Goal: Task Accomplishment & Management: Complete application form

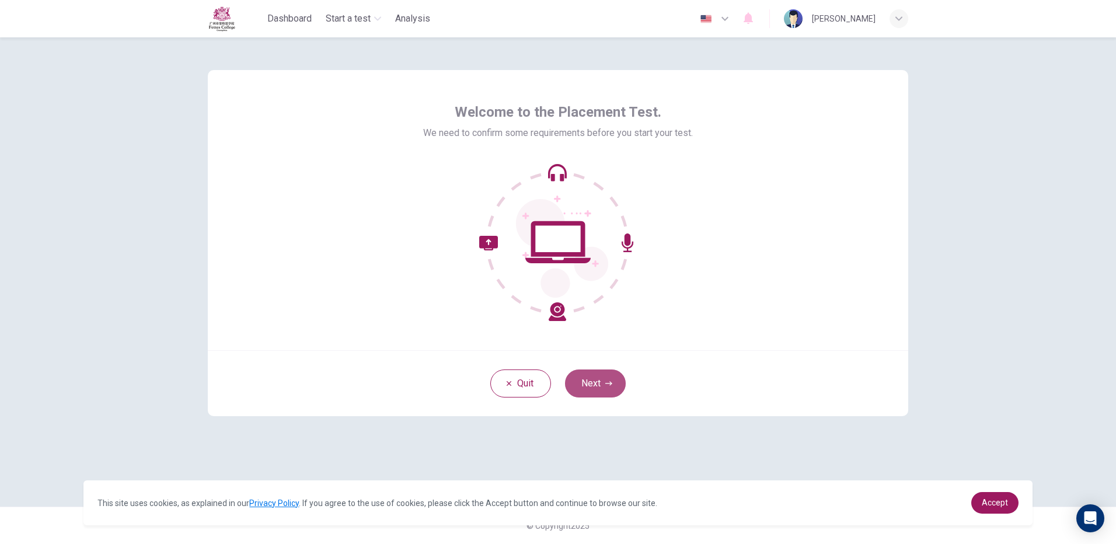
click at [603, 381] on button "Next" at bounding box center [595, 383] width 61 height 28
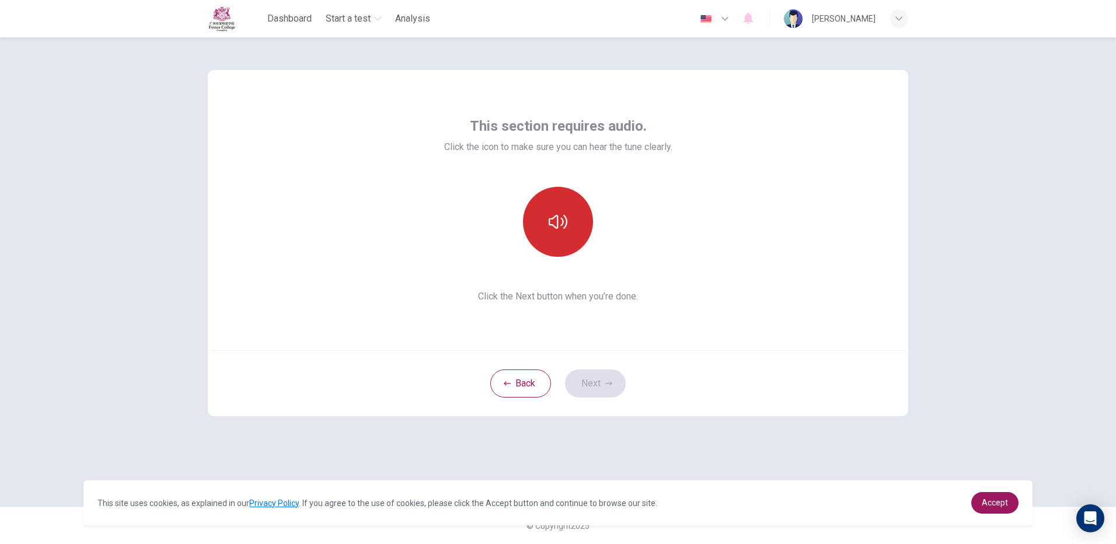
click at [544, 218] on button "button" at bounding box center [558, 222] width 70 height 70
click at [1068, 406] on div "This section requires audio. Click the icon to make sure you can hear the tune …" at bounding box center [558, 290] width 1116 height 506
click at [588, 389] on button "Next" at bounding box center [595, 383] width 61 height 28
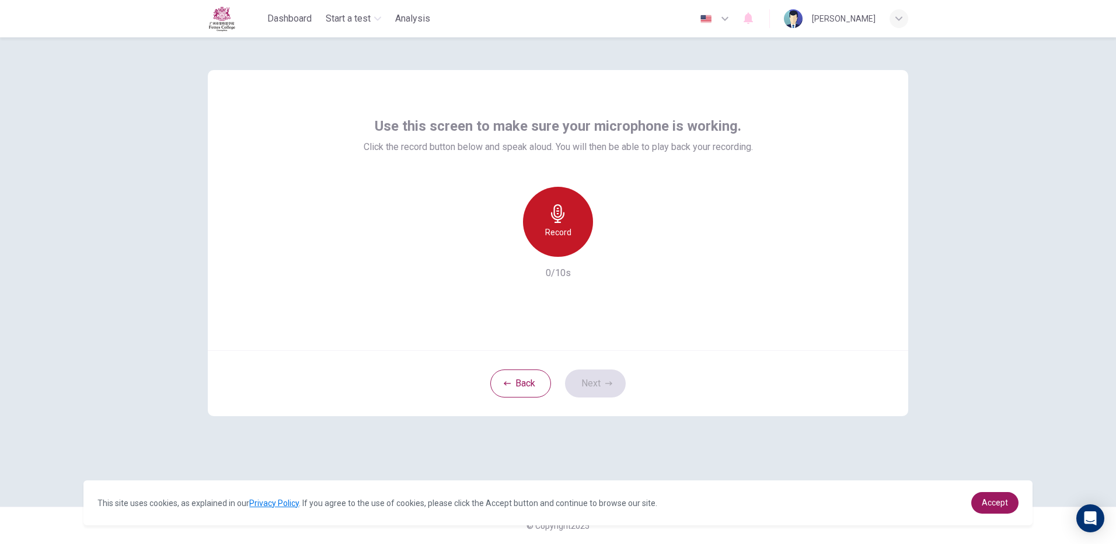
click at [561, 231] on h6 "Record" at bounding box center [558, 232] width 26 height 14
click at [572, 225] on div "Stop" at bounding box center [558, 222] width 70 height 70
click at [612, 382] on button "Next" at bounding box center [595, 383] width 61 height 28
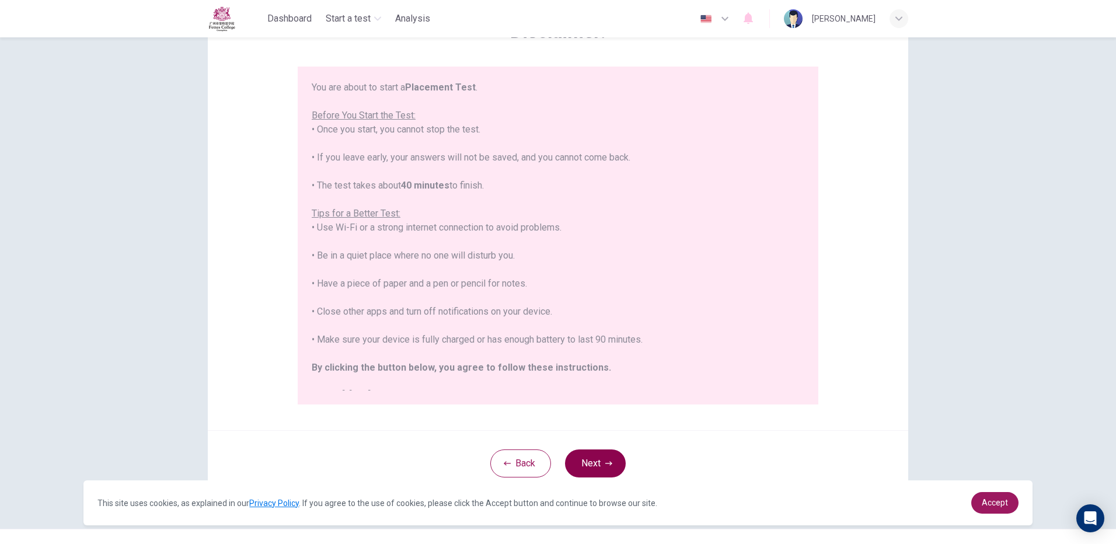
scroll to position [105, 0]
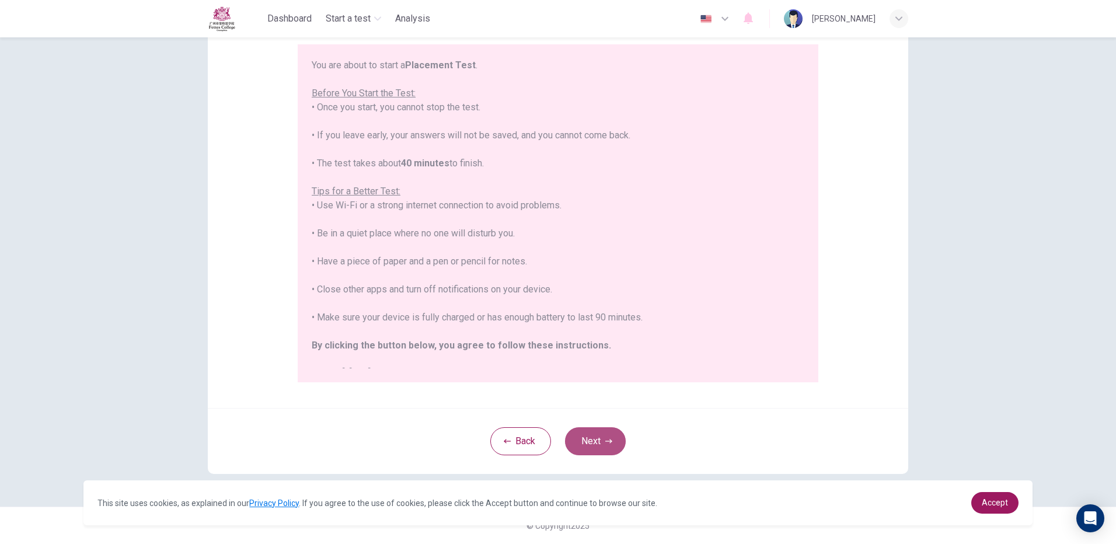
click at [599, 431] on button "Next" at bounding box center [595, 441] width 61 height 28
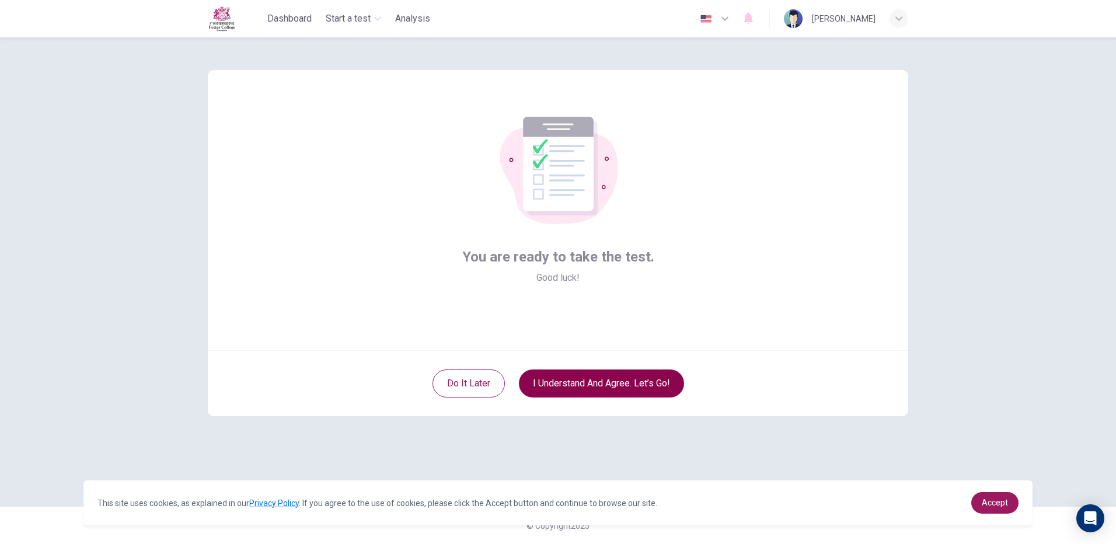
click at [610, 380] on button "I understand and agree. Let’s go!" at bounding box center [601, 383] width 165 height 28
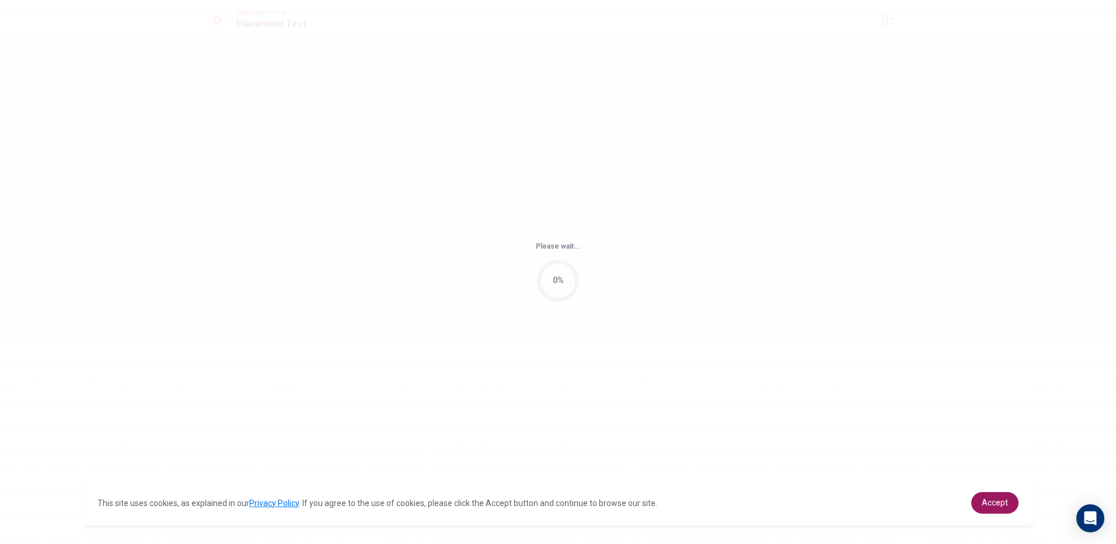
click at [610, 380] on div "Please wait... 0%" at bounding box center [558, 272] width 1116 height 544
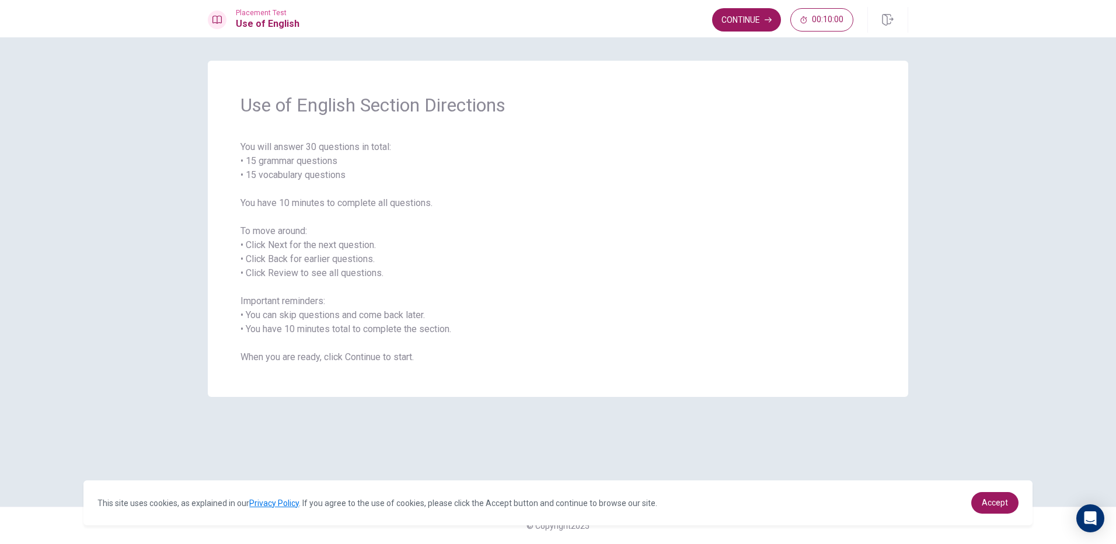
click at [642, 339] on span "You will answer 30 questions in total: • 15 grammar questions • 15 vocabulary q…" at bounding box center [557, 252] width 635 height 224
click at [743, 8] on button "Continue" at bounding box center [746, 19] width 69 height 23
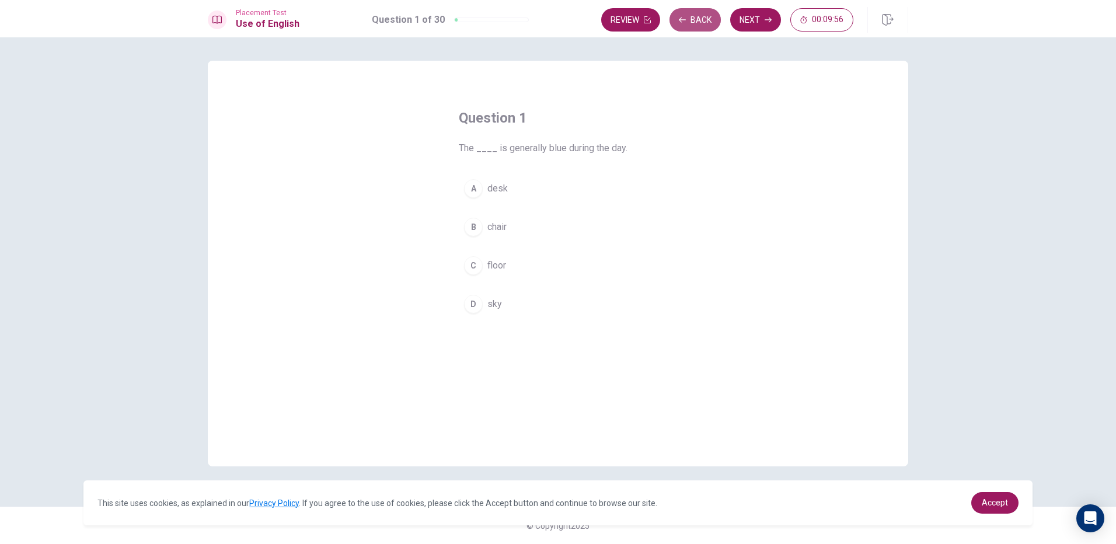
click at [692, 19] on button "Back" at bounding box center [694, 19] width 51 height 23
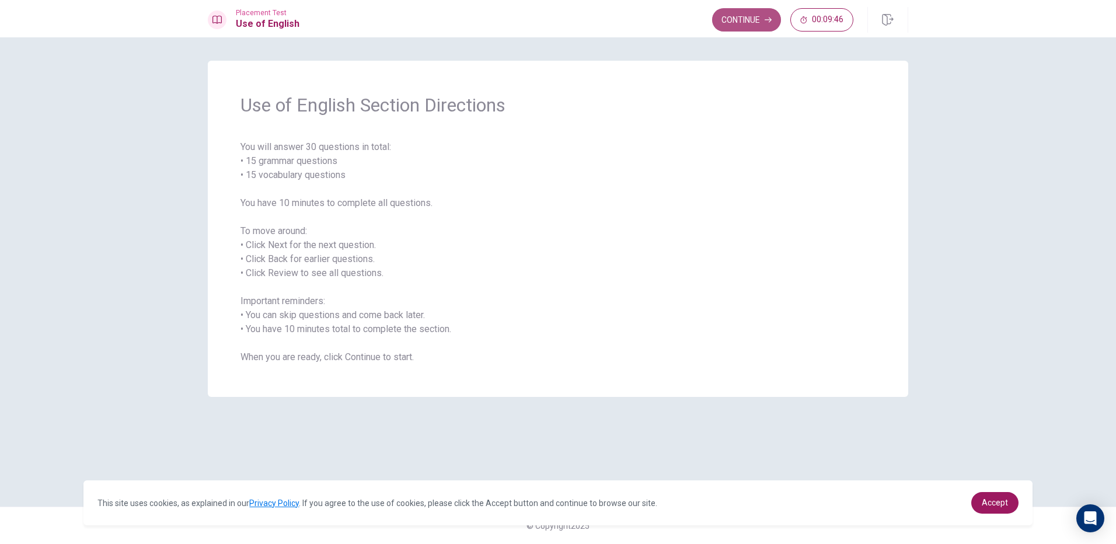
click at [749, 14] on button "Continue" at bounding box center [746, 19] width 69 height 23
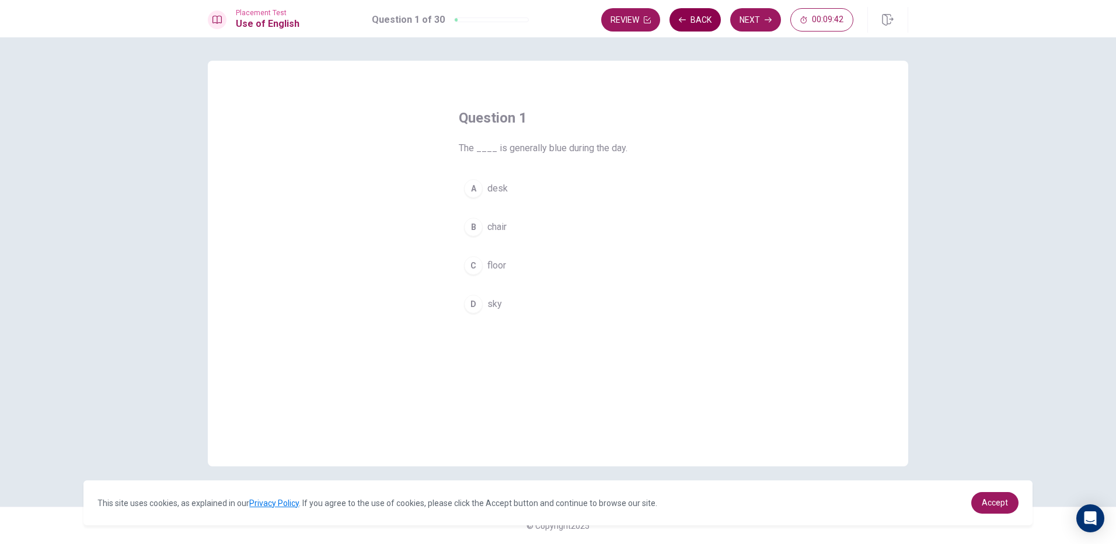
click at [681, 21] on icon "button" at bounding box center [682, 19] width 7 height 7
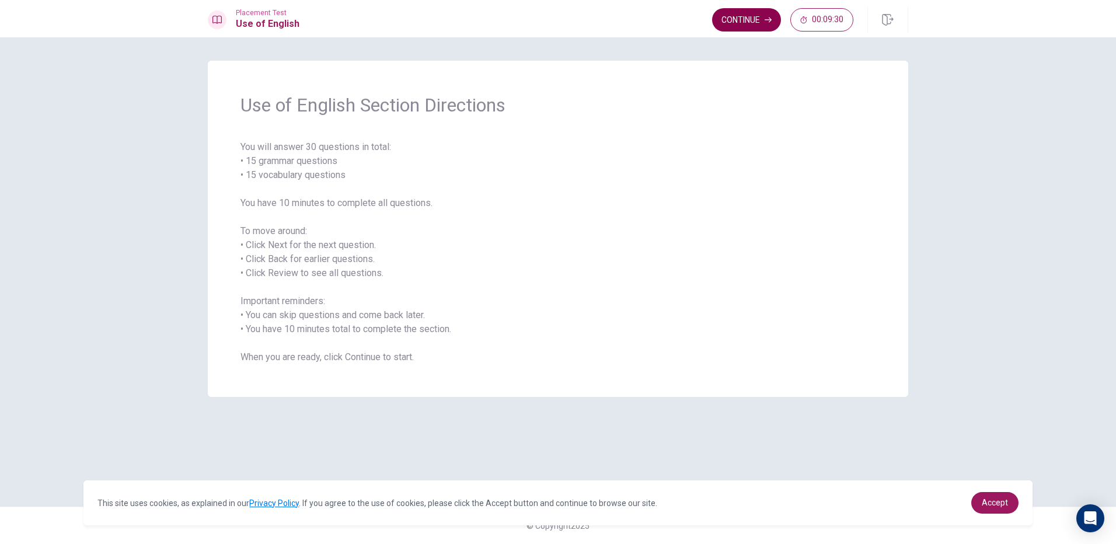
click at [719, 17] on button "Continue" at bounding box center [746, 19] width 69 height 23
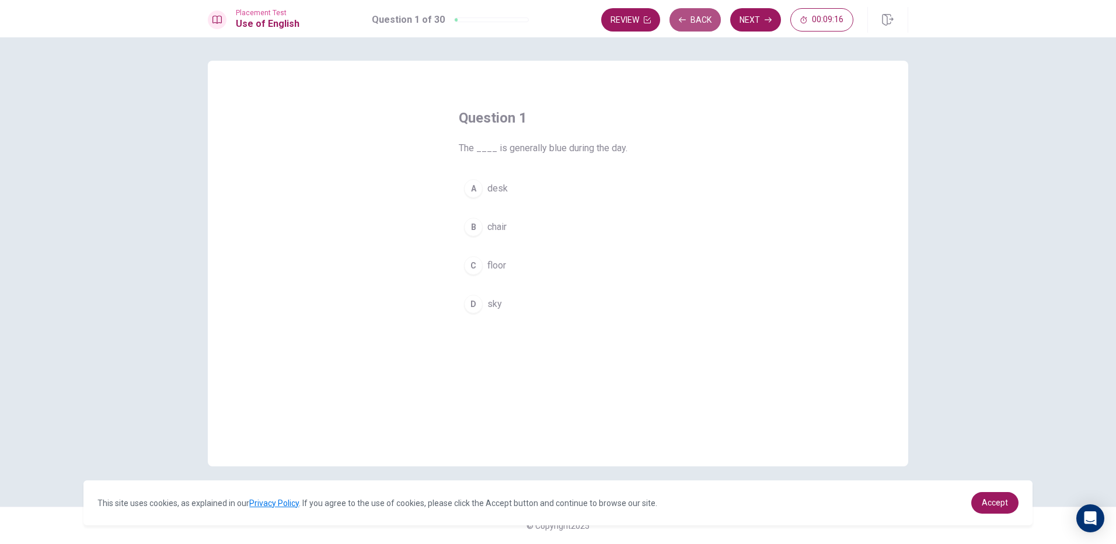
click at [701, 16] on button "Back" at bounding box center [694, 19] width 51 height 23
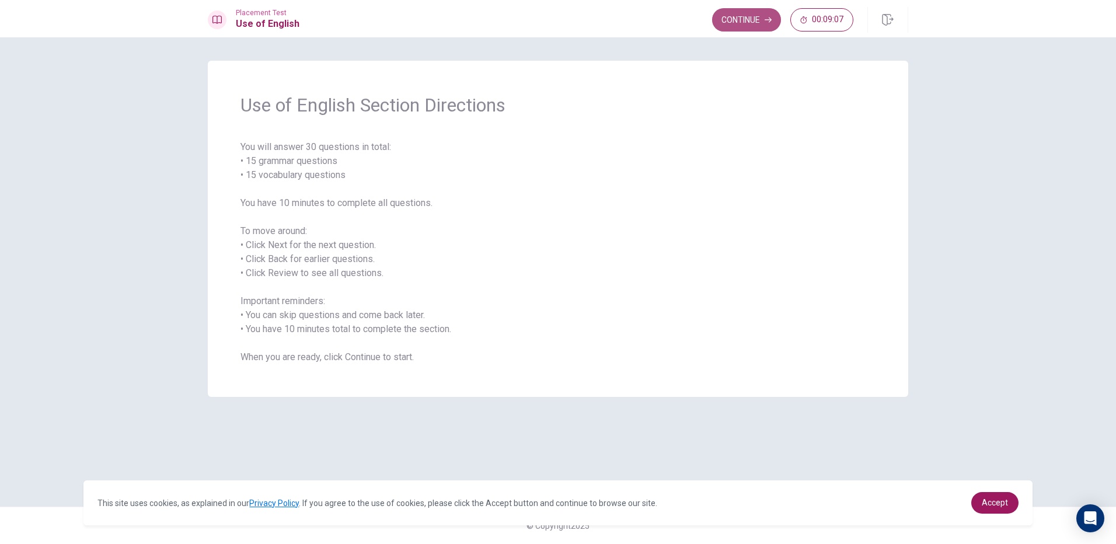
click at [768, 23] on button "Continue" at bounding box center [746, 19] width 69 height 23
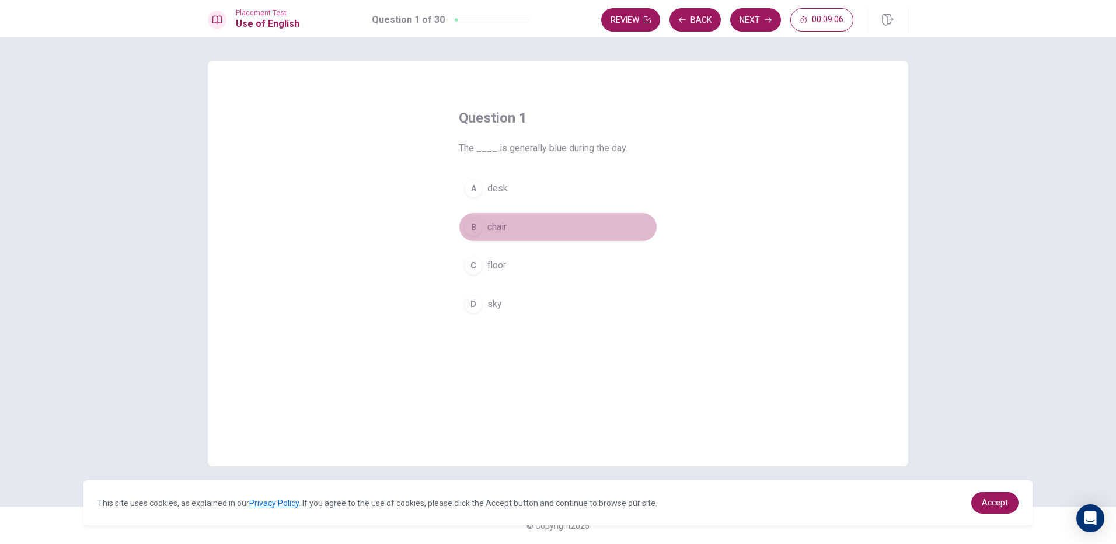
click at [578, 230] on button "B chair" at bounding box center [558, 226] width 198 height 29
click at [754, 14] on button "Next" at bounding box center [755, 19] width 51 height 23
click at [598, 264] on button "C celebrates" at bounding box center [558, 265] width 198 height 29
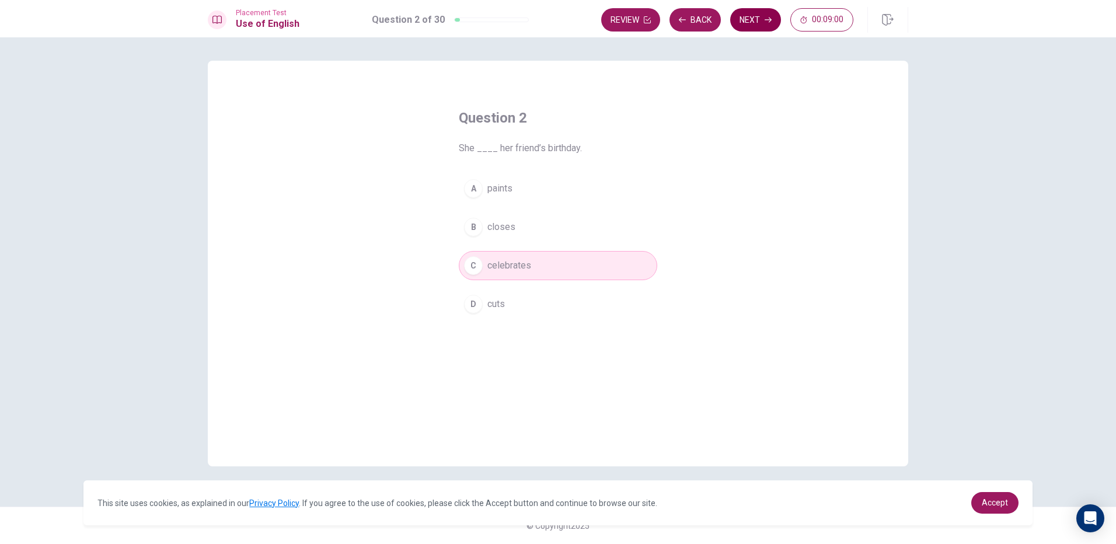
click at [760, 18] on button "Next" at bounding box center [755, 19] width 51 height 23
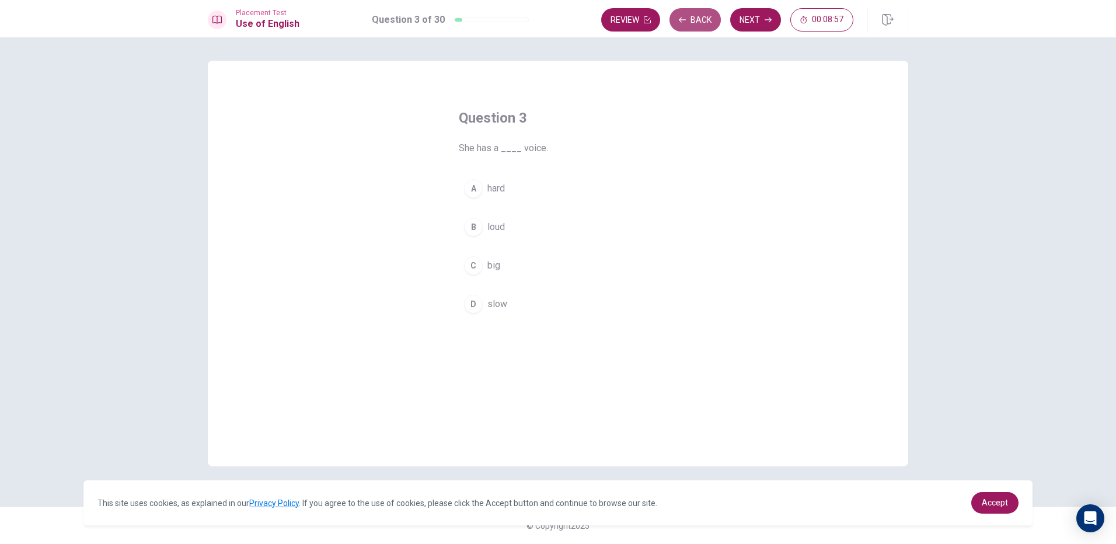
click at [682, 16] on icon "button" at bounding box center [682, 19] width 7 height 7
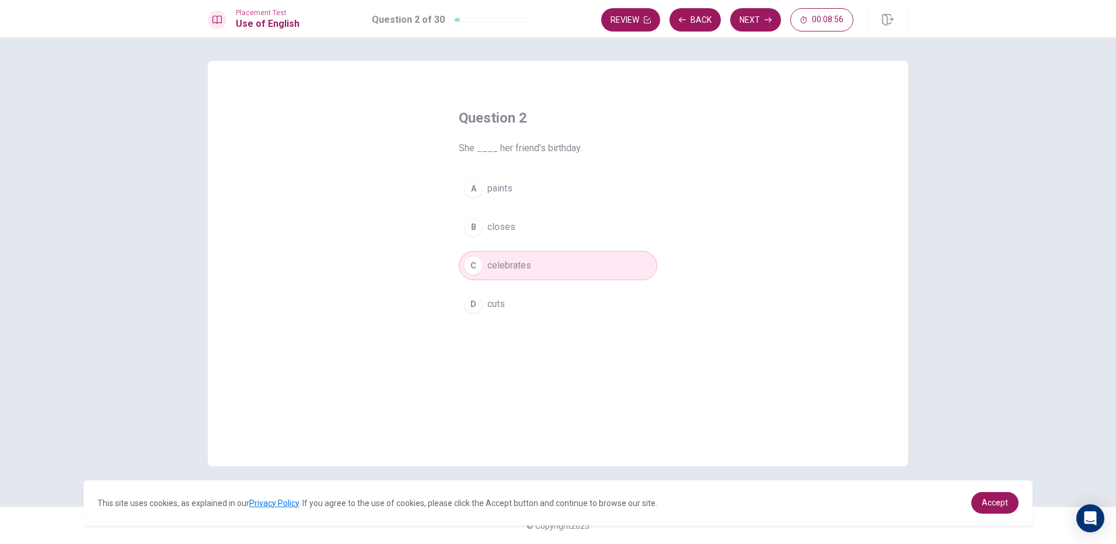
click at [758, 13] on button "Next" at bounding box center [755, 19] width 51 height 23
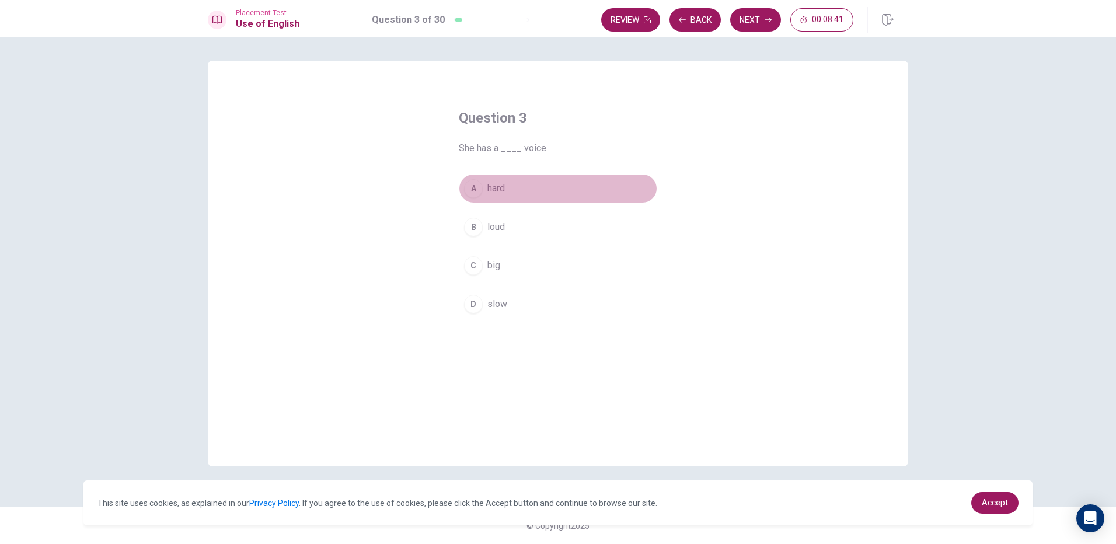
click at [564, 183] on button "A hard" at bounding box center [558, 188] width 198 height 29
click at [758, 17] on button "Next" at bounding box center [755, 19] width 51 height 23
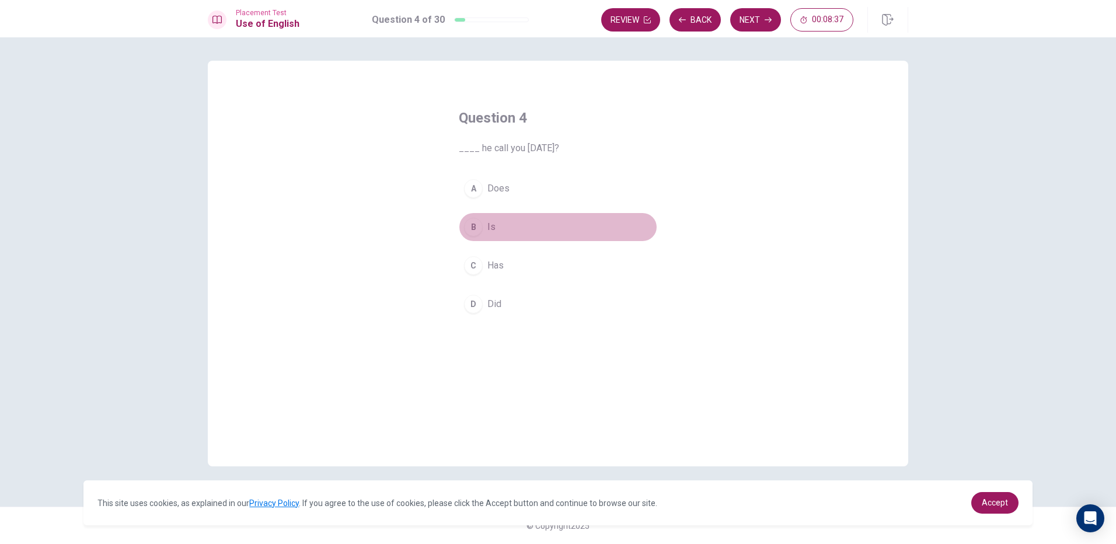
click at [624, 233] on button "B Is" at bounding box center [558, 226] width 198 height 29
click at [759, 20] on button "Next" at bounding box center [755, 19] width 51 height 23
click at [532, 230] on button "B be" at bounding box center [558, 226] width 198 height 29
click at [697, 188] on div "Question 5 The children ____ playing outside. A was B be C is D were" at bounding box center [558, 263] width 700 height 405
drag, startPoint x: 697, startPoint y: 188, endPoint x: 667, endPoint y: 192, distance: 30.0
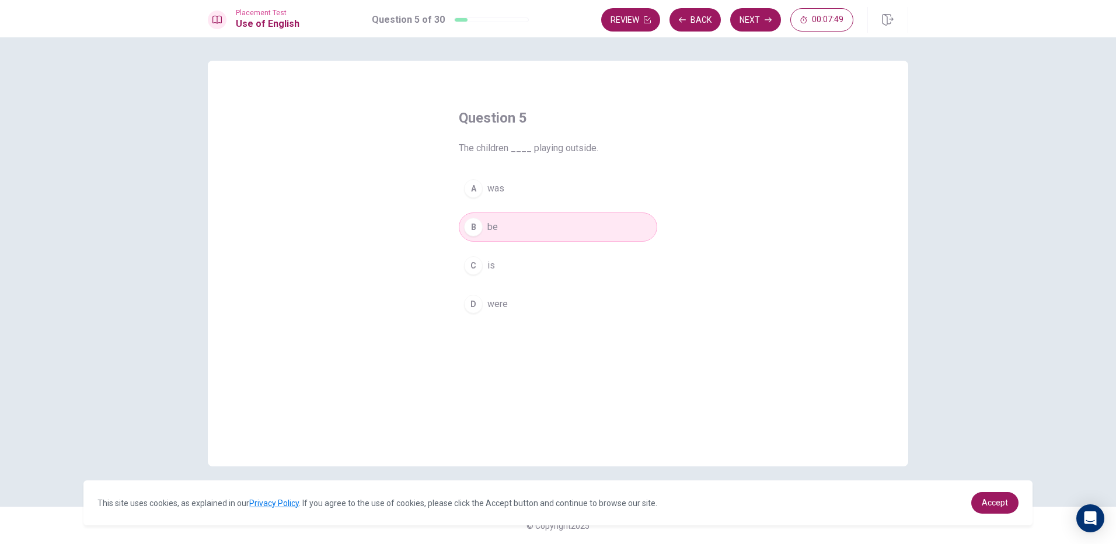
click at [678, 192] on div "Question 5 The children ____ playing outside. A was B be C is D were" at bounding box center [558, 263] width 700 height 405
click at [496, 182] on span "was" at bounding box center [495, 188] width 17 height 14
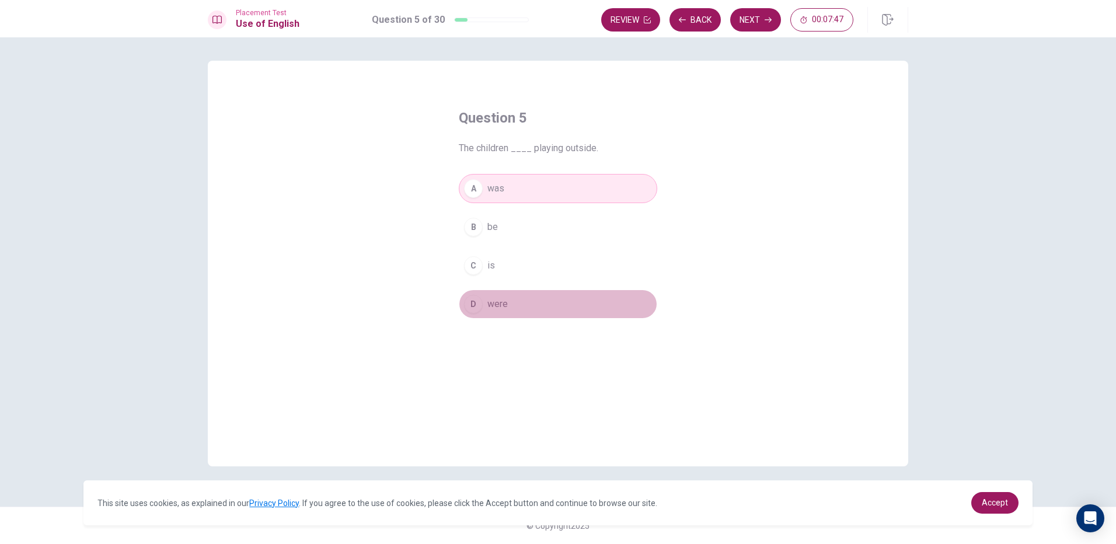
click at [492, 307] on span "were" at bounding box center [497, 304] width 20 height 14
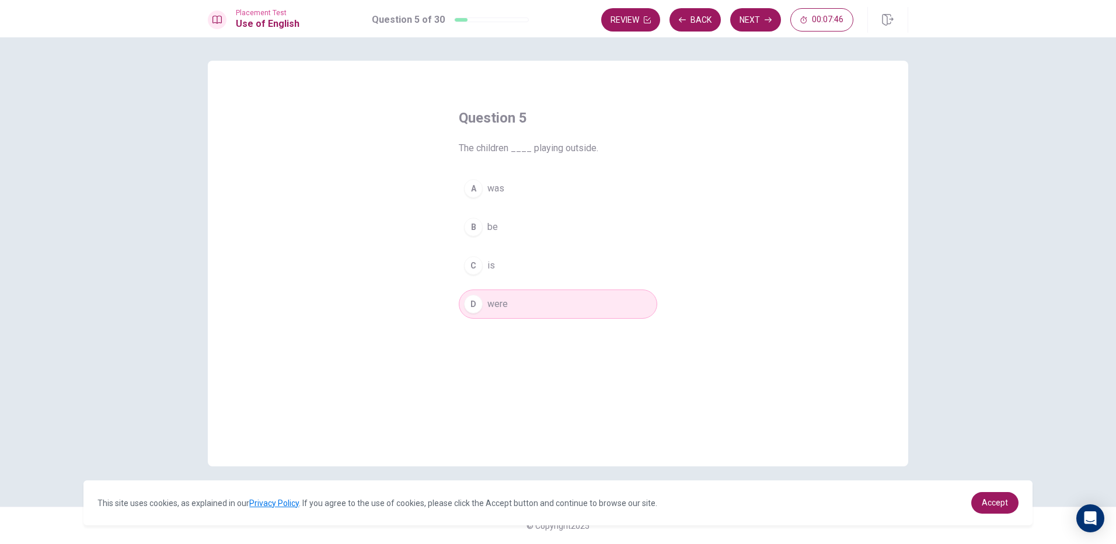
click at [495, 244] on div "A was B be C is D were" at bounding box center [558, 246] width 198 height 145
click at [499, 229] on button "B be" at bounding box center [558, 226] width 198 height 29
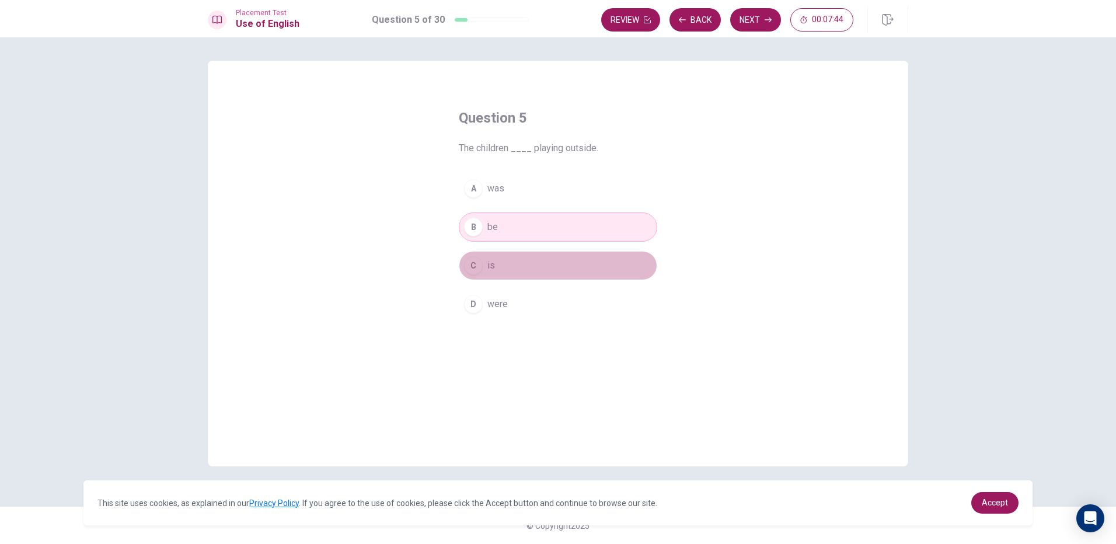
click at [493, 260] on span "is" at bounding box center [491, 265] width 8 height 14
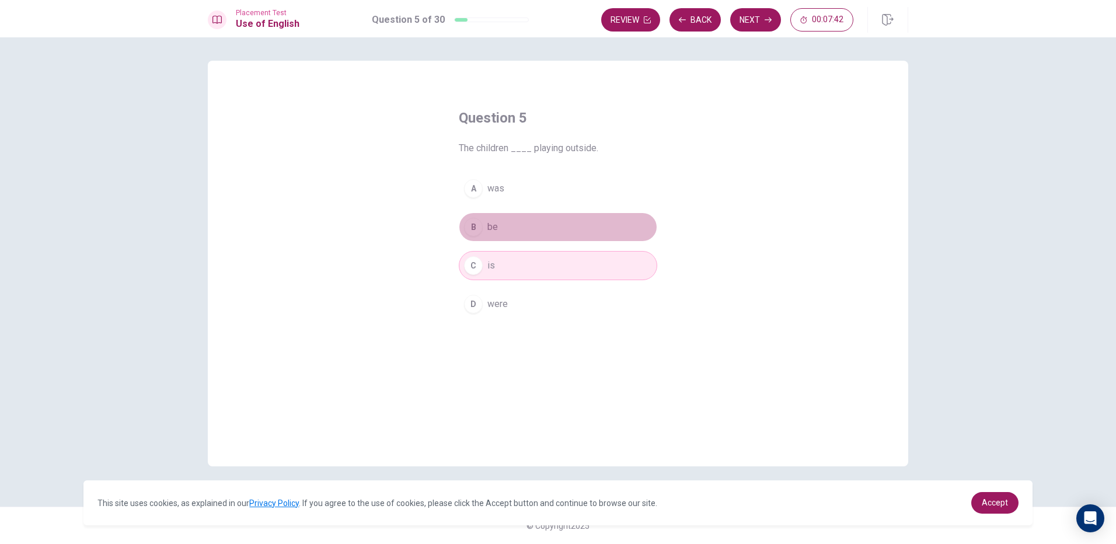
click at [492, 228] on span "be" at bounding box center [492, 227] width 11 height 14
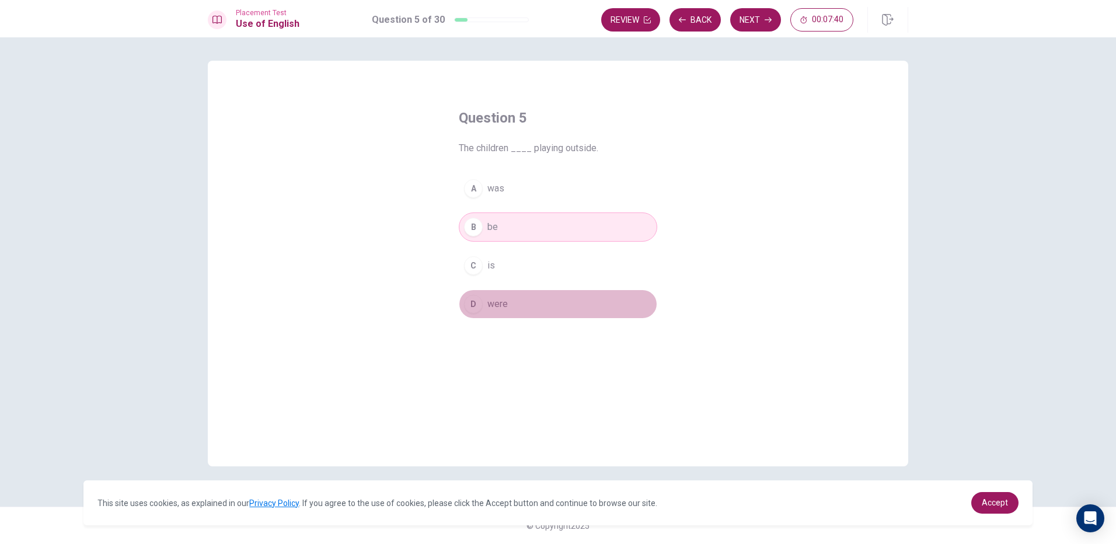
drag, startPoint x: 485, startPoint y: 302, endPoint x: 483, endPoint y: 296, distance: 6.7
click at [484, 300] on button "D were" at bounding box center [558, 303] width 198 height 29
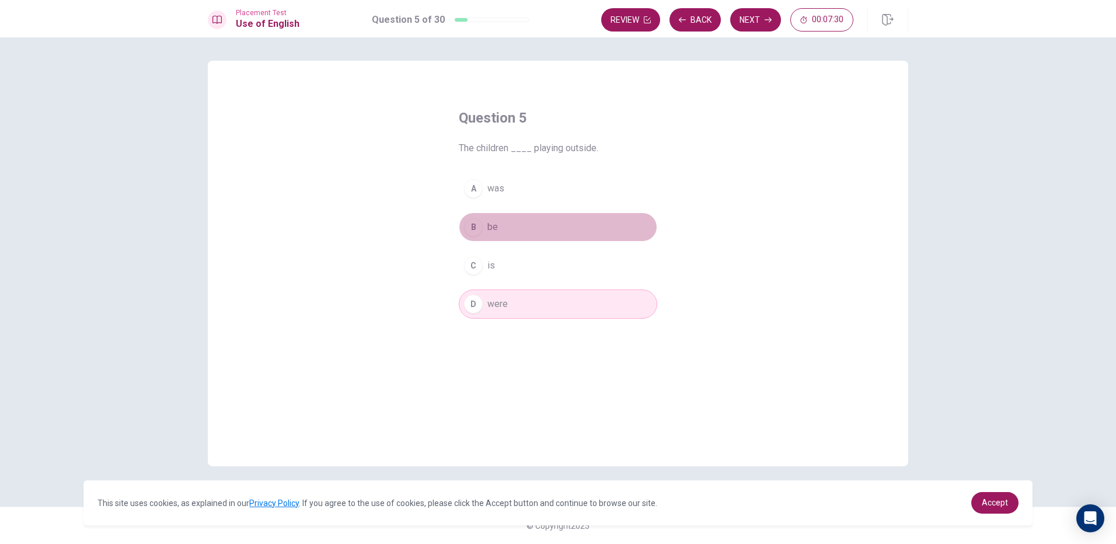
click at [499, 222] on button "B be" at bounding box center [558, 226] width 198 height 29
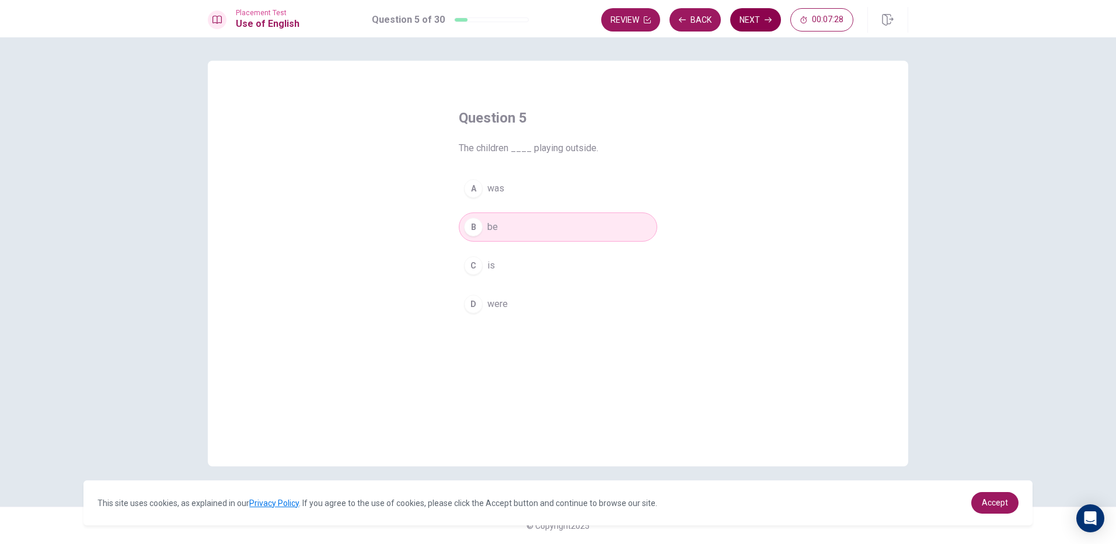
click at [754, 16] on button "Next" at bounding box center [755, 19] width 51 height 23
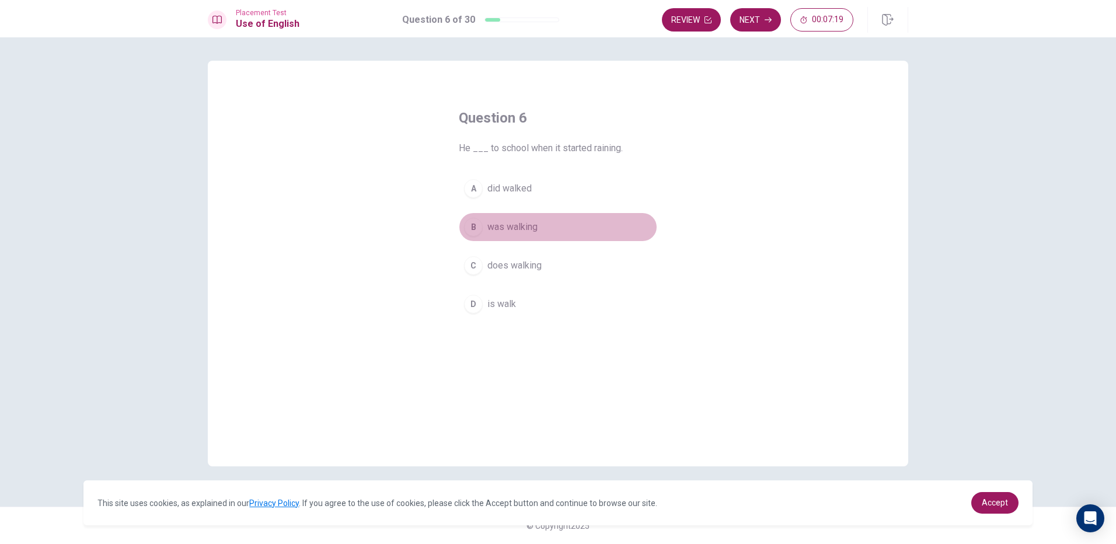
click at [556, 228] on button "B was walking" at bounding box center [558, 226] width 198 height 29
click at [759, 20] on button "Next" at bounding box center [755, 19] width 51 height 23
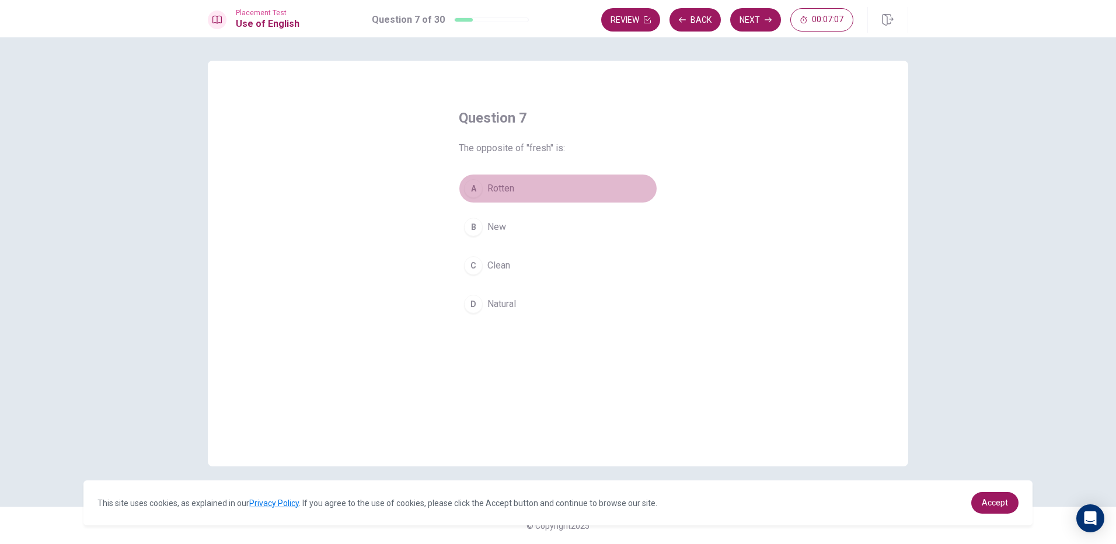
drag, startPoint x: 567, startPoint y: 183, endPoint x: 569, endPoint y: 176, distance: 7.4
click at [567, 180] on button "A Rotten" at bounding box center [558, 188] width 198 height 29
click at [758, 25] on button "Next" at bounding box center [755, 19] width 51 height 23
click at [586, 295] on button "D bought" at bounding box center [558, 303] width 198 height 29
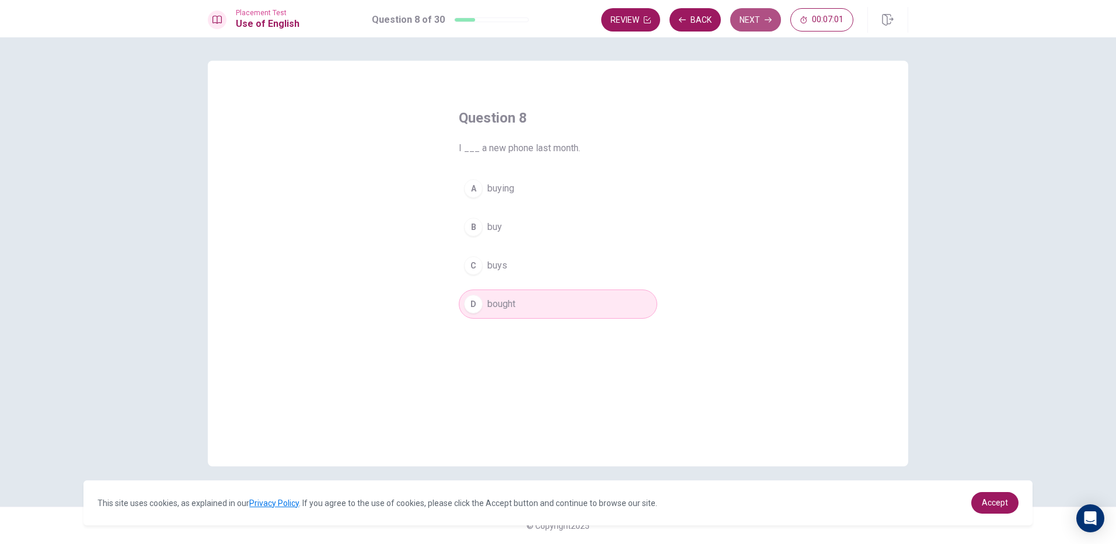
click at [743, 13] on button "Next" at bounding box center [755, 19] width 51 height 23
click at [515, 180] on button "A is" at bounding box center [558, 188] width 198 height 29
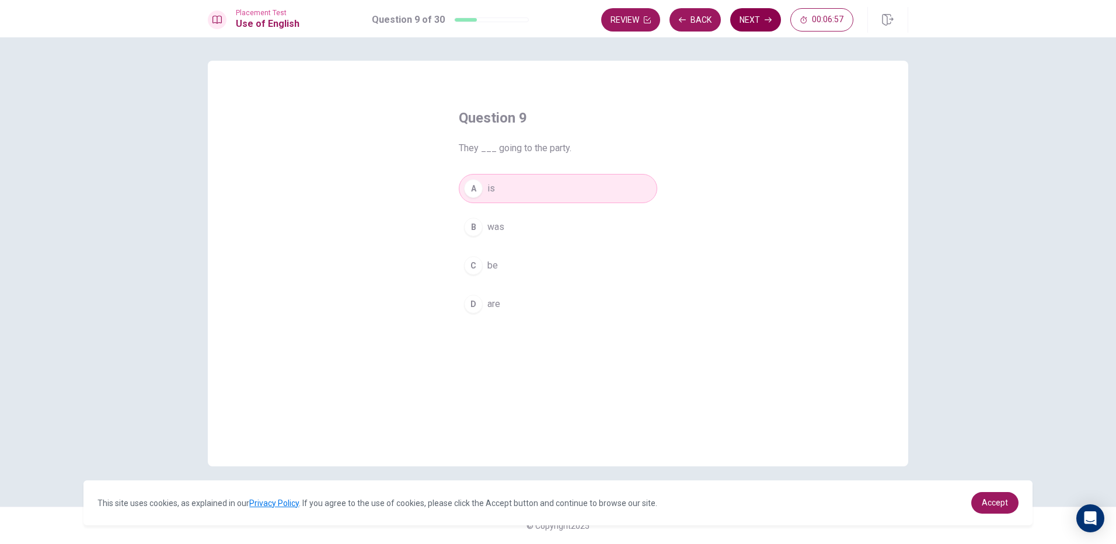
click at [758, 24] on button "Next" at bounding box center [755, 19] width 51 height 23
click at [529, 227] on button "B pen" at bounding box center [558, 226] width 198 height 29
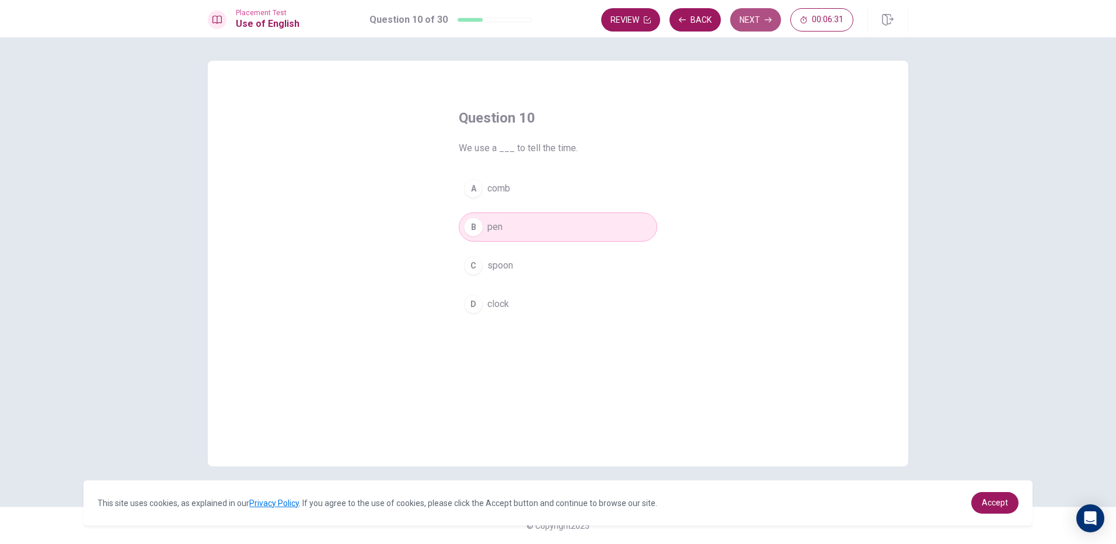
click at [767, 19] on icon "button" at bounding box center [767, 19] width 7 height 7
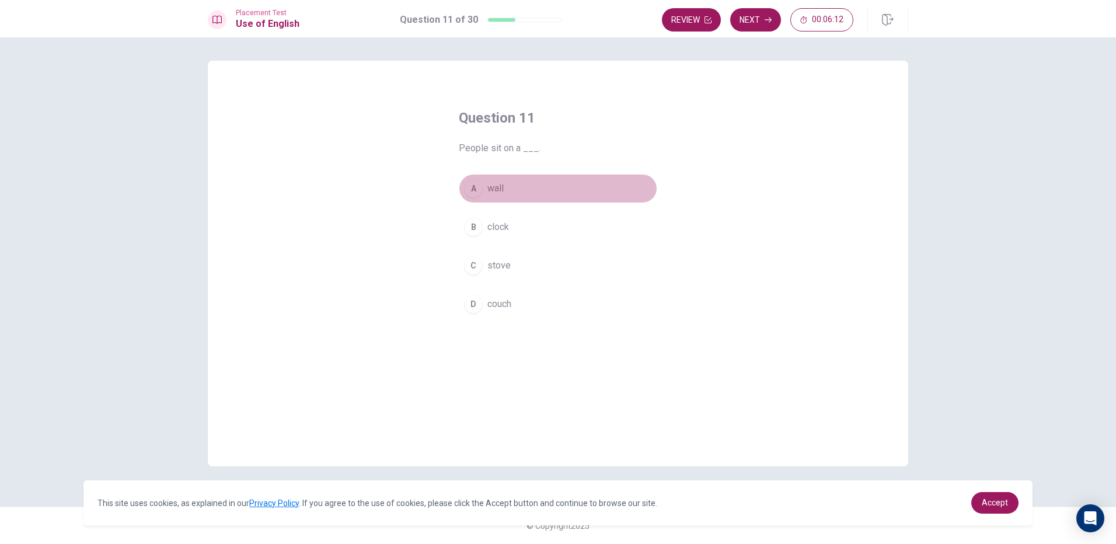
drag, startPoint x: 516, startPoint y: 188, endPoint x: 570, endPoint y: 142, distance: 70.4
click at [519, 176] on button "A wall" at bounding box center [558, 188] width 198 height 29
click at [747, 16] on button "Next" at bounding box center [755, 19] width 51 height 23
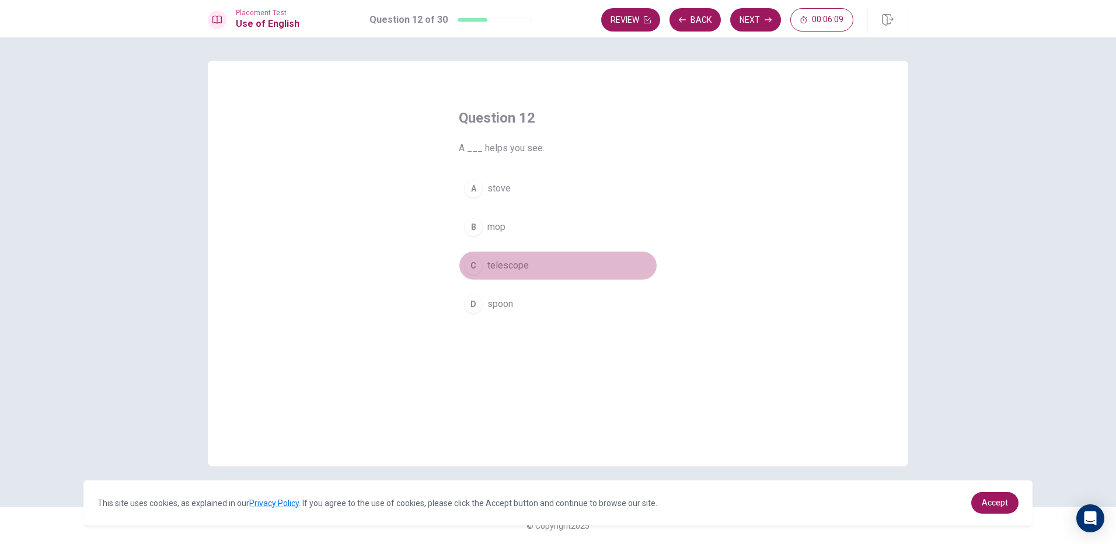
drag, startPoint x: 537, startPoint y: 266, endPoint x: 541, endPoint y: 234, distance: 32.3
click at [537, 259] on button "C telescope" at bounding box center [558, 265] width 198 height 29
click at [750, 12] on button "Next" at bounding box center [755, 19] width 51 height 23
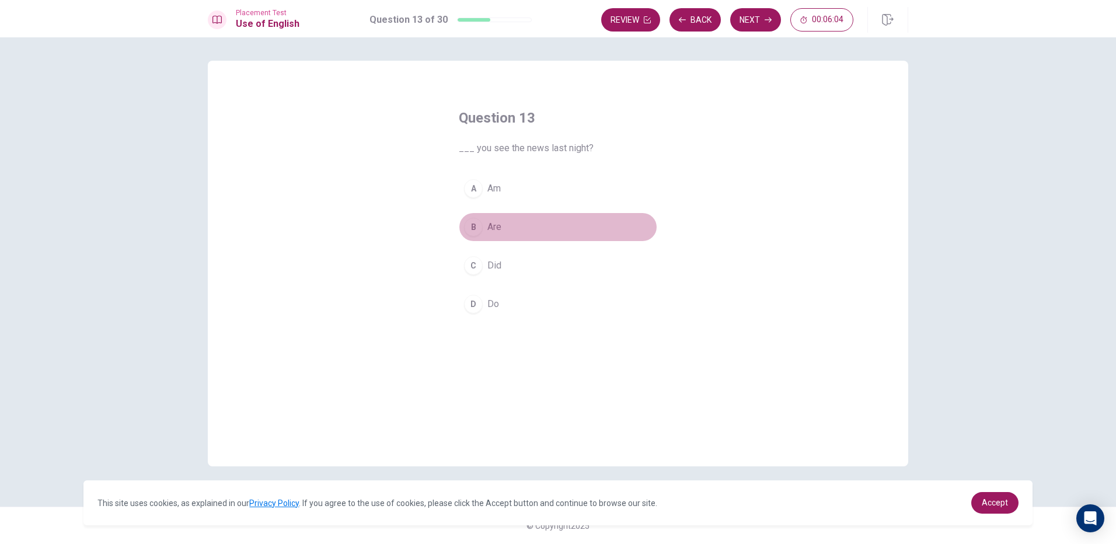
click at [505, 225] on button "B Are" at bounding box center [558, 226] width 198 height 29
click at [756, 26] on button "Next" at bounding box center [755, 19] width 51 height 23
drag, startPoint x: 536, startPoint y: 264, endPoint x: 527, endPoint y: 200, distance: 64.9
click at [532, 240] on div "A cleaning up B clean up C cleans up D was cleaned" at bounding box center [558, 246] width 198 height 145
drag, startPoint x: 509, startPoint y: 260, endPoint x: 507, endPoint y: 246, distance: 14.1
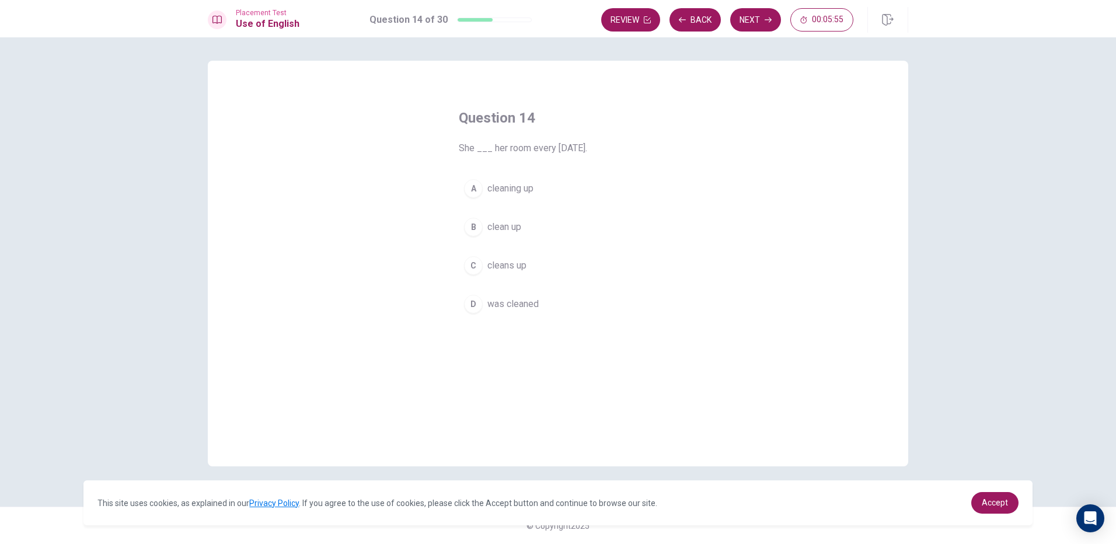
click at [509, 254] on button "C cleans up" at bounding box center [558, 265] width 198 height 29
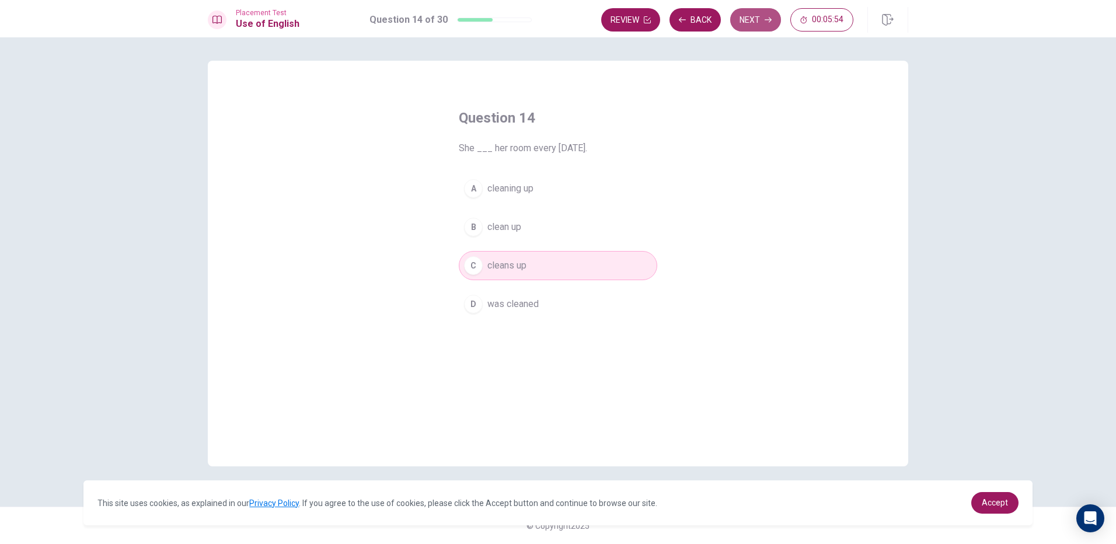
click at [749, 23] on button "Next" at bounding box center [755, 19] width 51 height 23
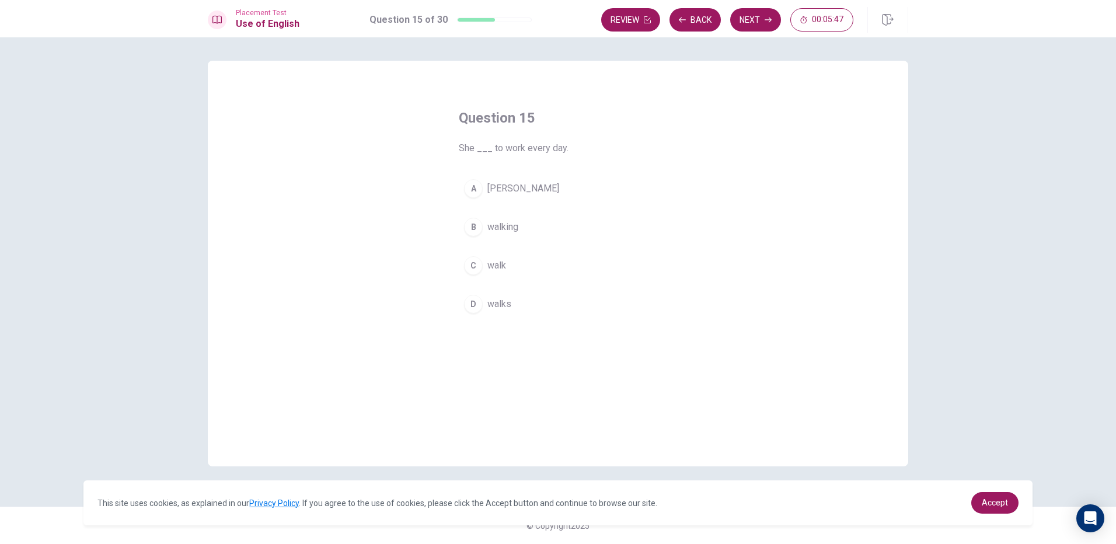
click at [534, 229] on button "B walking" at bounding box center [558, 226] width 198 height 29
click at [756, 18] on button "Next" at bounding box center [755, 19] width 51 height 23
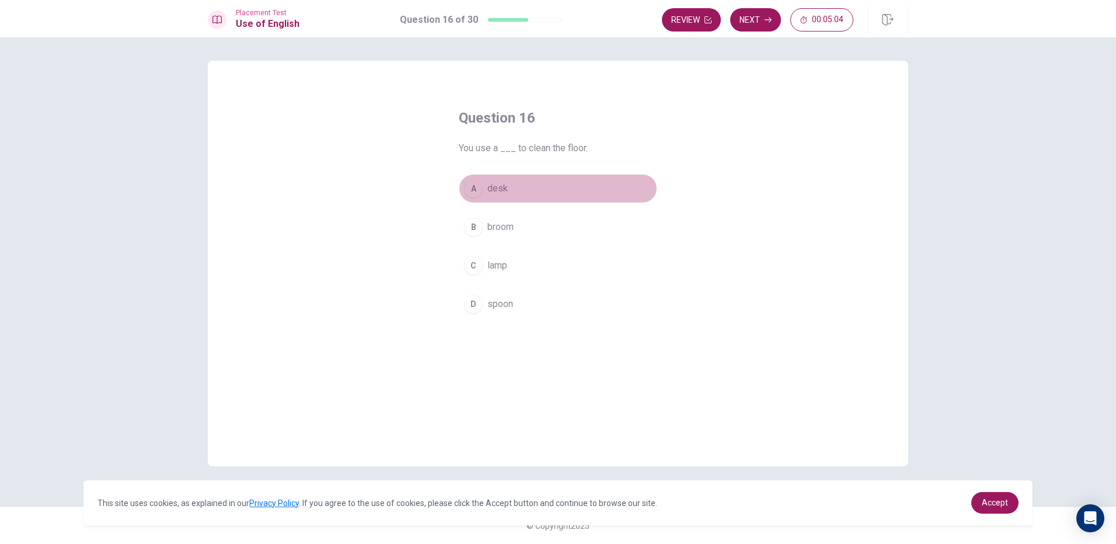
click at [523, 192] on button "A desk" at bounding box center [558, 188] width 198 height 29
click at [757, 6] on div "Placement Test Use of English Question 16 of 30 Review Next 00:05:03" at bounding box center [558, 18] width 1116 height 37
click at [757, 23] on button "Next" at bounding box center [755, 19] width 51 height 23
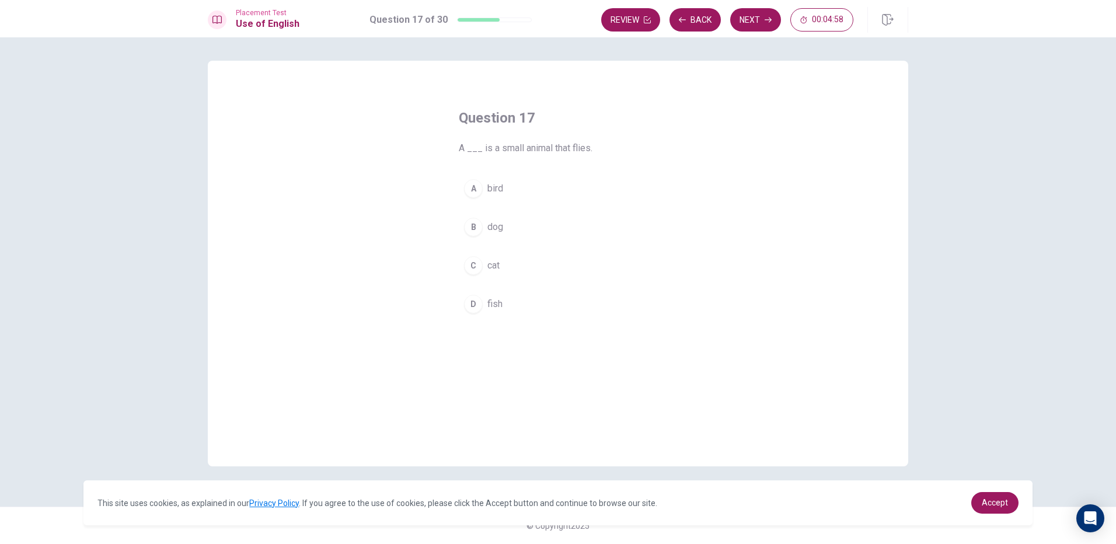
click at [507, 221] on button "B dog" at bounding box center [558, 226] width 198 height 29
click at [590, 310] on button "D fish" at bounding box center [558, 303] width 198 height 29
click at [743, 24] on button "Next" at bounding box center [755, 19] width 51 height 23
click at [538, 307] on button "D jump" at bounding box center [558, 303] width 198 height 29
click at [753, 22] on button "Next" at bounding box center [755, 19] width 51 height 23
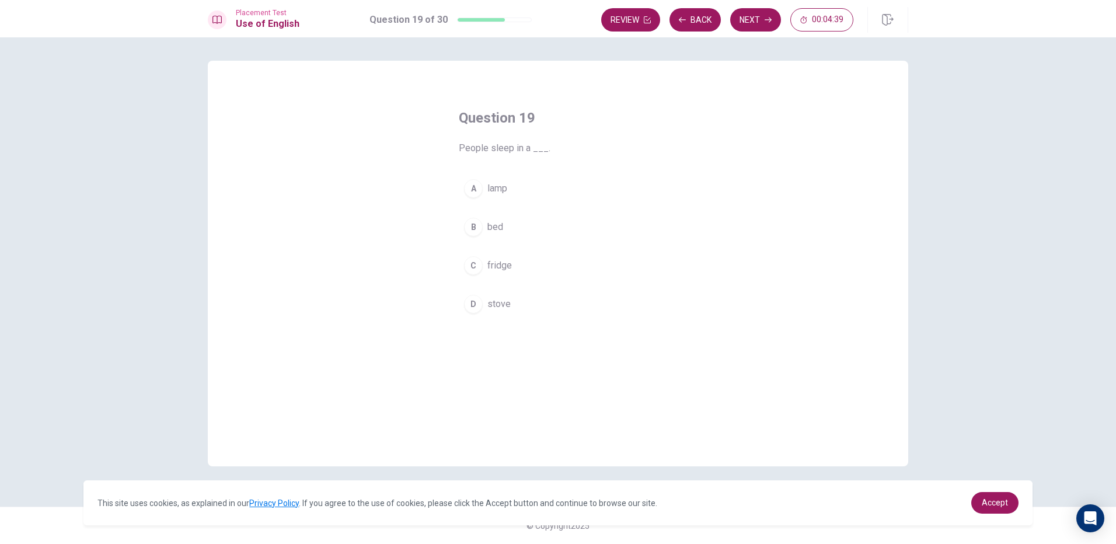
click at [533, 259] on button "C fridge" at bounding box center [558, 265] width 198 height 29
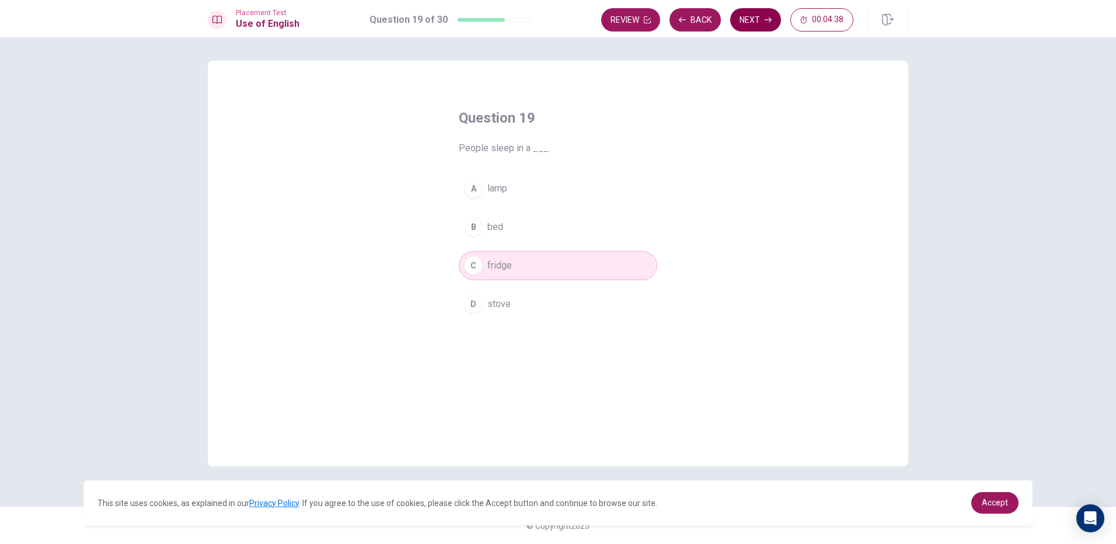
click at [754, 13] on button "Next" at bounding box center [755, 19] width 51 height 23
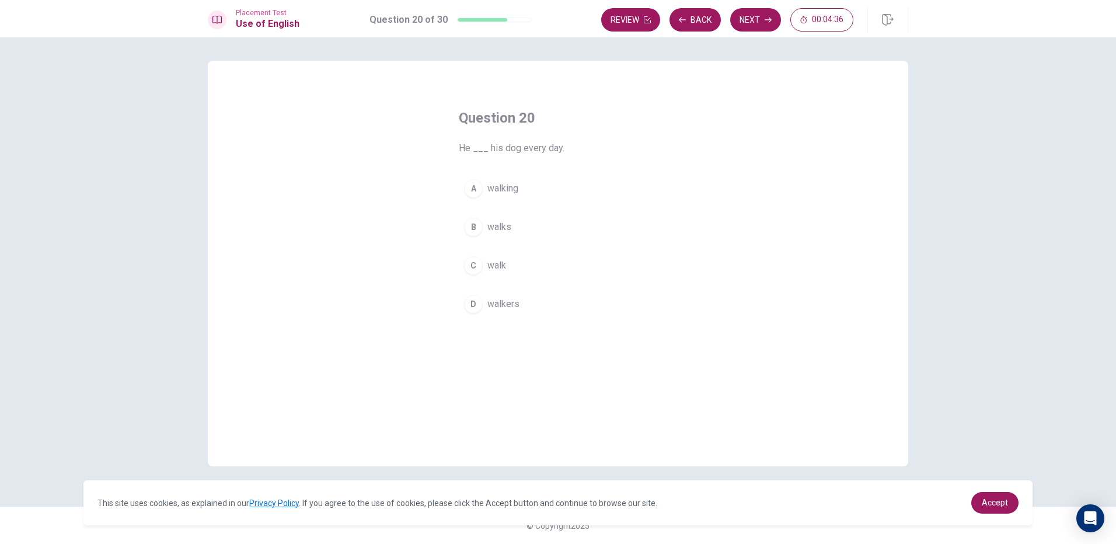
click at [515, 187] on span "walking" at bounding box center [502, 188] width 31 height 14
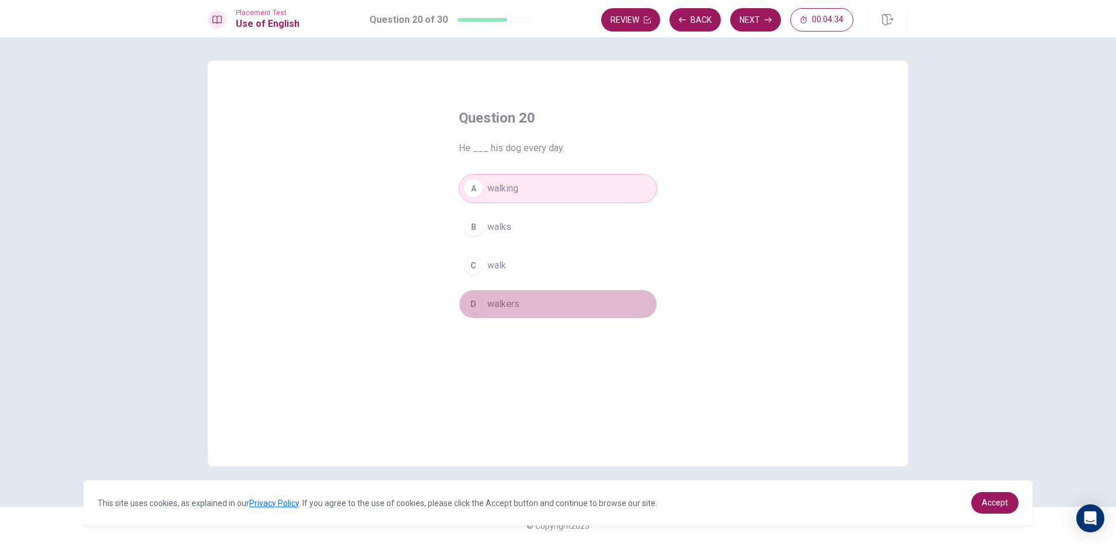
drag, startPoint x: 525, startPoint y: 303, endPoint x: 645, endPoint y: 224, distance: 143.7
click at [527, 293] on button "D walkers" at bounding box center [558, 303] width 198 height 29
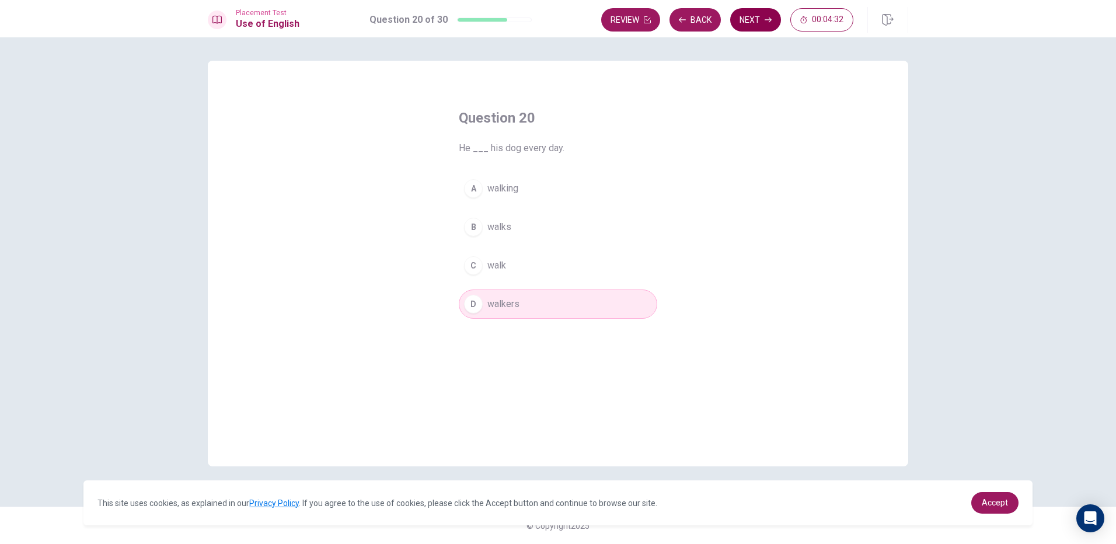
click at [747, 16] on button "Next" at bounding box center [755, 19] width 51 height 23
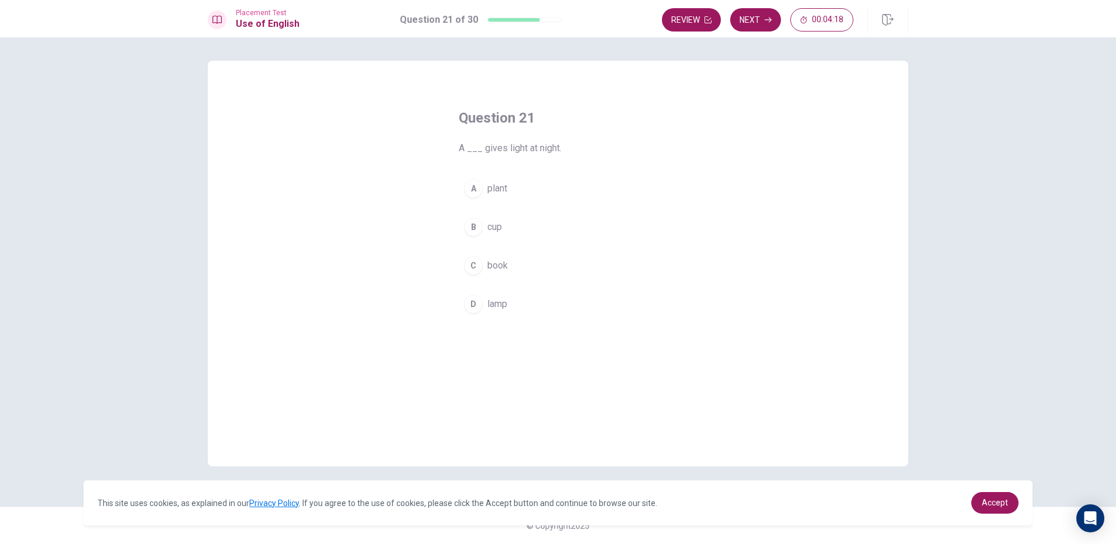
click at [502, 227] on span "cup" at bounding box center [494, 227] width 15 height 14
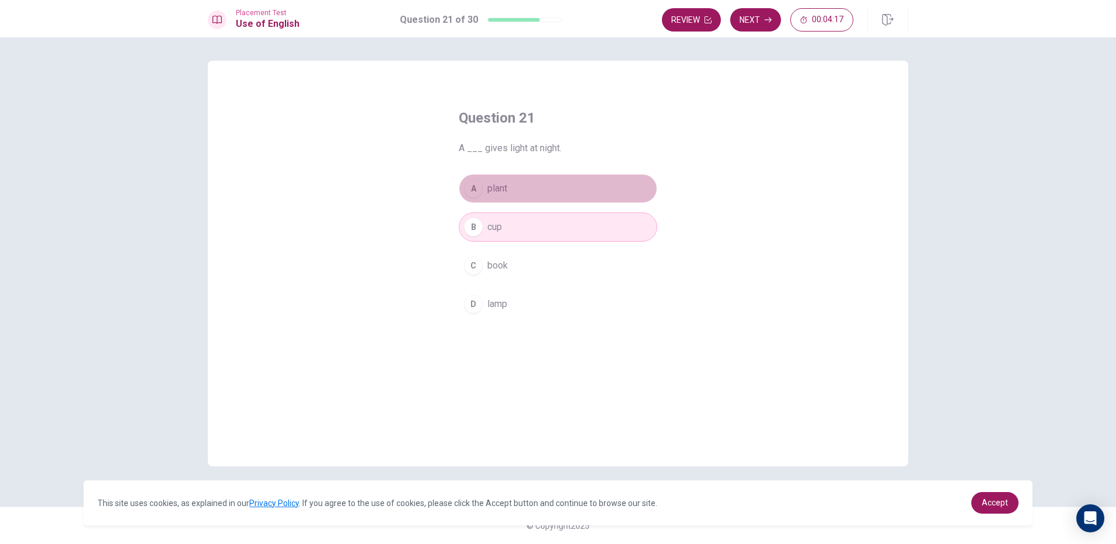
drag, startPoint x: 506, startPoint y: 187, endPoint x: 697, endPoint y: 145, distance: 195.9
click at [631, 172] on div "Question 21 A ___ gives light at night. A plant B cup C book D lamp" at bounding box center [557, 213] width 245 height 247
click at [760, 22] on button "Next" at bounding box center [755, 19] width 51 height 23
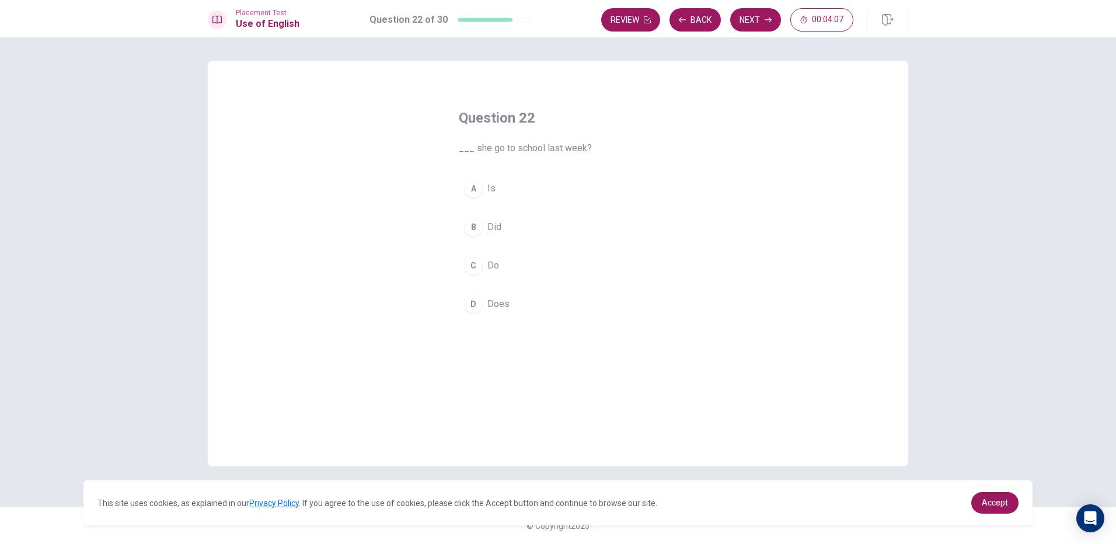
click at [491, 182] on span "Is" at bounding box center [491, 188] width 8 height 14
click at [737, 27] on button "Next" at bounding box center [755, 19] width 51 height 23
click at [561, 194] on button "A refrigerator" at bounding box center [558, 188] width 198 height 29
click at [761, 25] on button "Next" at bounding box center [755, 19] width 51 height 23
drag, startPoint x: 509, startPoint y: 185, endPoint x: 526, endPoint y: 159, distance: 31.1
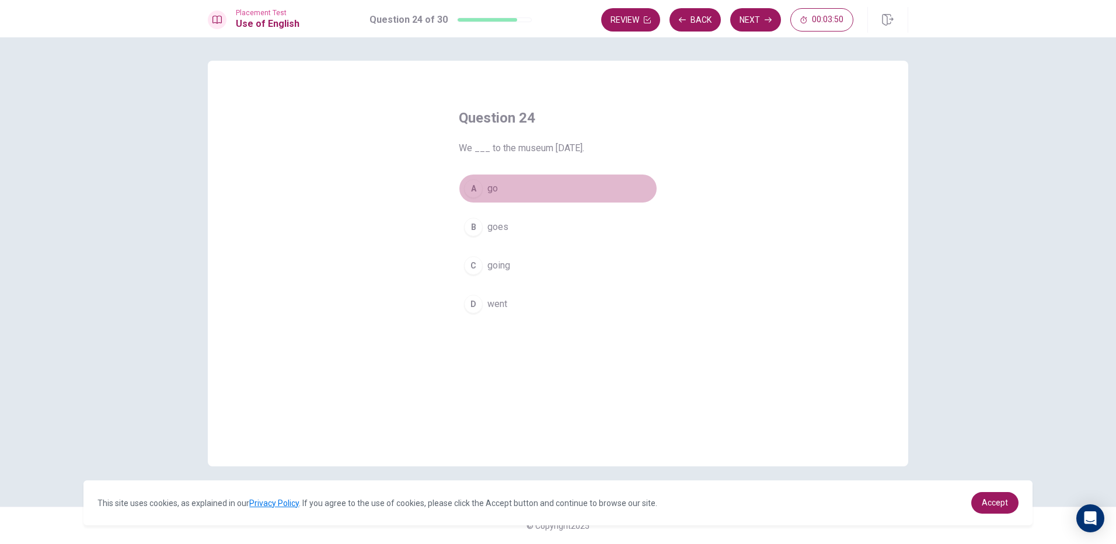
click at [509, 181] on button "A go" at bounding box center [558, 188] width 198 height 29
click at [742, 25] on button "Next" at bounding box center [755, 19] width 51 height 23
drag, startPoint x: 531, startPoint y: 183, endPoint x: 621, endPoint y: 152, distance: 95.0
click at [546, 179] on button "A Horse" at bounding box center [558, 188] width 198 height 29
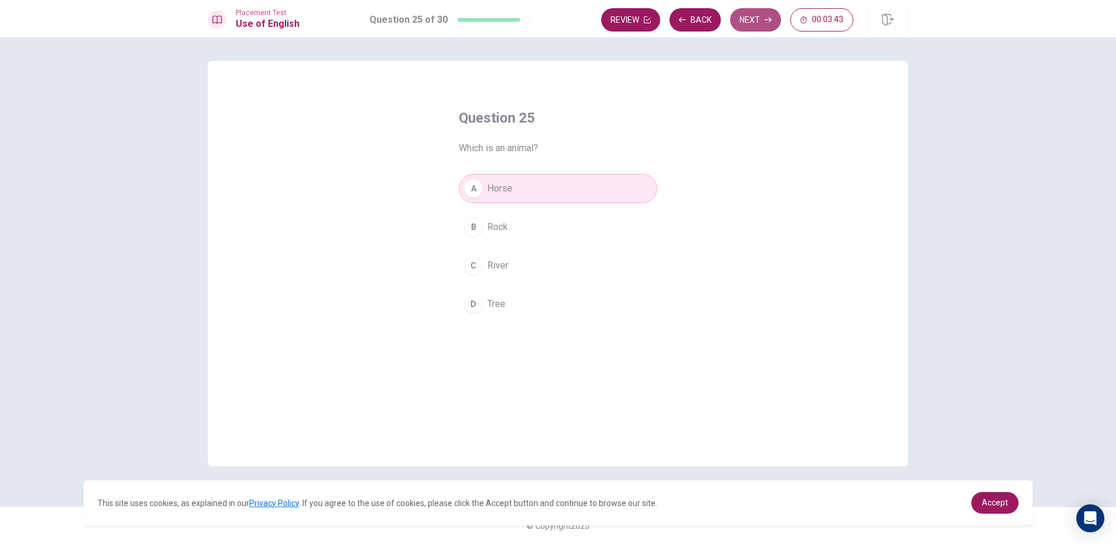
click at [755, 20] on button "Next" at bounding box center [755, 19] width 51 height 23
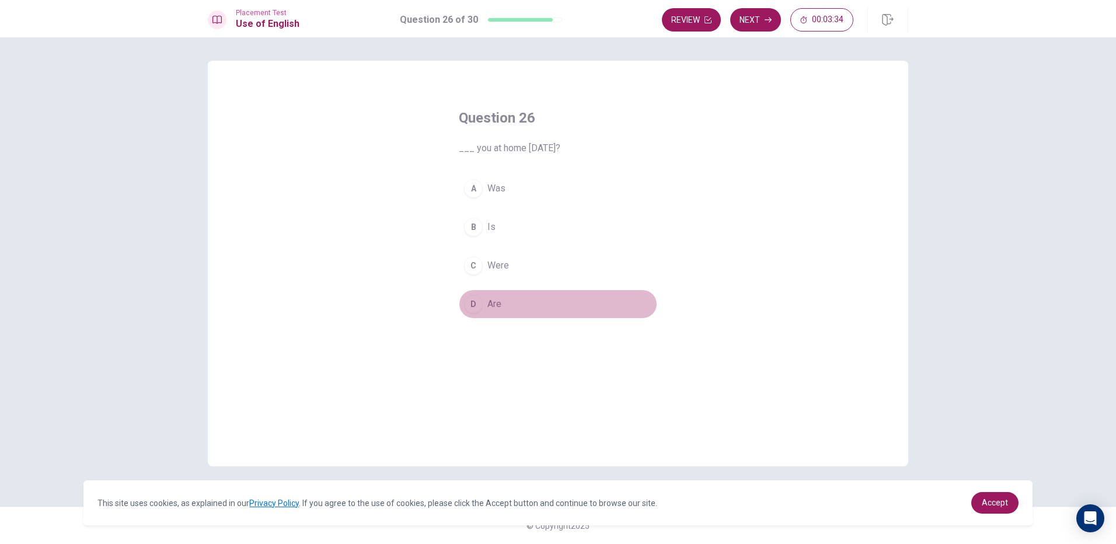
click at [512, 304] on button "D Are" at bounding box center [558, 303] width 198 height 29
click at [747, 11] on button "Next" at bounding box center [755, 19] width 51 height 23
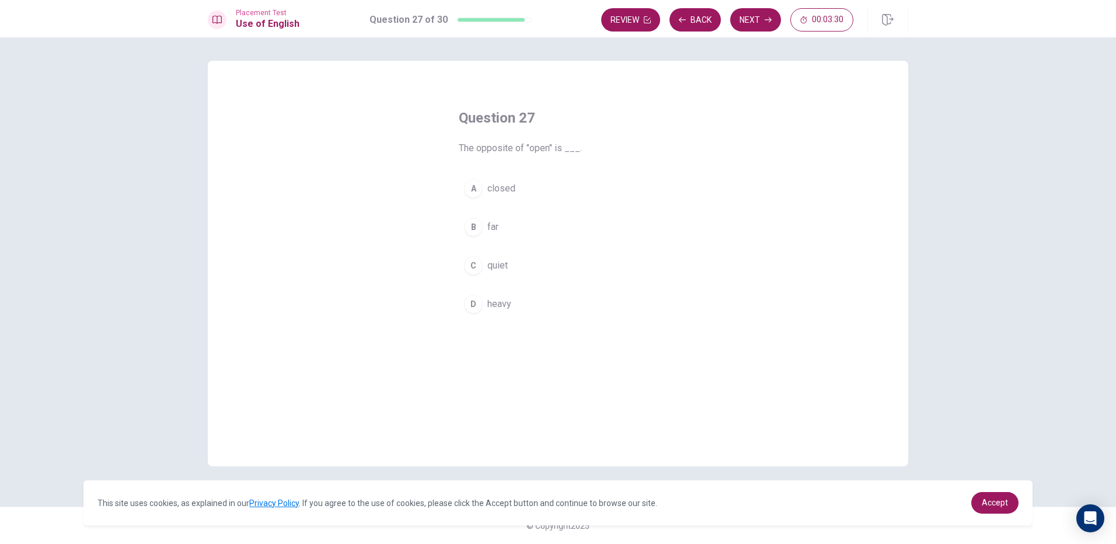
drag, startPoint x: 525, startPoint y: 165, endPoint x: 544, endPoint y: 160, distance: 19.2
click at [530, 163] on div "Question 27 The opposite of "open" is ___. A closed B far C quiet D heavy" at bounding box center [557, 213] width 245 height 247
click at [506, 252] on button "C quiet" at bounding box center [558, 265] width 198 height 29
drag, startPoint x: 746, startPoint y: 26, endPoint x: 740, endPoint y: 14, distance: 13.8
click at [743, 19] on button "Next" at bounding box center [755, 19] width 51 height 23
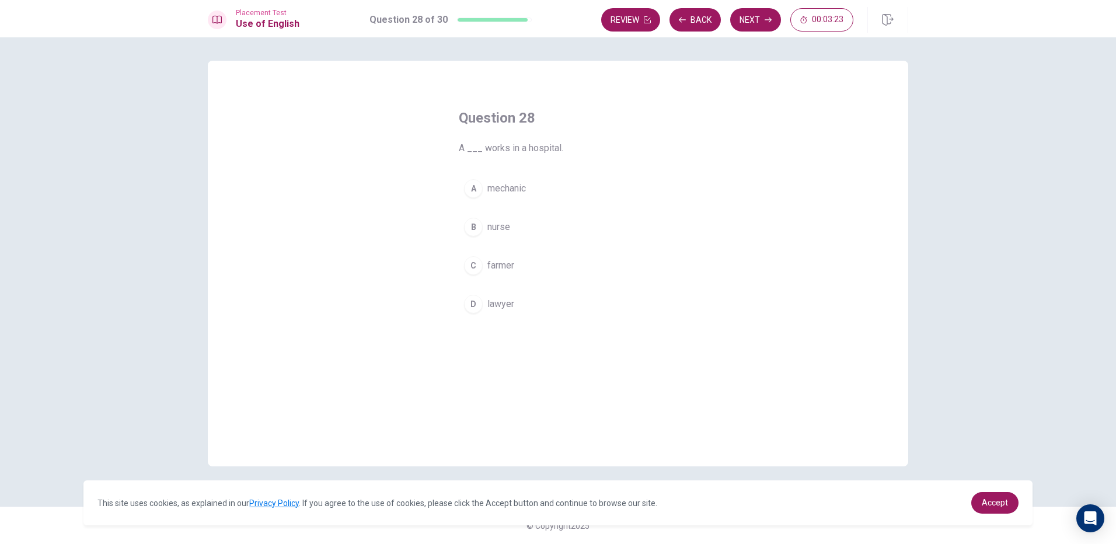
click at [521, 261] on button "[PERSON_NAME]" at bounding box center [558, 265] width 198 height 29
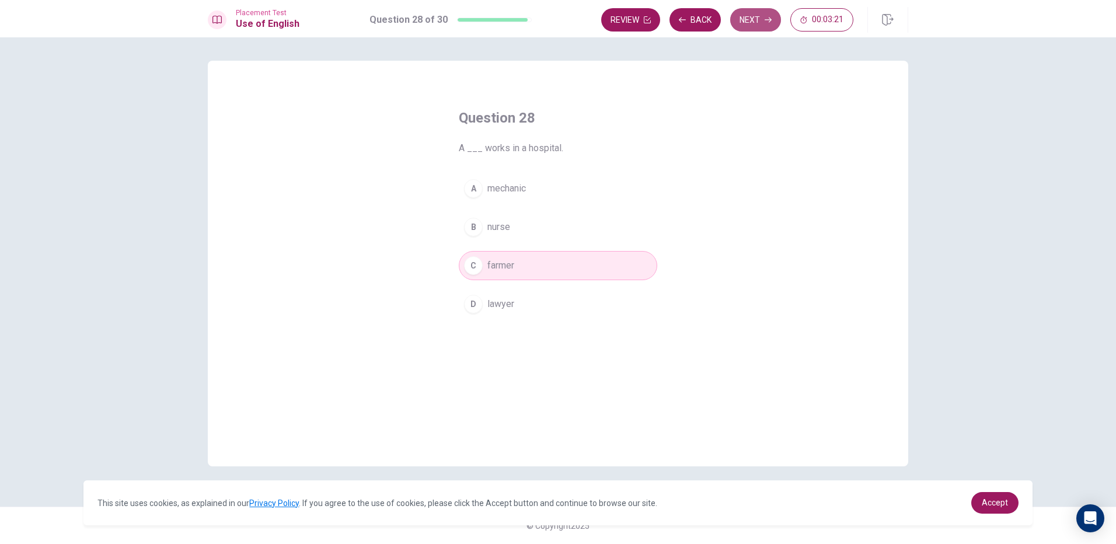
click at [764, 12] on button "Next" at bounding box center [755, 19] width 51 height 23
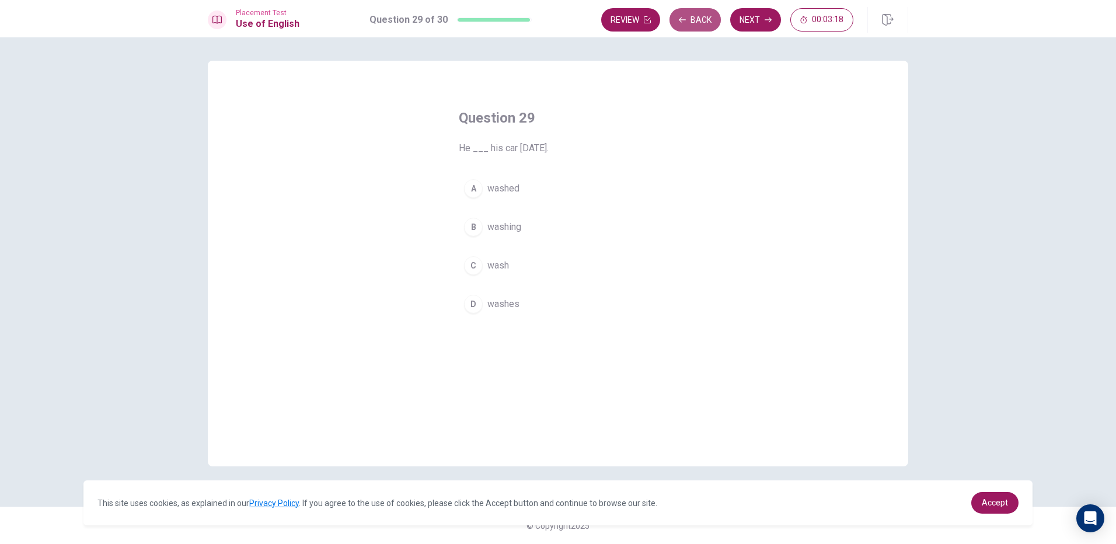
click at [690, 24] on button "Back" at bounding box center [694, 19] width 51 height 23
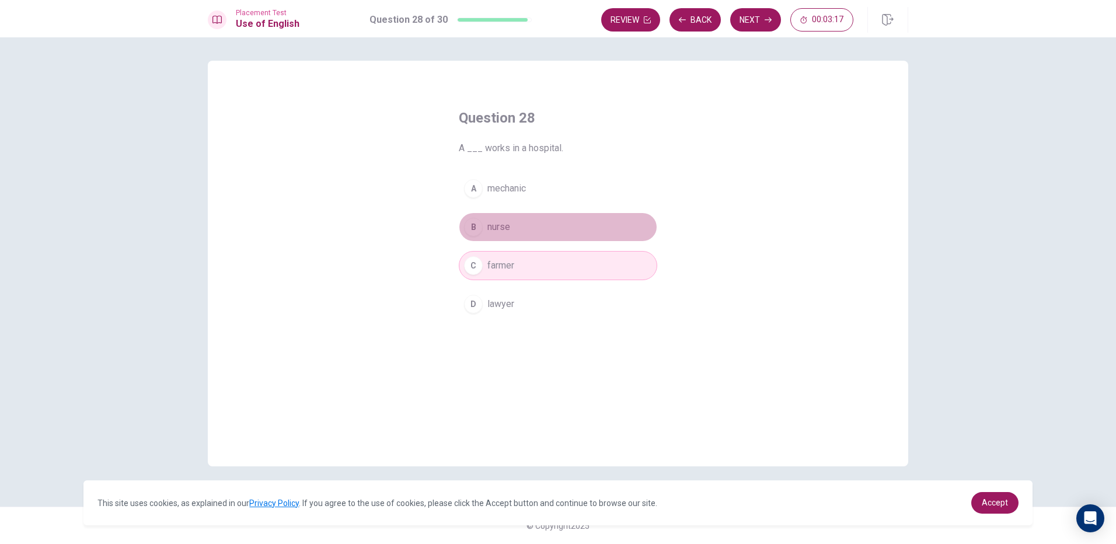
click at [559, 220] on button "B nurse" at bounding box center [558, 226] width 198 height 29
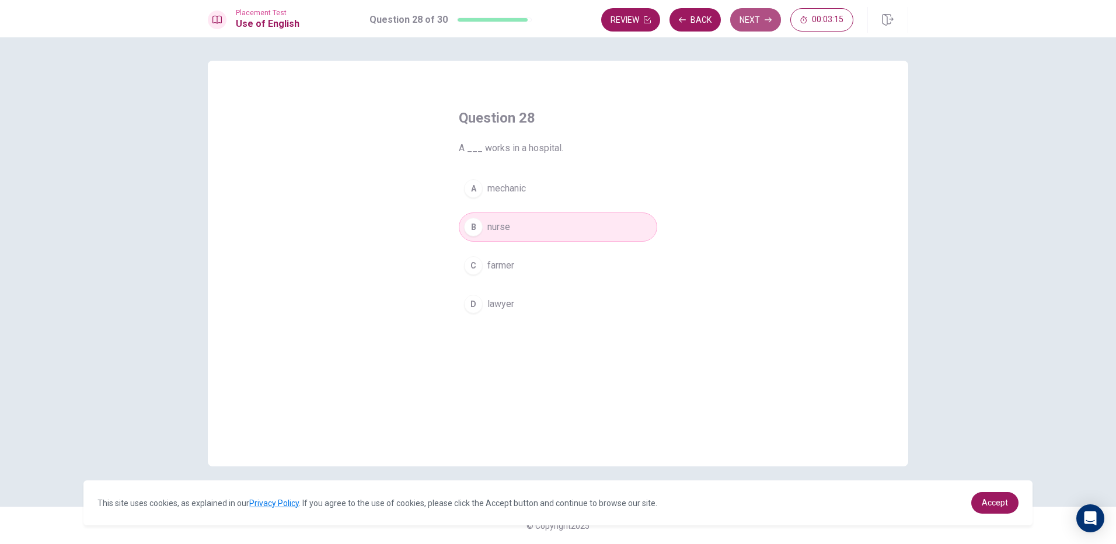
drag, startPoint x: 753, startPoint y: 22, endPoint x: 744, endPoint y: 20, distance: 8.4
click at [752, 22] on button "Next" at bounding box center [755, 19] width 51 height 23
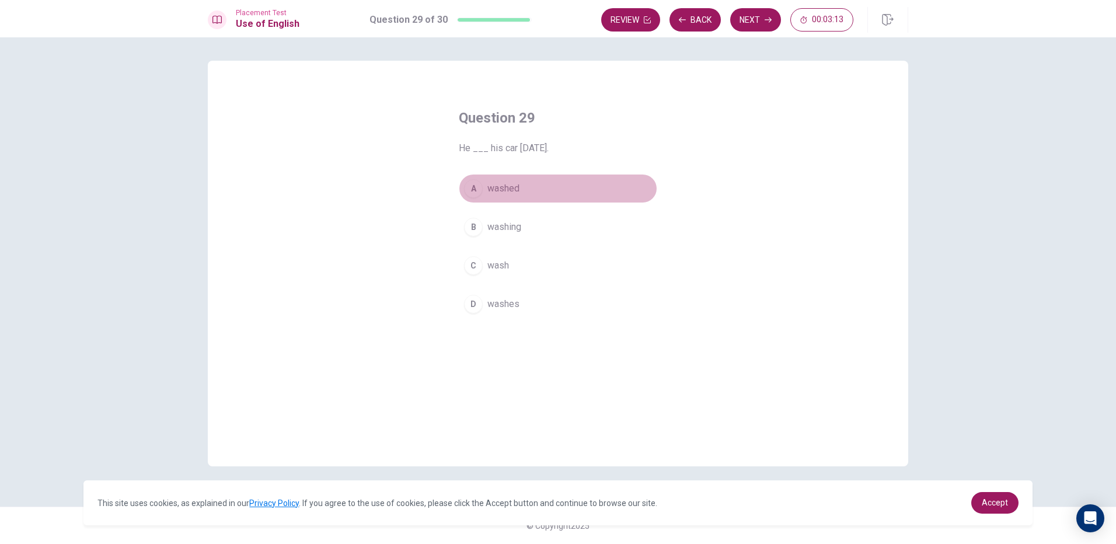
drag, startPoint x: 565, startPoint y: 179, endPoint x: 618, endPoint y: 167, distance: 53.7
click at [588, 175] on button "A washed" at bounding box center [558, 188] width 198 height 29
click at [581, 288] on div "A washed B washing C wash D washes" at bounding box center [558, 246] width 198 height 145
drag, startPoint x: 573, startPoint y: 318, endPoint x: 572, endPoint y: 312, distance: 6.4
click at [572, 313] on button "D washes" at bounding box center [558, 303] width 198 height 29
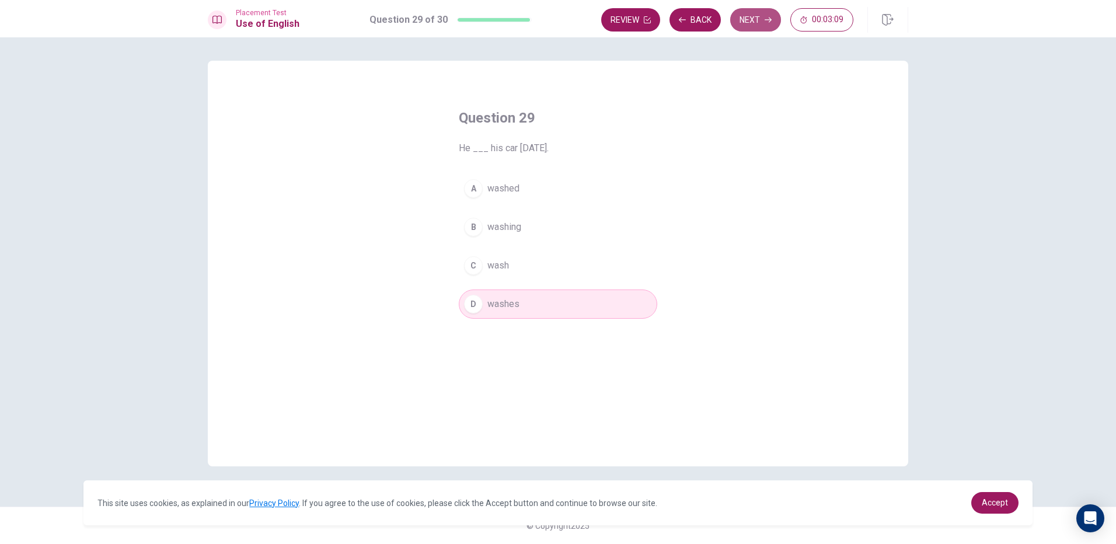
click at [759, 19] on button "Next" at bounding box center [755, 19] width 51 height 23
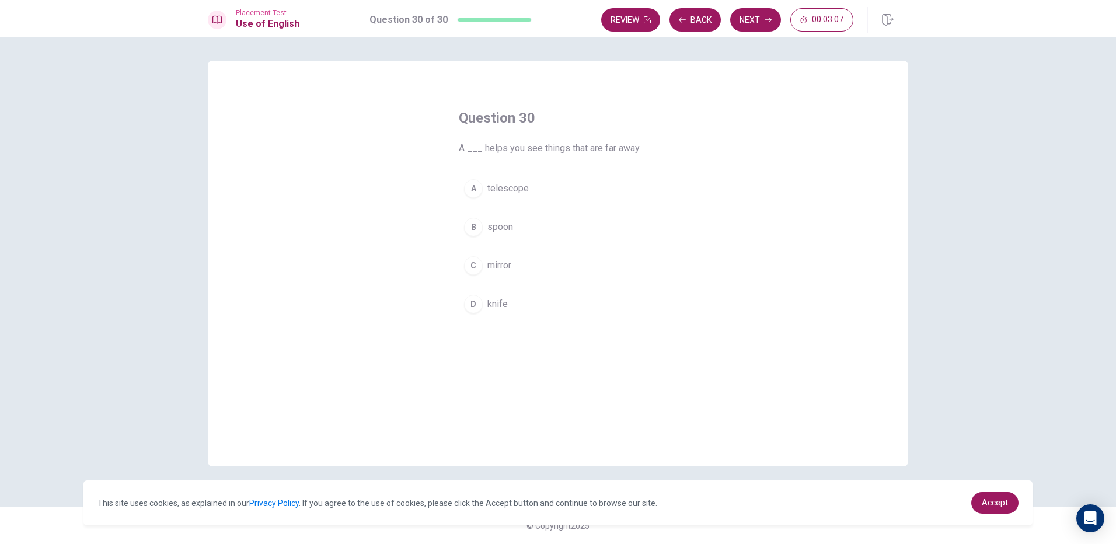
click at [499, 227] on span "spoon" at bounding box center [500, 227] width 26 height 14
click at [752, 25] on button "Next" at bounding box center [755, 19] width 51 height 23
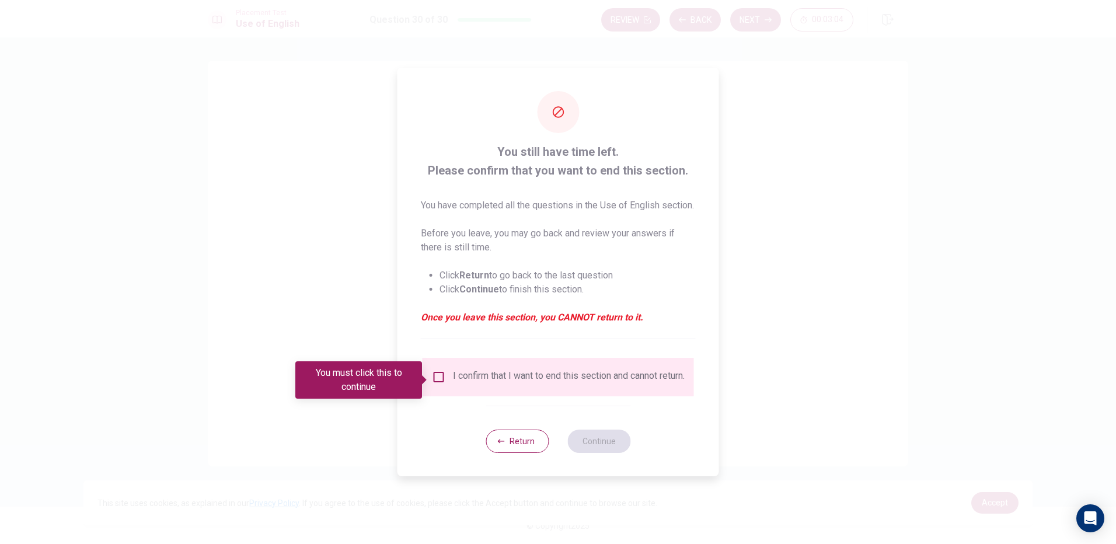
click at [436, 373] on input "You must click this to continue" at bounding box center [439, 377] width 14 height 14
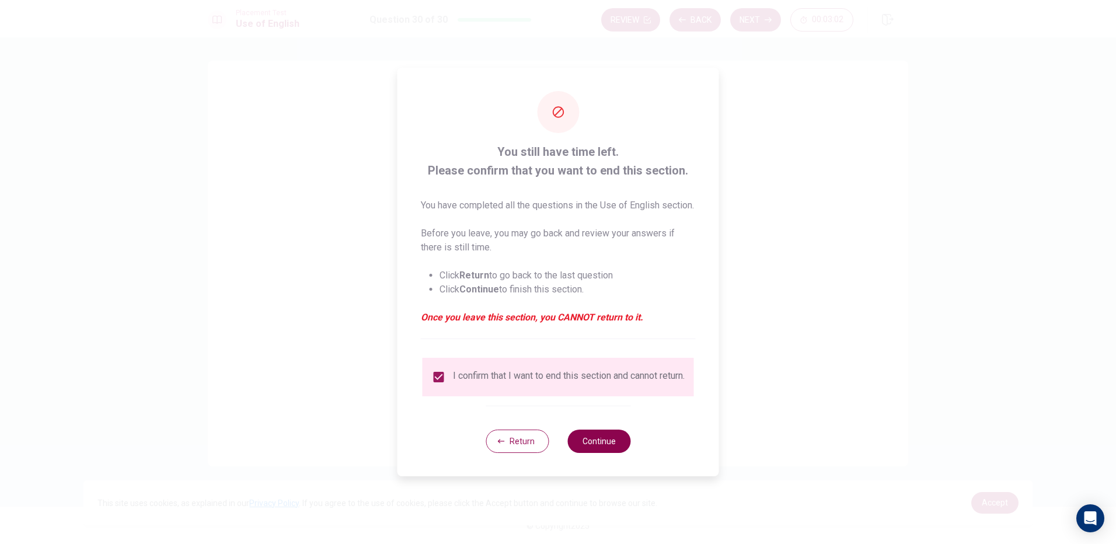
click at [610, 446] on button "Continue" at bounding box center [598, 440] width 63 height 23
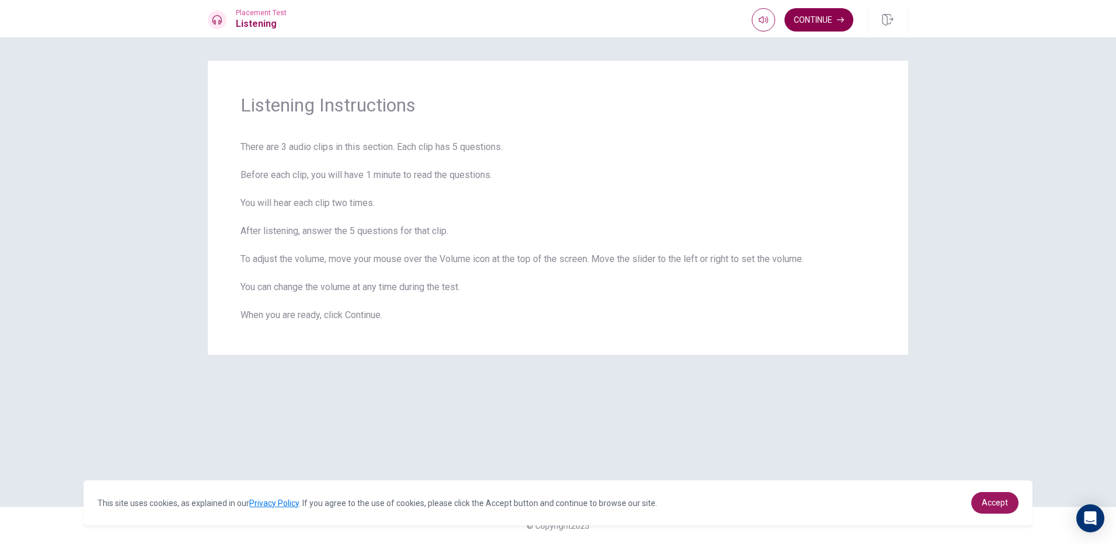
click at [823, 26] on button "Continue" at bounding box center [818, 19] width 69 height 23
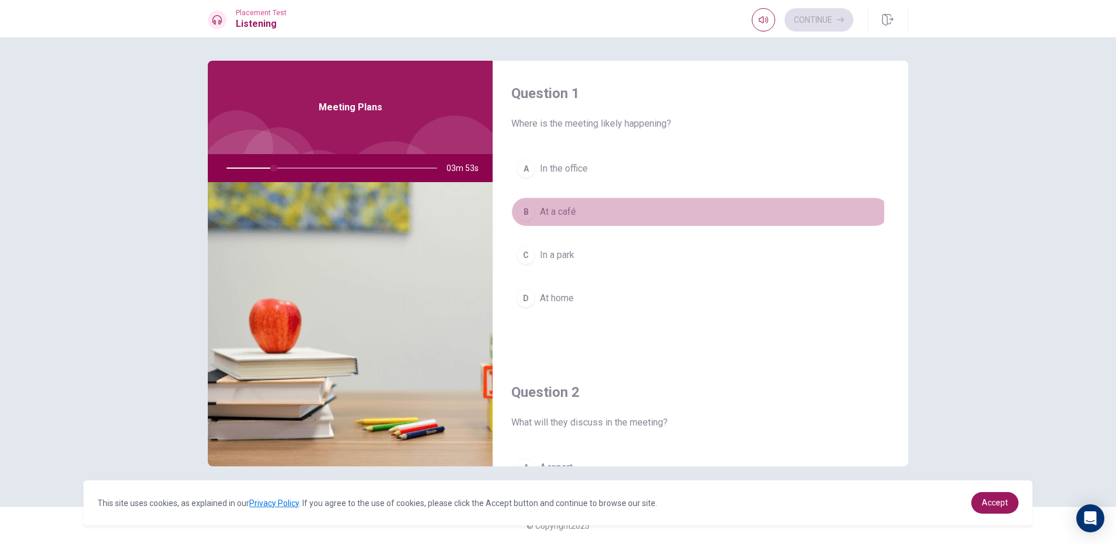
click at [606, 211] on button "B At a café" at bounding box center [700, 211] width 378 height 29
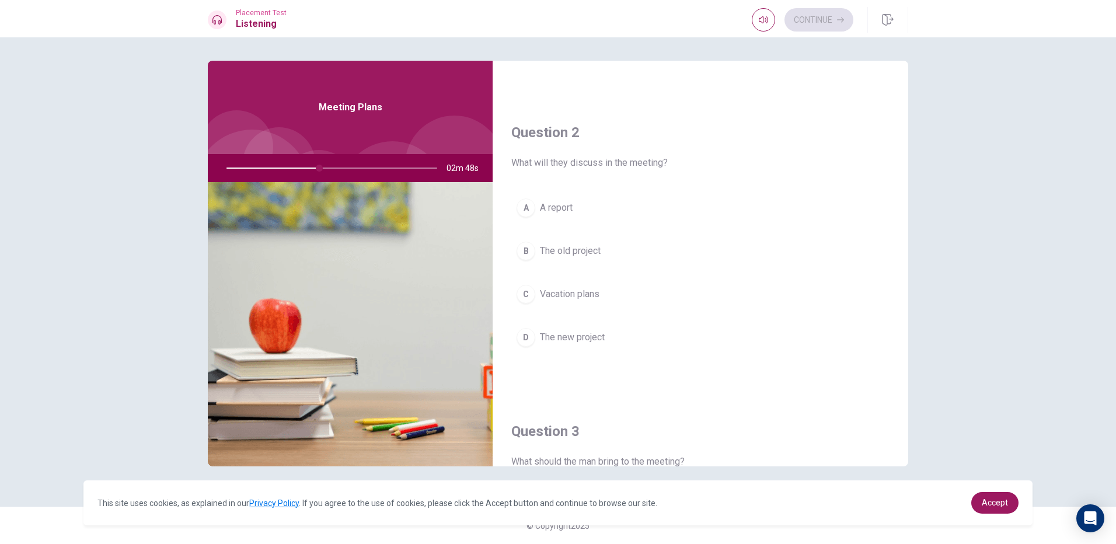
scroll to position [292, 0]
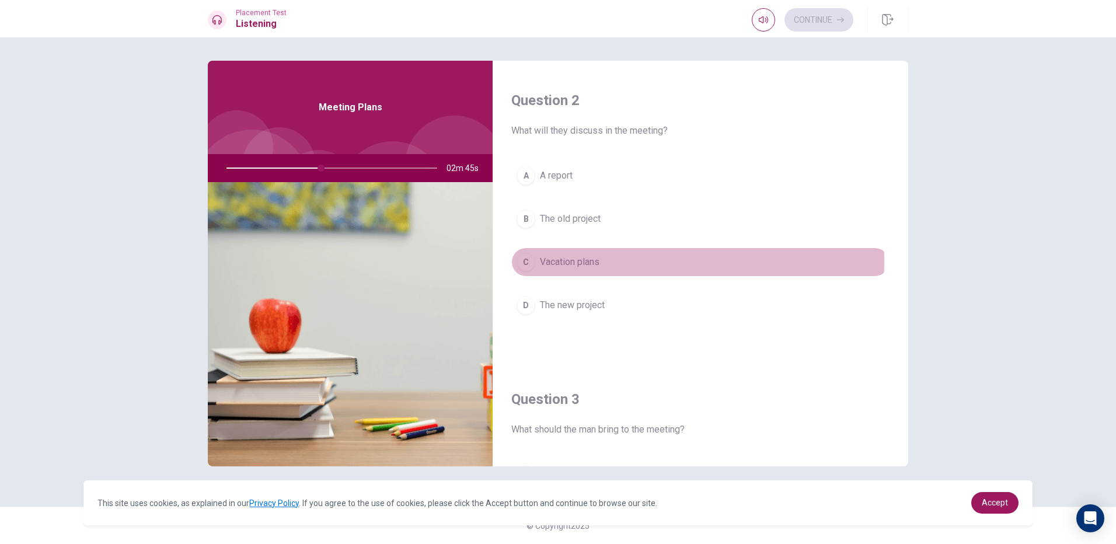
click at [571, 261] on span "Vacation plans" at bounding box center [570, 262] width 60 height 14
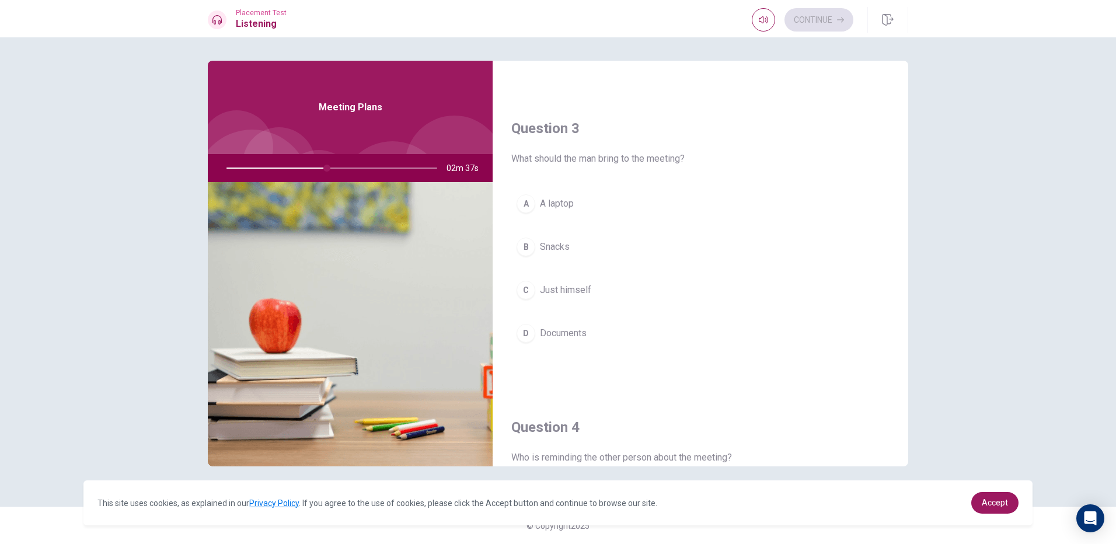
scroll to position [563, 0]
click at [336, 169] on div at bounding box center [329, 168] width 234 height 28
click at [343, 167] on div at bounding box center [329, 168] width 234 height 28
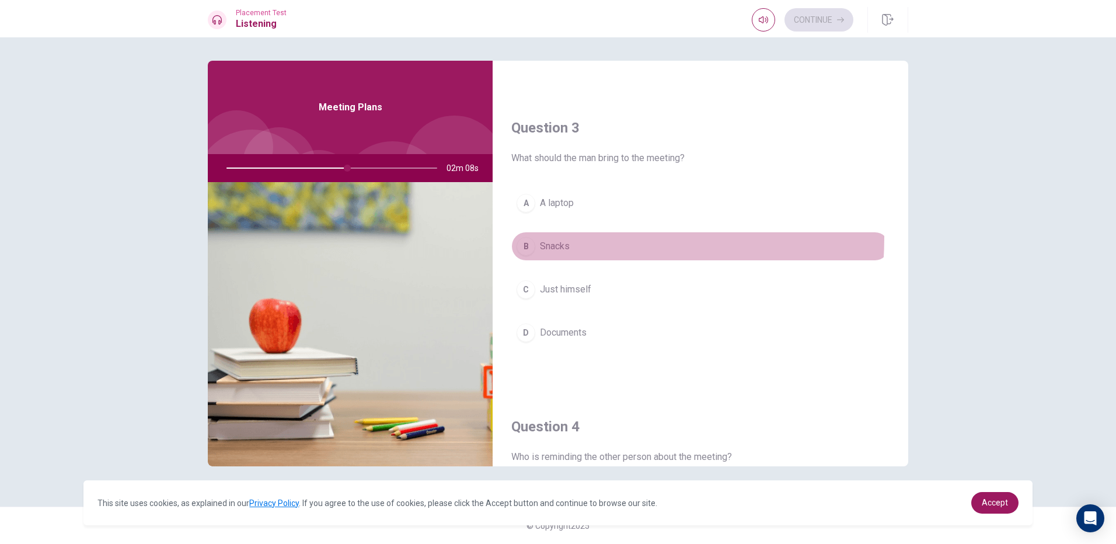
click at [547, 237] on button "B Snacks" at bounding box center [700, 246] width 378 height 29
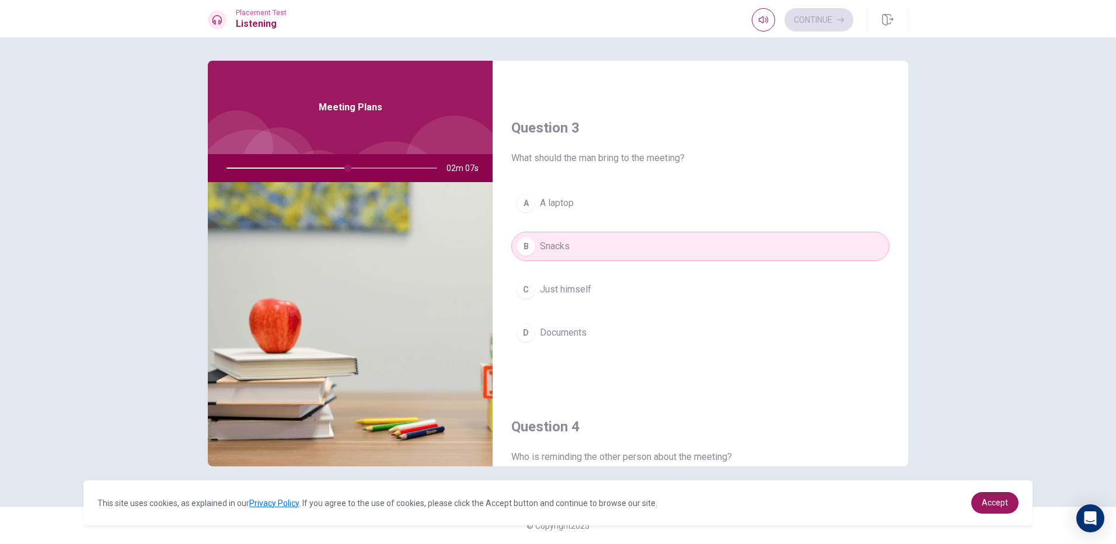
click at [561, 203] on span "A laptop" at bounding box center [557, 203] width 34 height 14
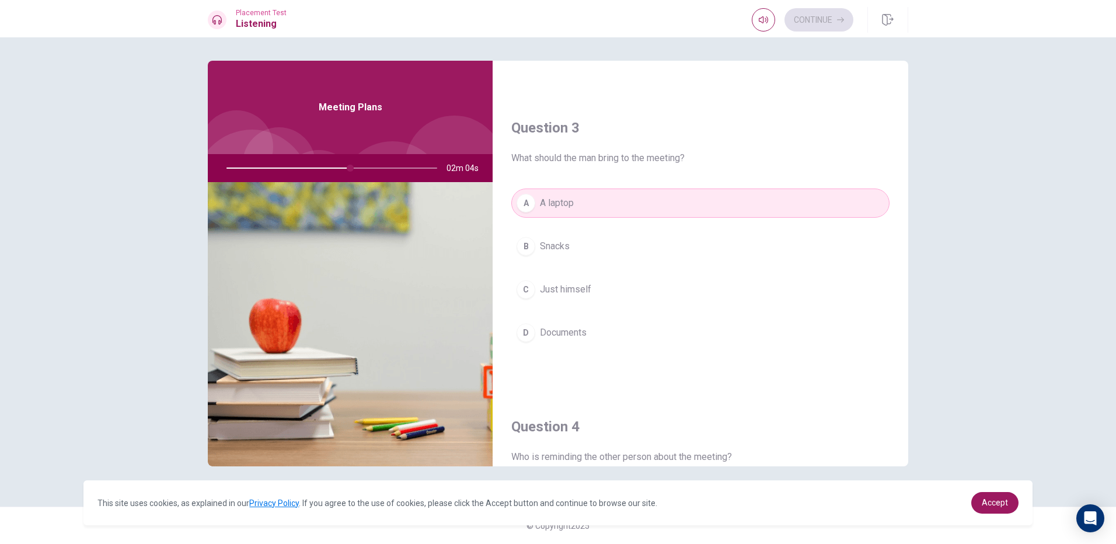
click at [560, 293] on span "Just himself" at bounding box center [565, 289] width 51 height 14
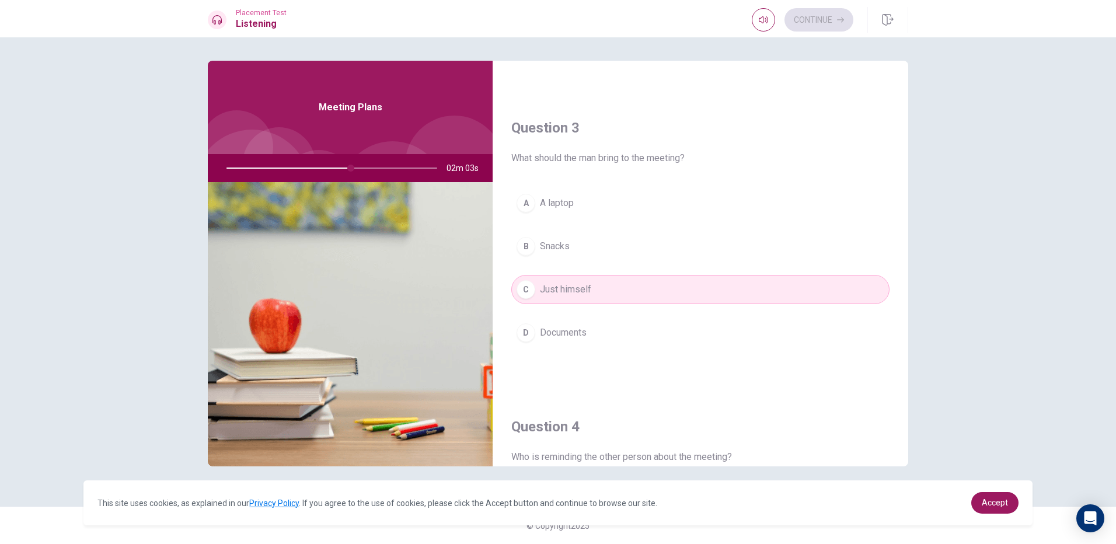
scroll to position [796, 0]
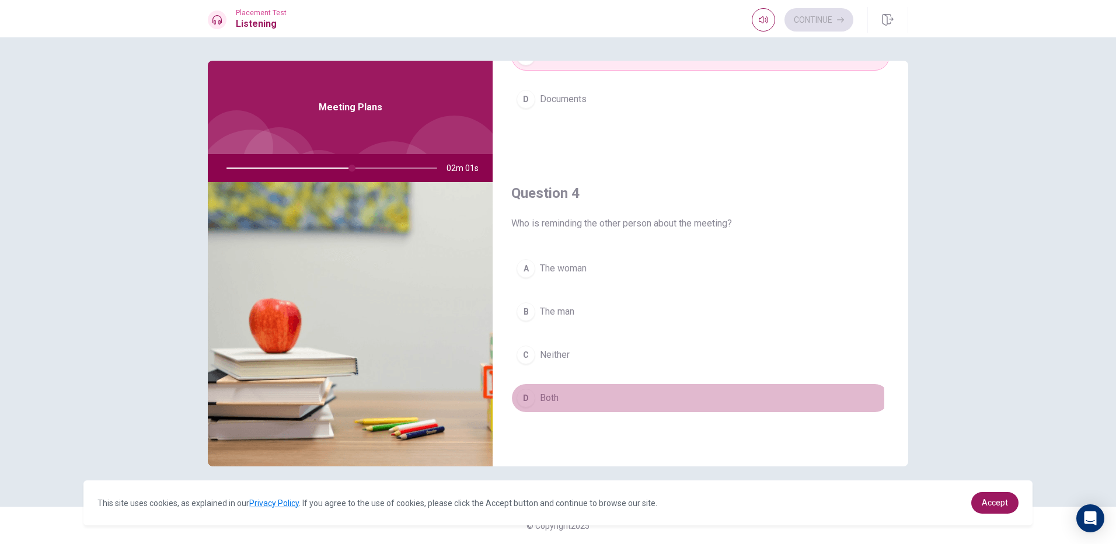
drag, startPoint x: 566, startPoint y: 399, endPoint x: 558, endPoint y: 358, distance: 42.2
click at [562, 380] on div "A The woman B The man C Neither D Both" at bounding box center [700, 345] width 378 height 182
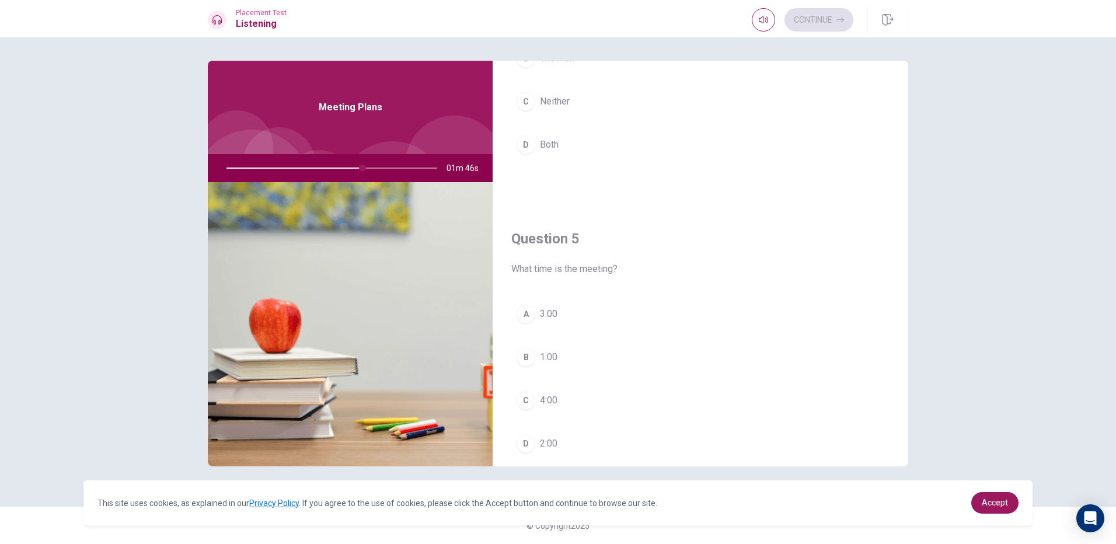
scroll to position [1088, 0]
click at [559, 352] on button "C 4:00" at bounding box center [700, 361] width 378 height 29
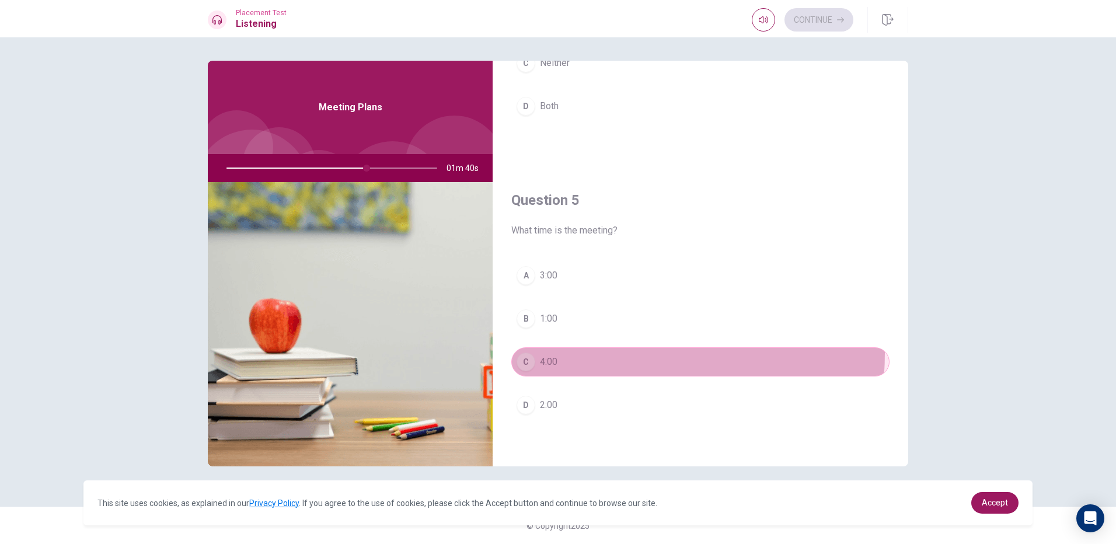
click at [559, 352] on button "C 4:00" at bounding box center [700, 361] width 378 height 29
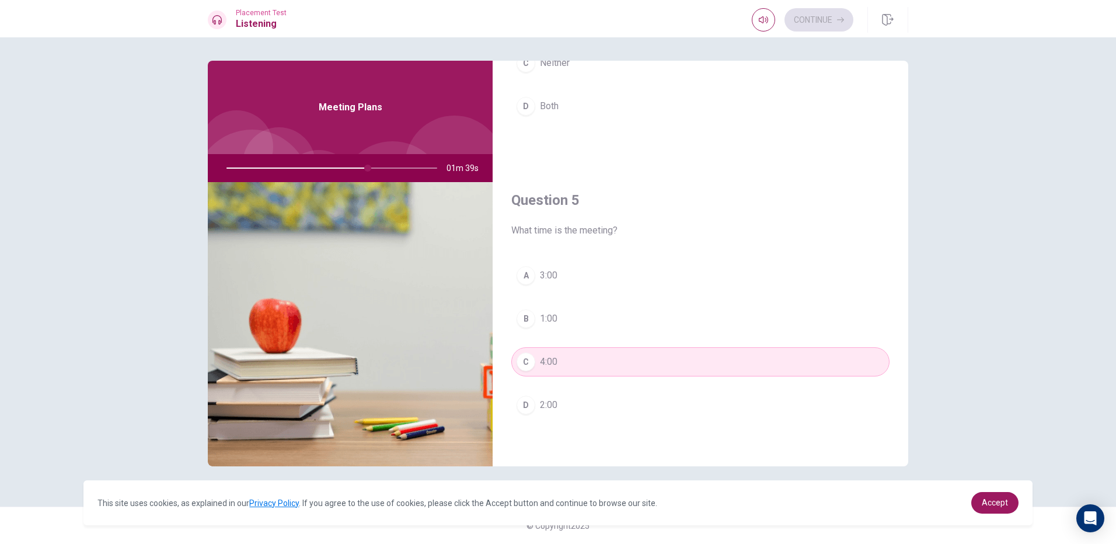
click at [584, 217] on div "Question 5 What time is the meeting?" at bounding box center [700, 214] width 378 height 47
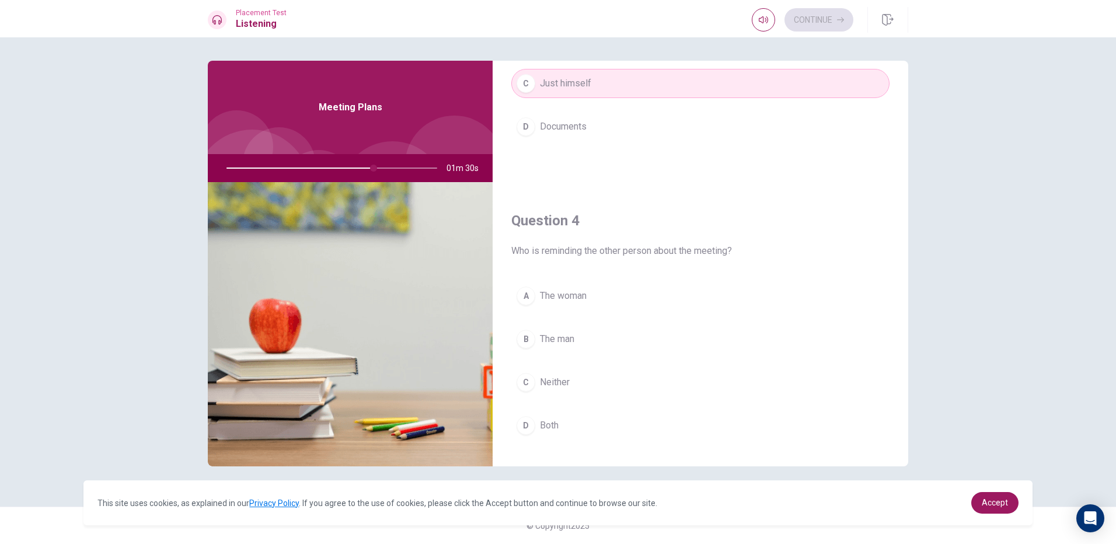
scroll to position [796, 0]
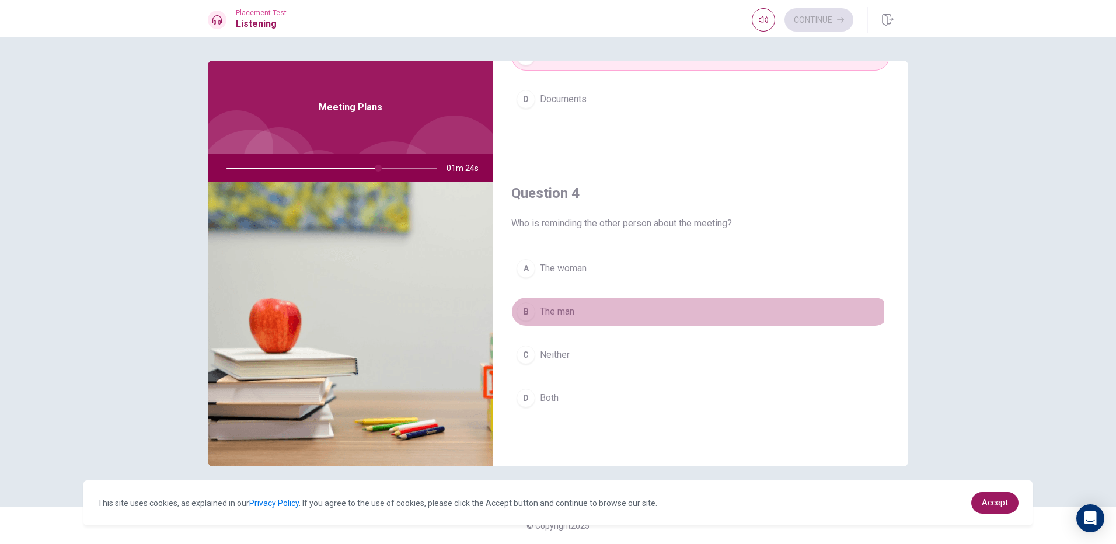
click at [603, 306] on button "B The man" at bounding box center [700, 311] width 378 height 29
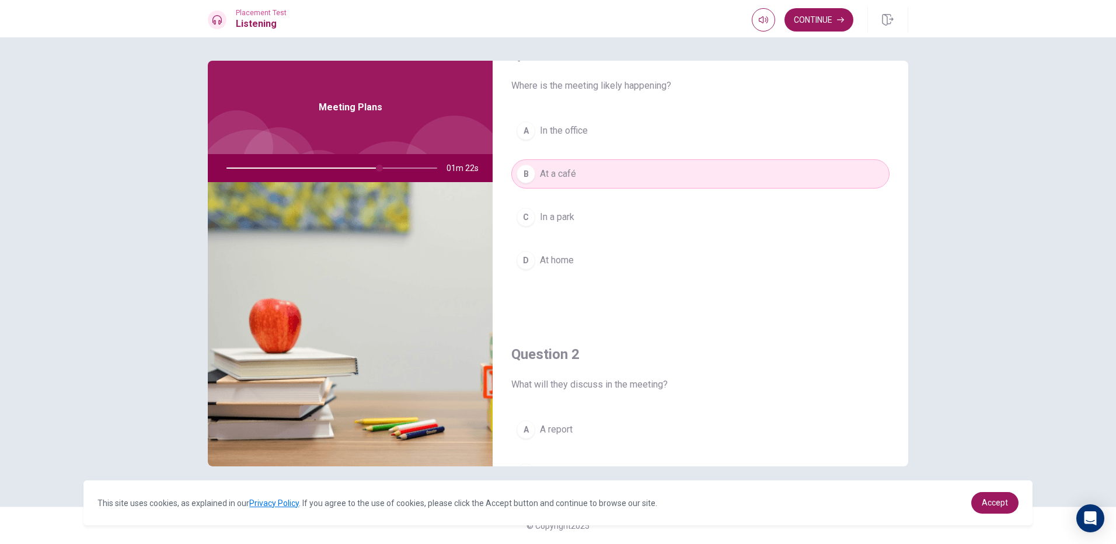
scroll to position [0, 0]
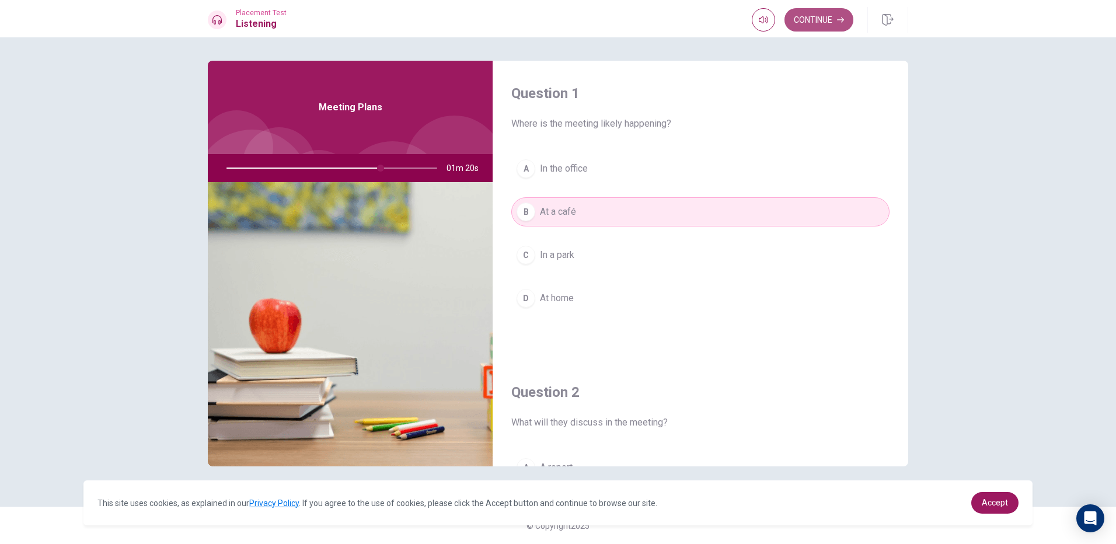
click at [816, 17] on button "Continue" at bounding box center [818, 19] width 69 height 23
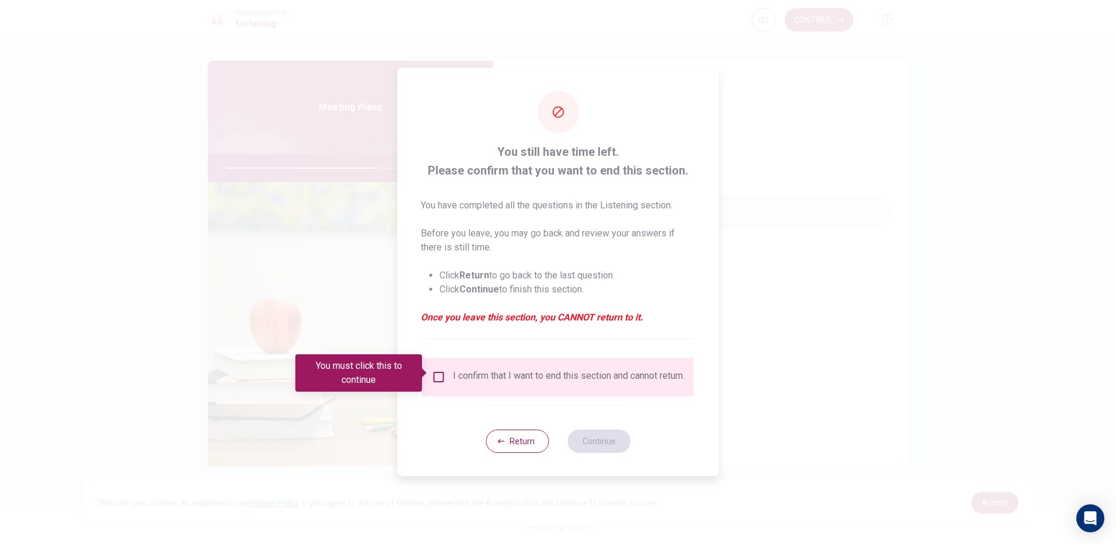
click at [433, 383] on div "I confirm that I want to end this section and cannot return." at bounding box center [558, 377] width 253 height 14
click at [437, 370] on input "You must click this to continue" at bounding box center [439, 377] width 14 height 14
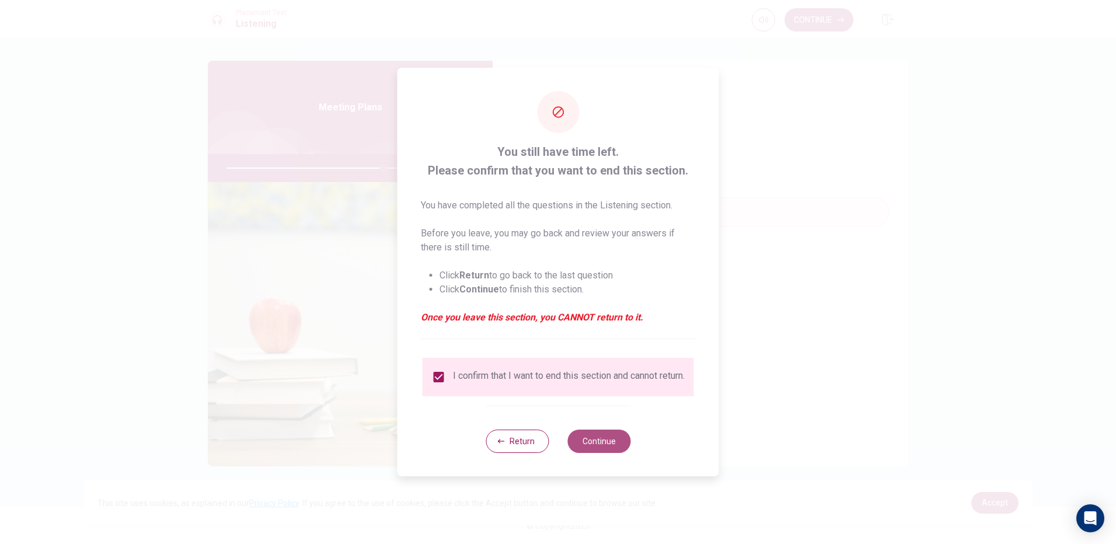
click at [583, 442] on button "Continue" at bounding box center [598, 440] width 63 height 23
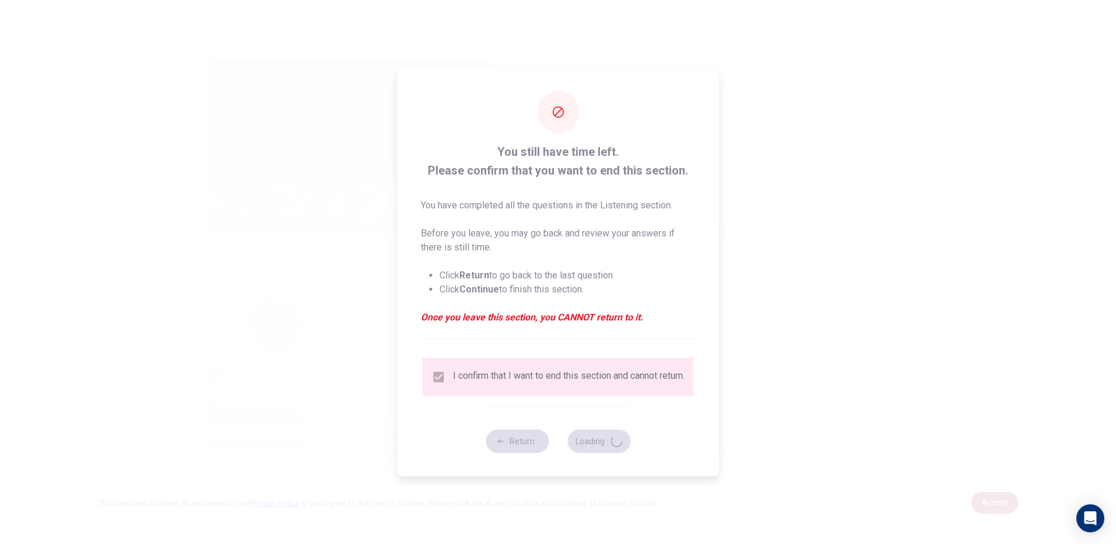
type input "75"
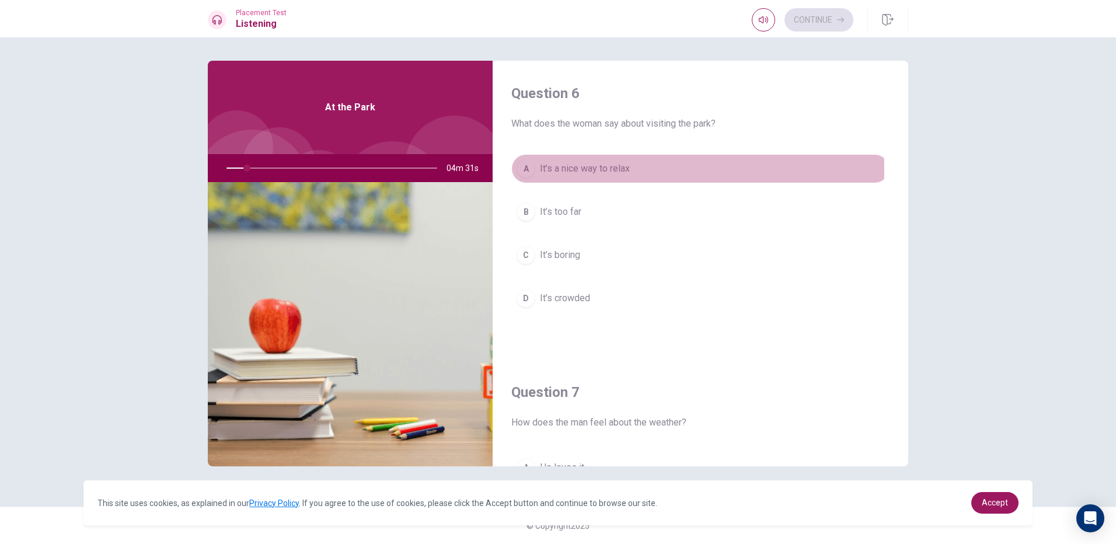
click at [538, 170] on button "A It’s a nice way to relax" at bounding box center [700, 168] width 378 height 29
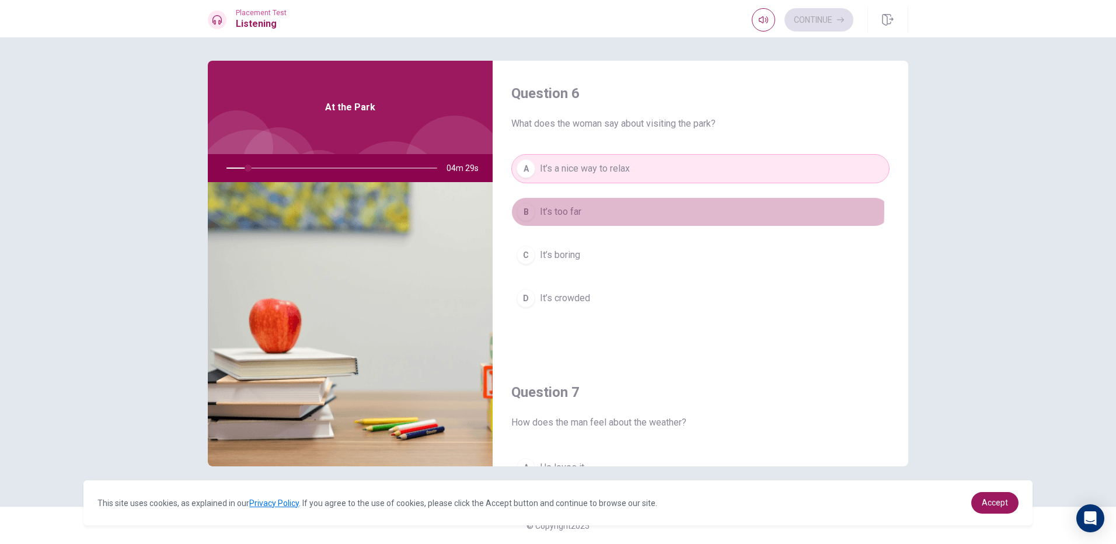
click at [535, 208] on button "B It’s too far" at bounding box center [700, 211] width 378 height 29
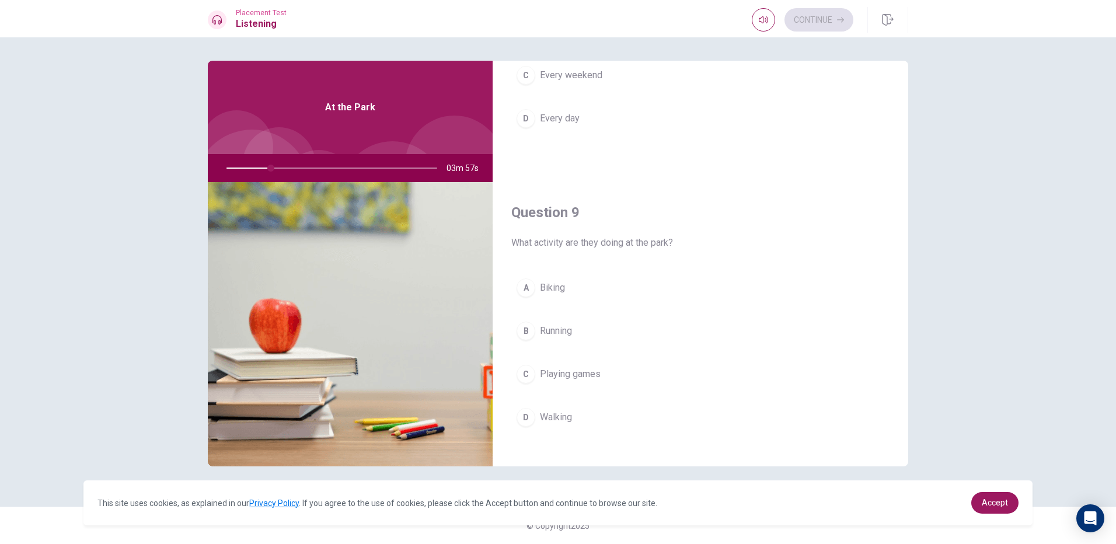
scroll to position [817, 0]
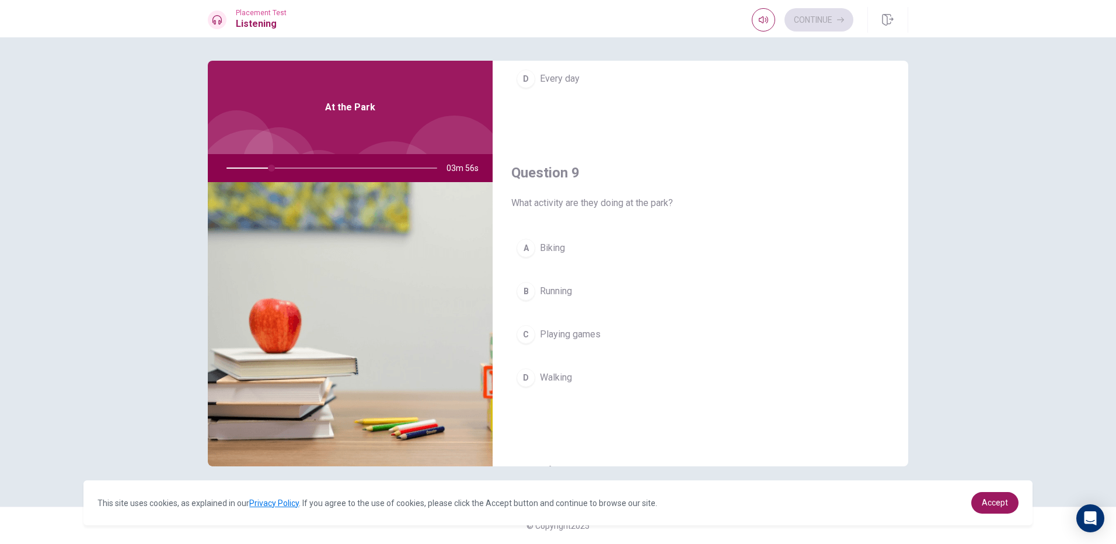
click at [588, 337] on span "Playing games" at bounding box center [570, 334] width 61 height 14
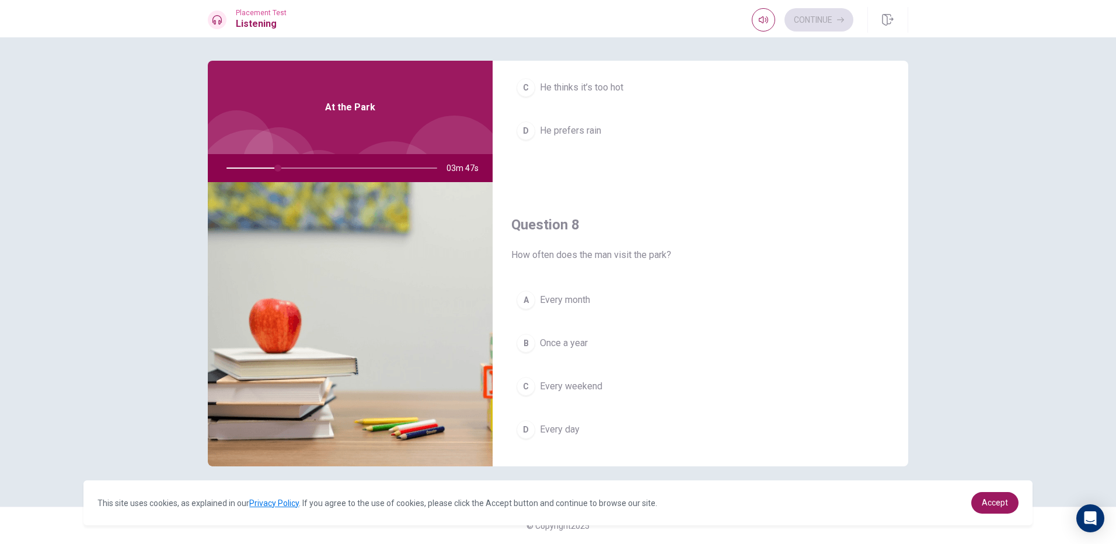
scroll to position [467, 0]
click at [580, 334] on button "B Once a year" at bounding box center [700, 342] width 378 height 29
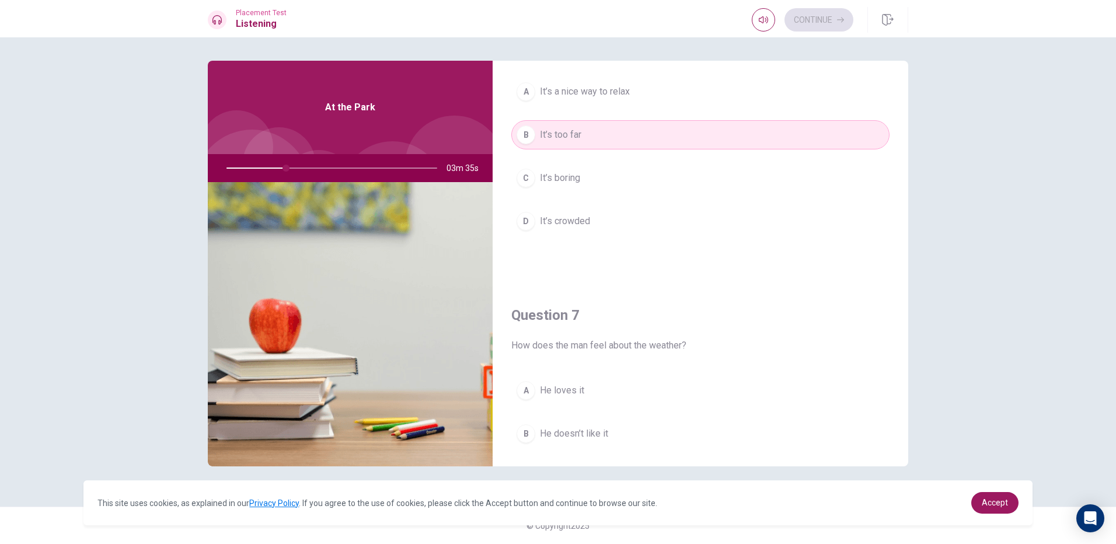
scroll to position [233, 0]
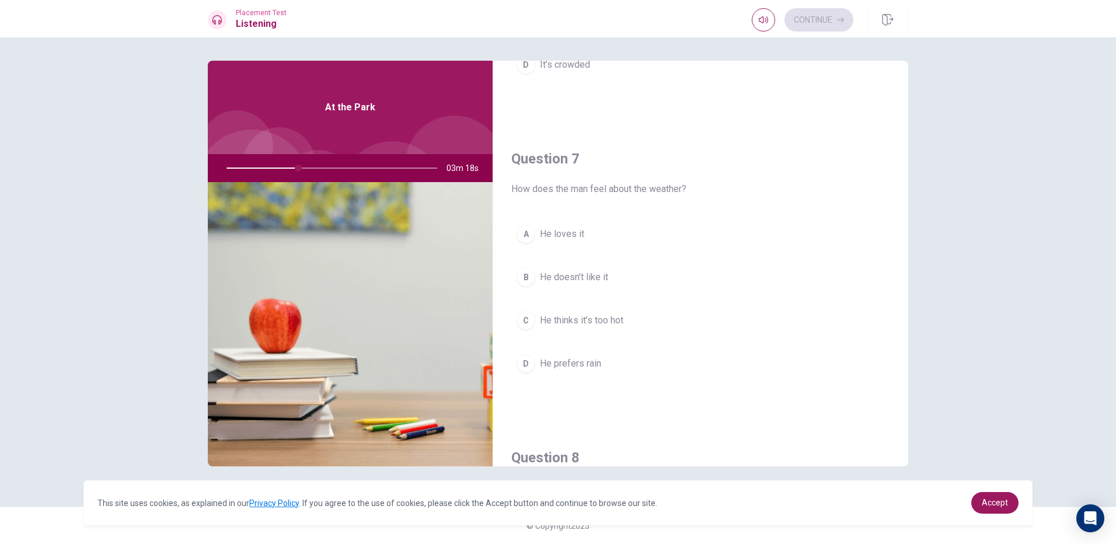
click at [620, 242] on button "A He loves it" at bounding box center [700, 233] width 378 height 29
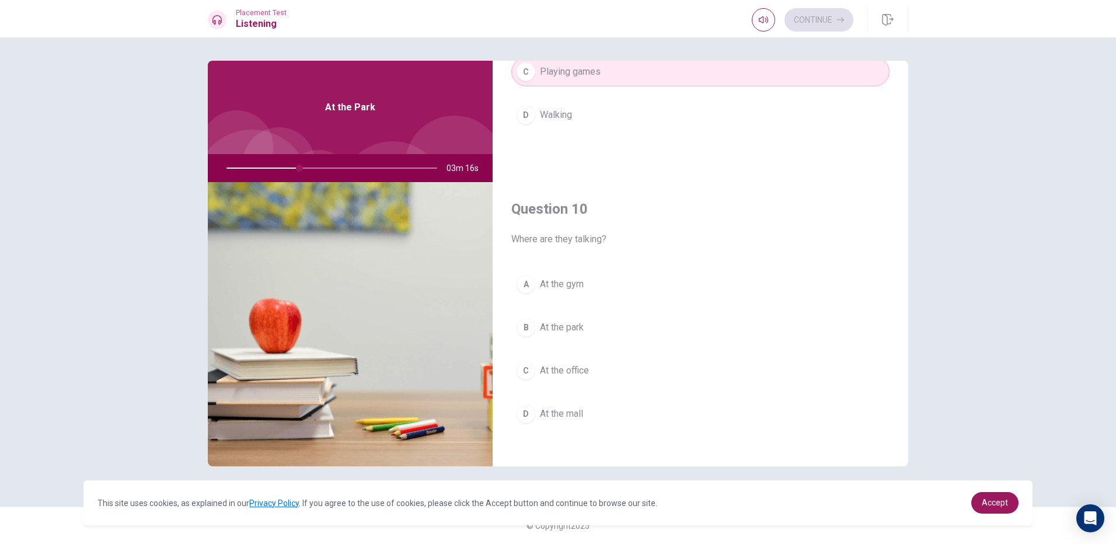
scroll to position [1088, 0]
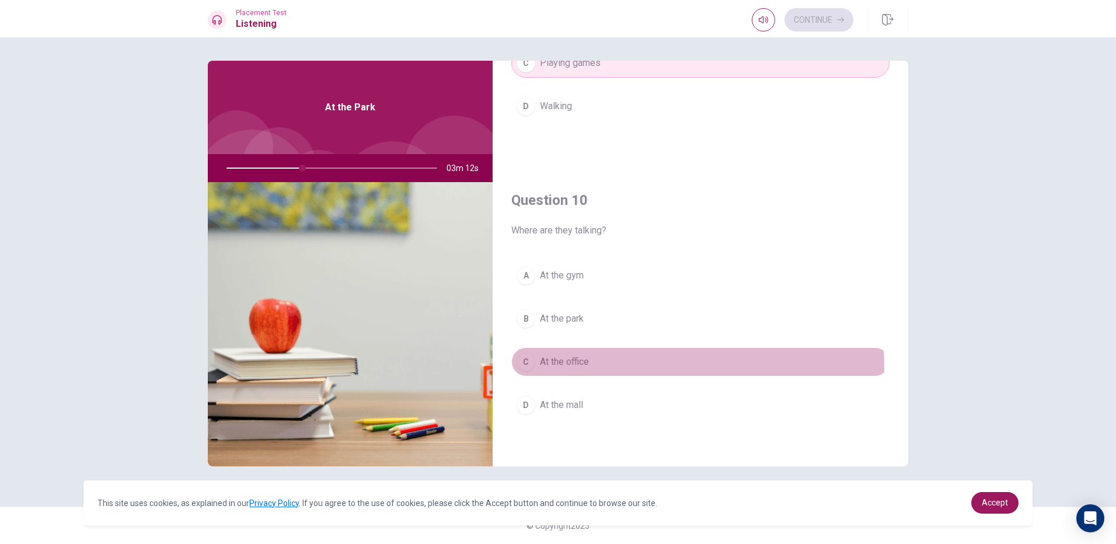
drag, startPoint x: 564, startPoint y: 369, endPoint x: 559, endPoint y: 364, distance: 7.0
click at [562, 369] on button "C At the office" at bounding box center [700, 361] width 378 height 29
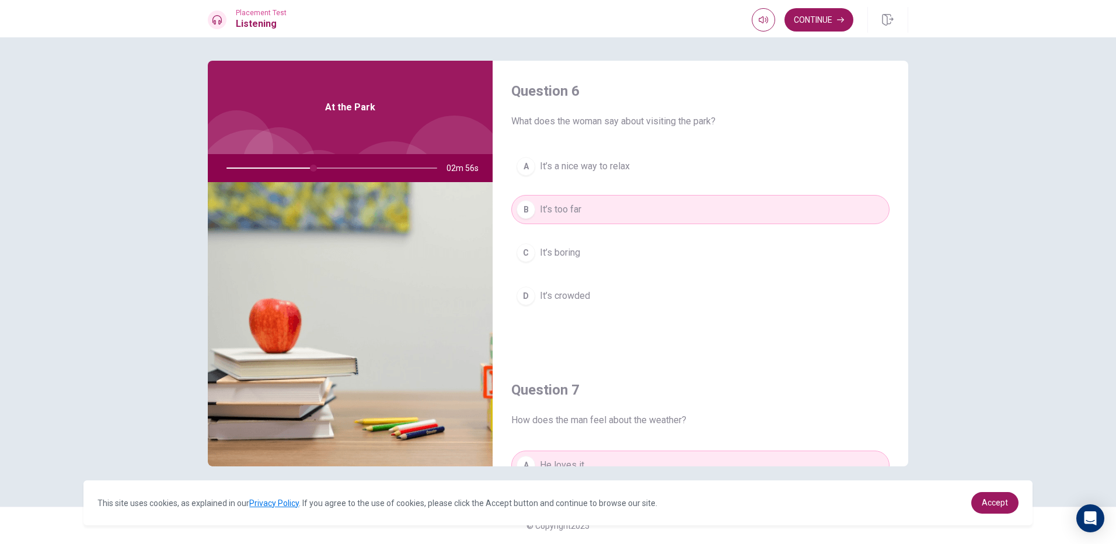
scroll to position [0, 0]
click at [807, 22] on button "Continue" at bounding box center [818, 19] width 69 height 23
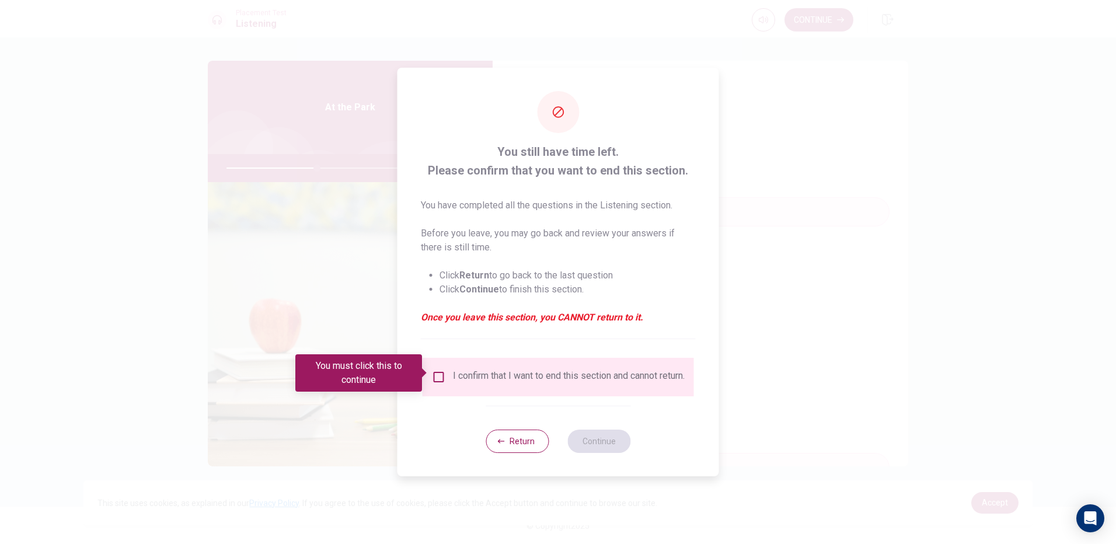
click at [446, 375] on div "I confirm that I want to end this section and cannot return." at bounding box center [558, 377] width 253 height 14
click at [441, 375] on input "You must click this to continue" at bounding box center [439, 377] width 14 height 14
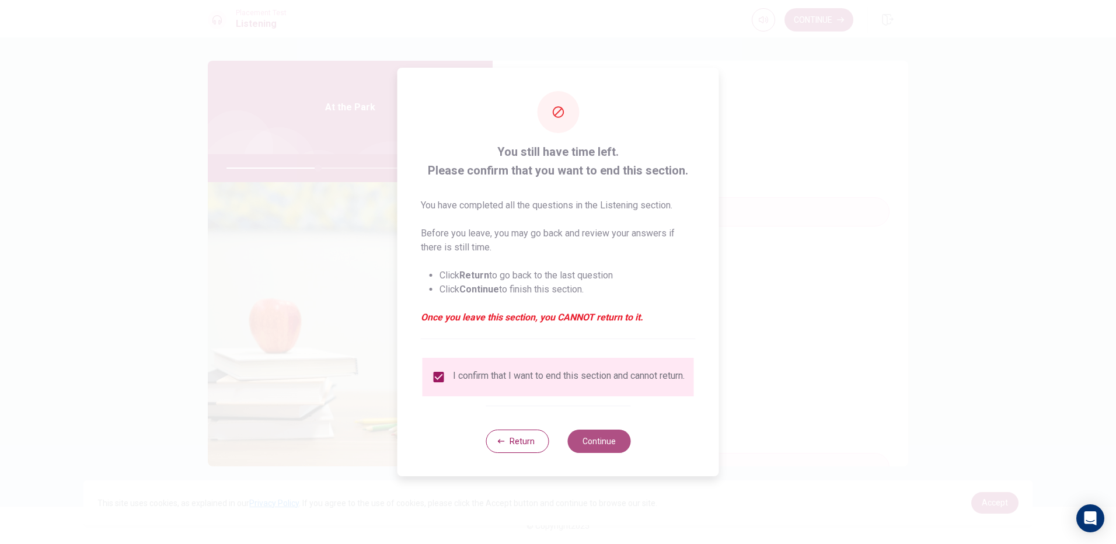
drag, startPoint x: 608, startPoint y: 442, endPoint x: 605, endPoint y: 436, distance: 6.5
click at [606, 440] on button "Continue" at bounding box center [598, 440] width 63 height 23
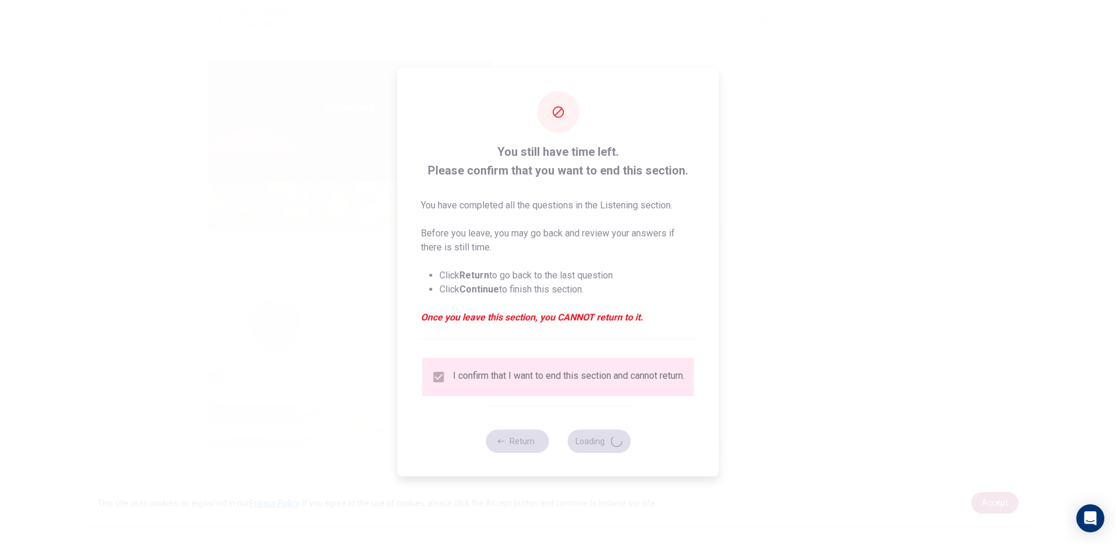
type input "44"
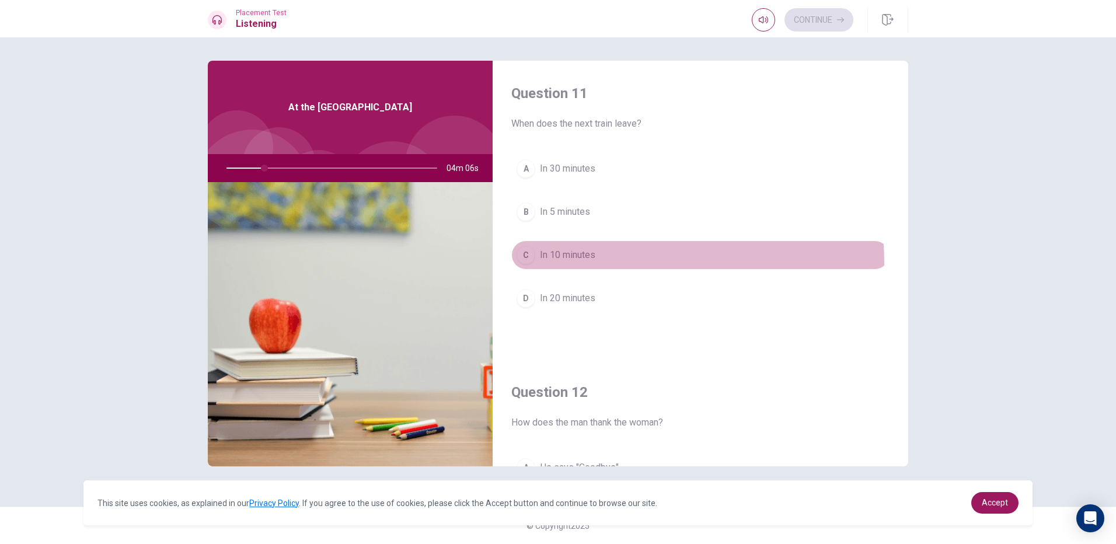
drag, startPoint x: 582, startPoint y: 264, endPoint x: 580, endPoint y: 258, distance: 6.1
click at [581, 264] on button "C In 10 minutes" at bounding box center [700, 254] width 378 height 29
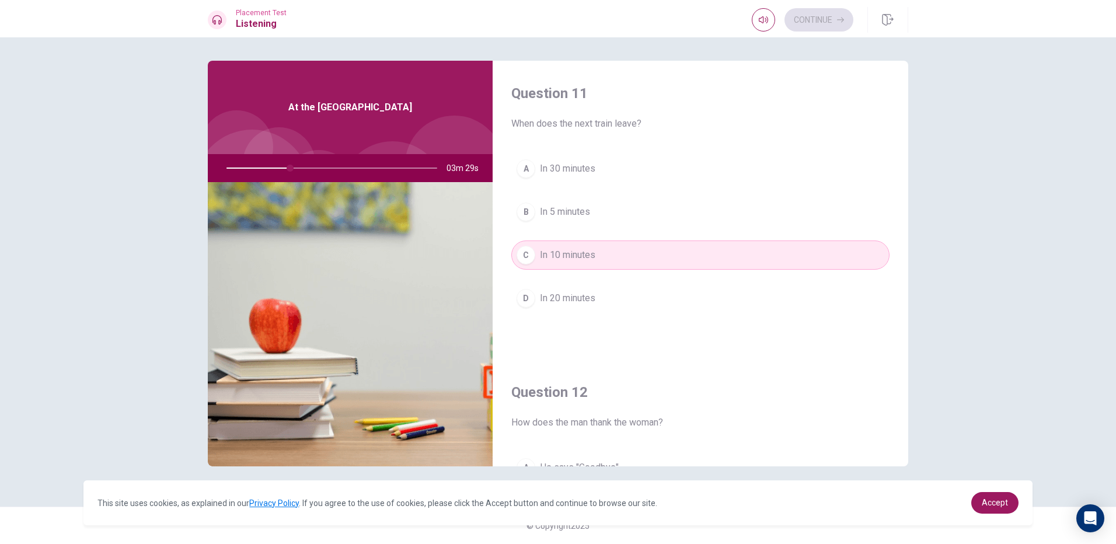
click at [639, 305] on button "D In 20 minutes" at bounding box center [700, 298] width 378 height 29
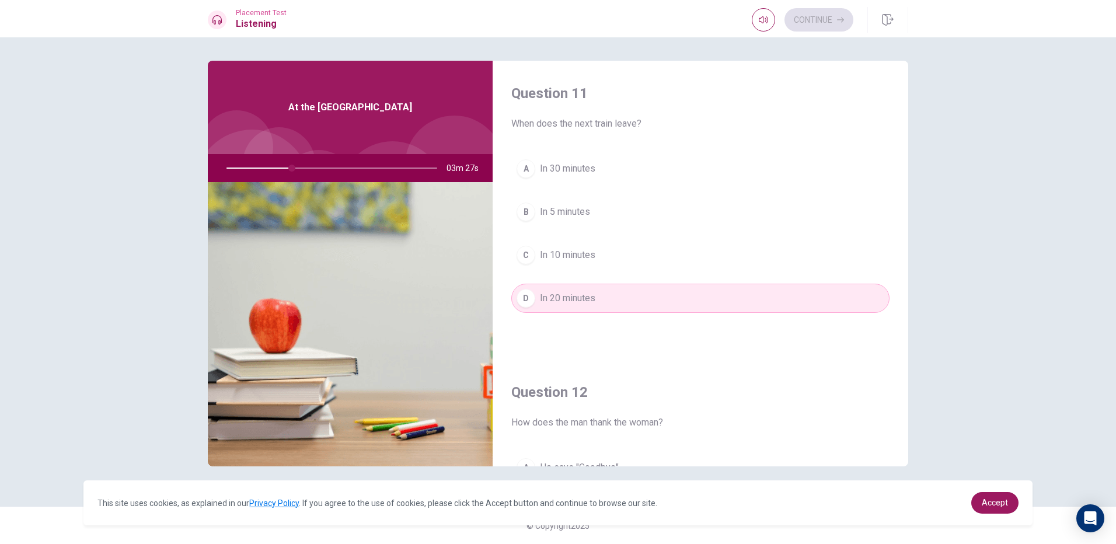
click at [649, 249] on button "C In 10 minutes" at bounding box center [700, 254] width 378 height 29
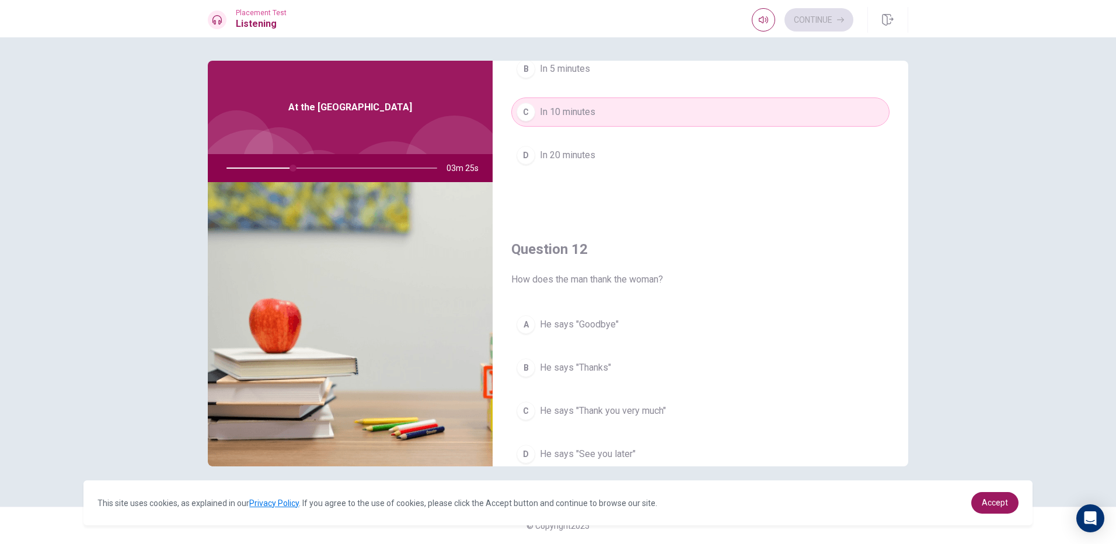
scroll to position [292, 0]
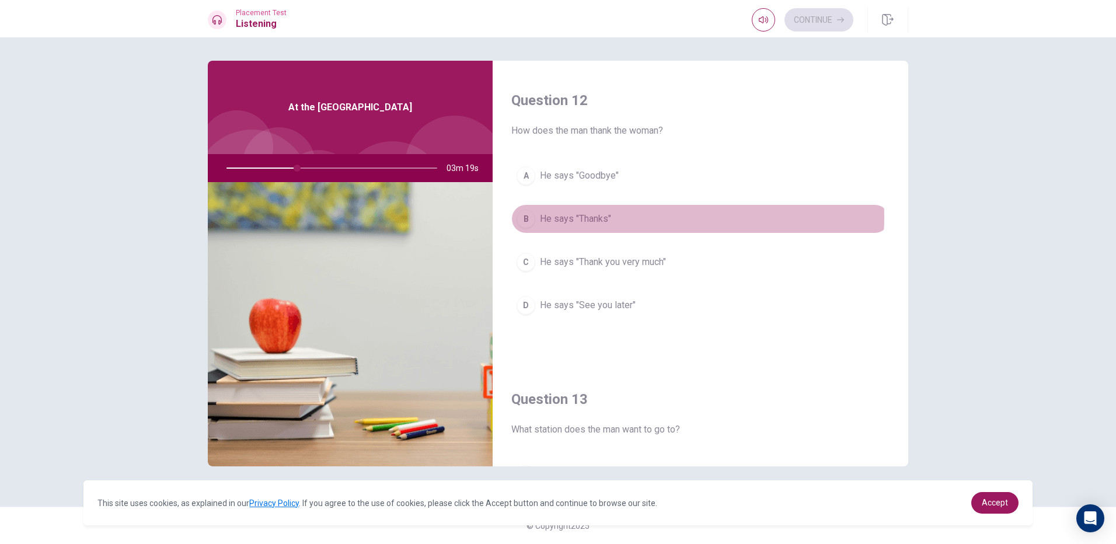
click at [645, 217] on button "B He says "Thanks"" at bounding box center [700, 218] width 378 height 29
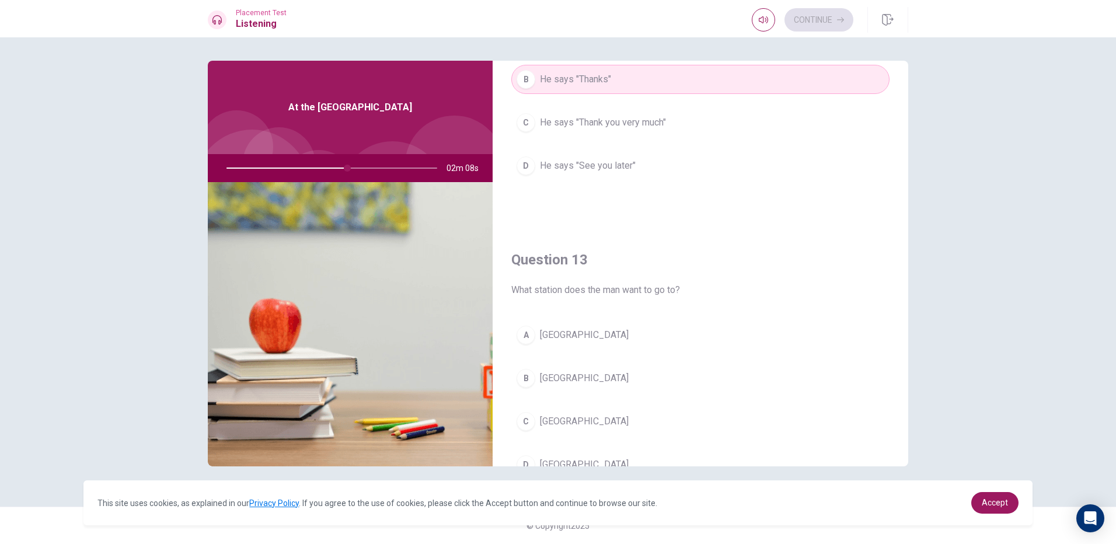
scroll to position [467, 0]
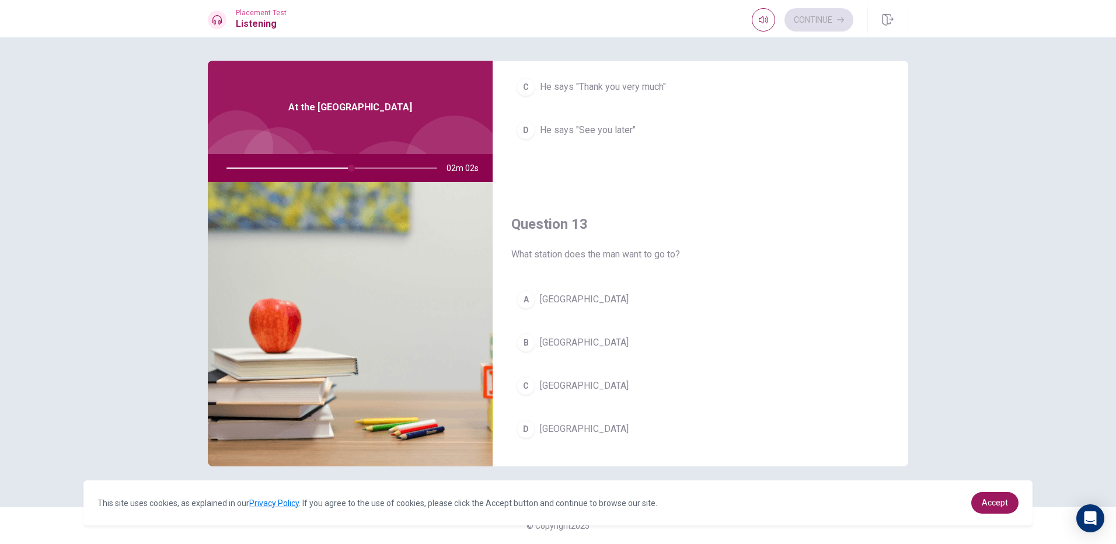
click at [658, 361] on div "A [GEOGRAPHIC_DATA] [GEOGRAPHIC_DATA] [GEOGRAPHIC_DATA] D [GEOGRAPHIC_DATA]" at bounding box center [700, 376] width 378 height 182
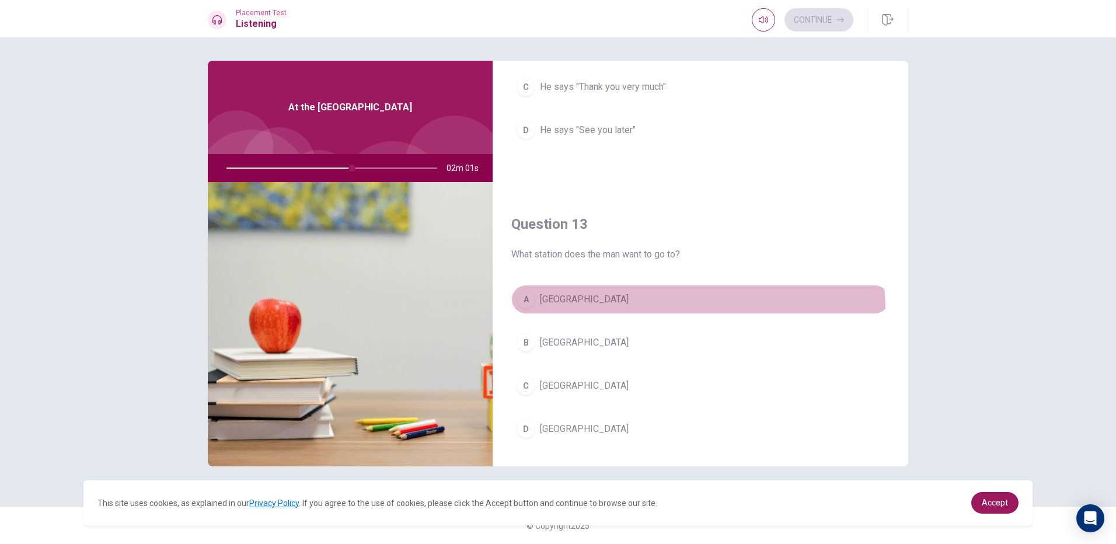
click at [691, 309] on button "A [GEOGRAPHIC_DATA]" at bounding box center [700, 299] width 378 height 29
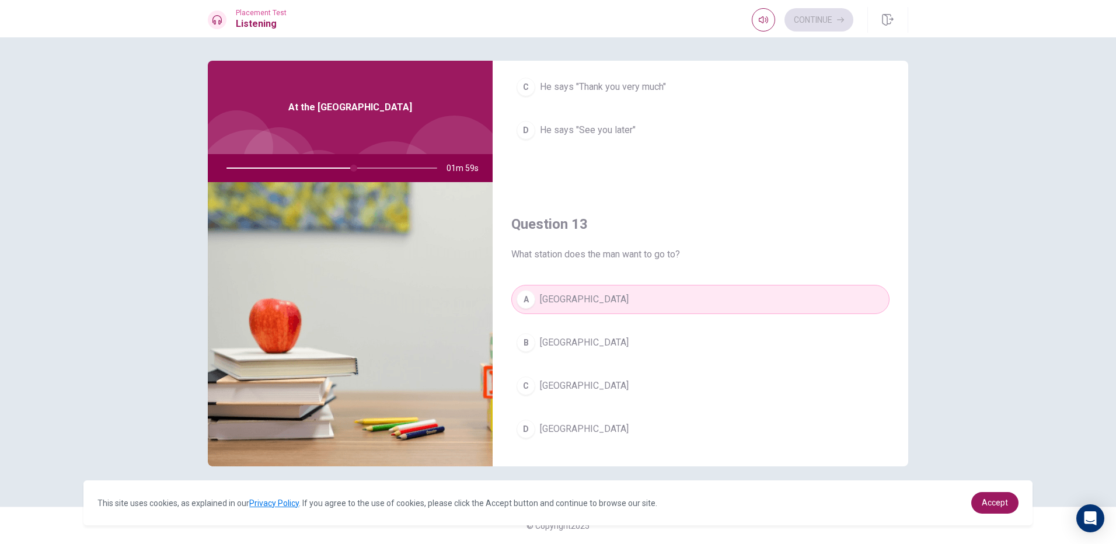
scroll to position [817, 0]
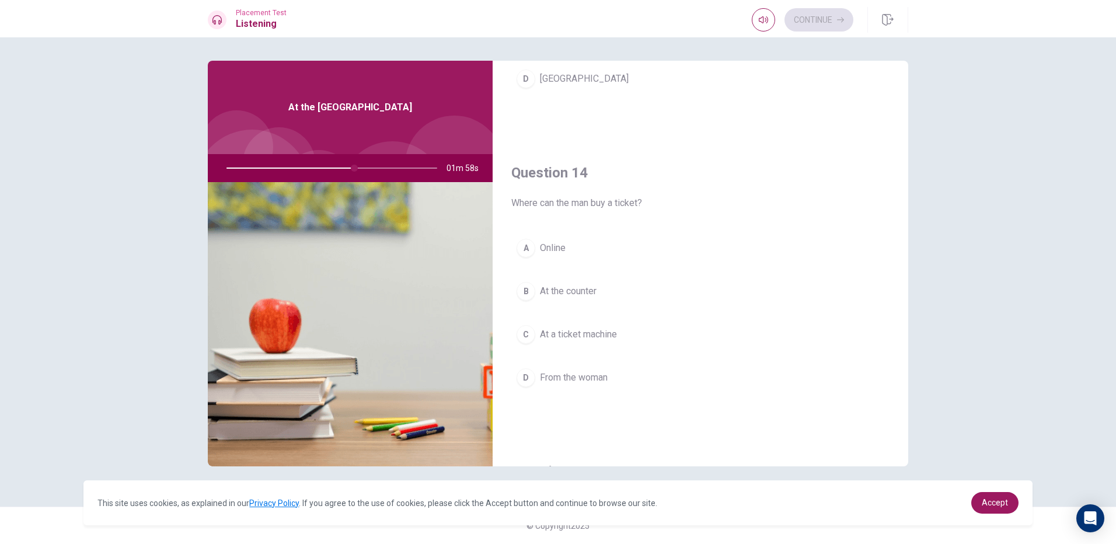
click at [692, 323] on div "A Online B At the counter C At a ticket machine D From the woman" at bounding box center [700, 324] width 378 height 182
drag, startPoint x: 690, startPoint y: 334, endPoint x: 686, endPoint y: 329, distance: 6.2
click at [690, 334] on button "C At a ticket machine" at bounding box center [700, 334] width 378 height 29
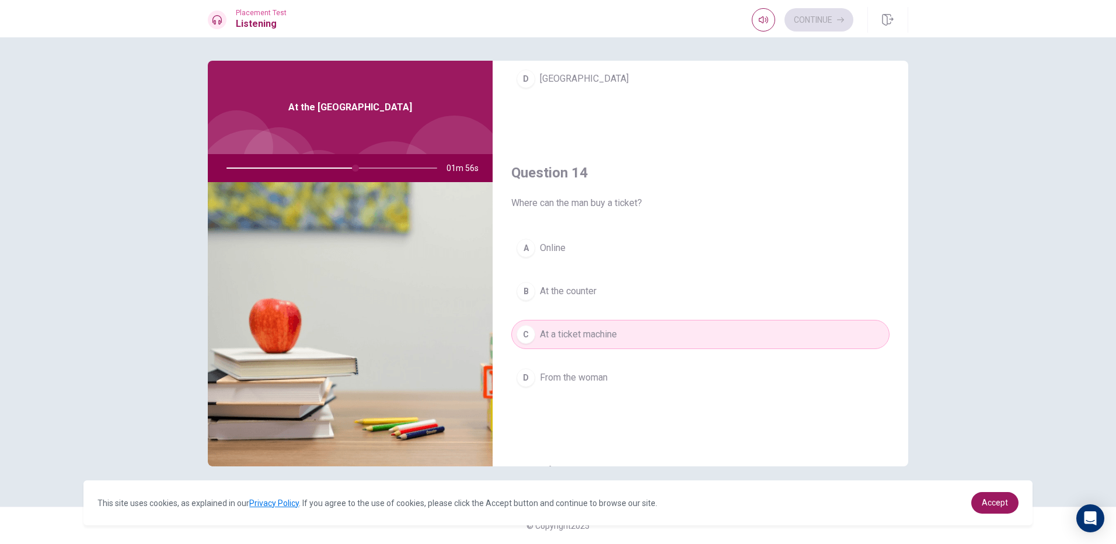
scroll to position [1088, 0]
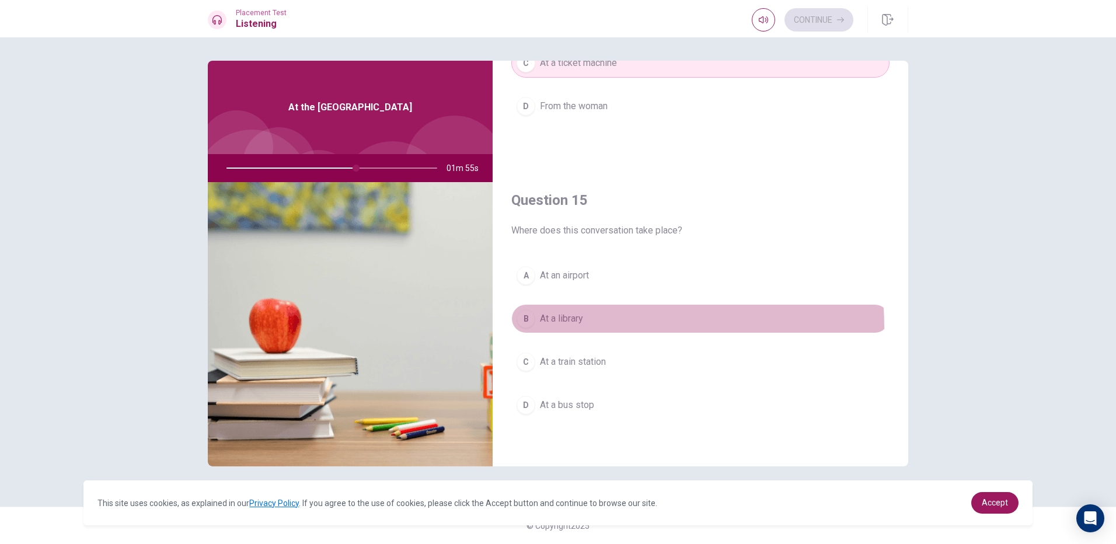
click at [581, 327] on button "B At a library" at bounding box center [700, 318] width 378 height 29
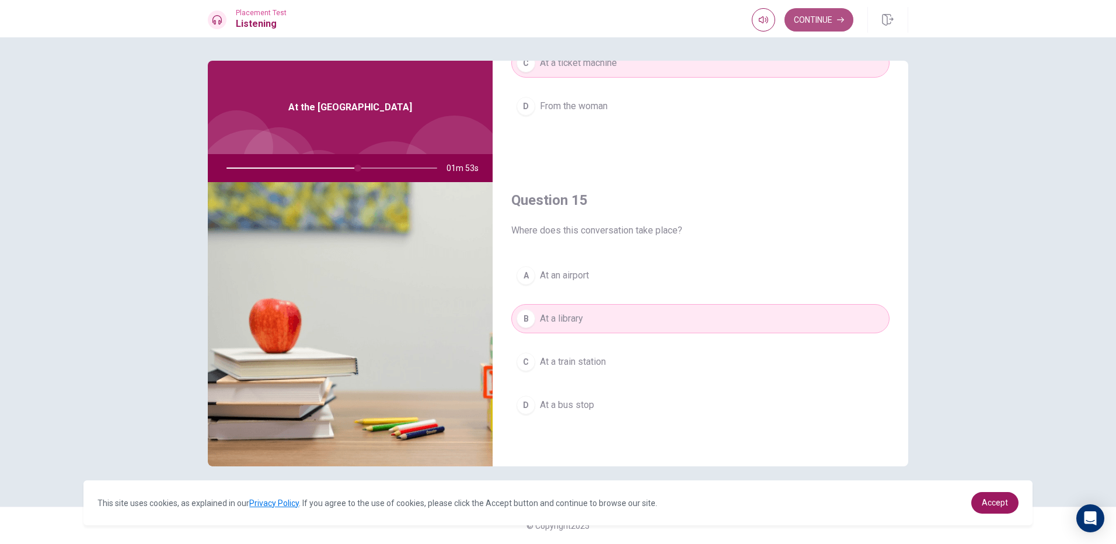
click at [836, 17] on button "Continue" at bounding box center [818, 19] width 69 height 23
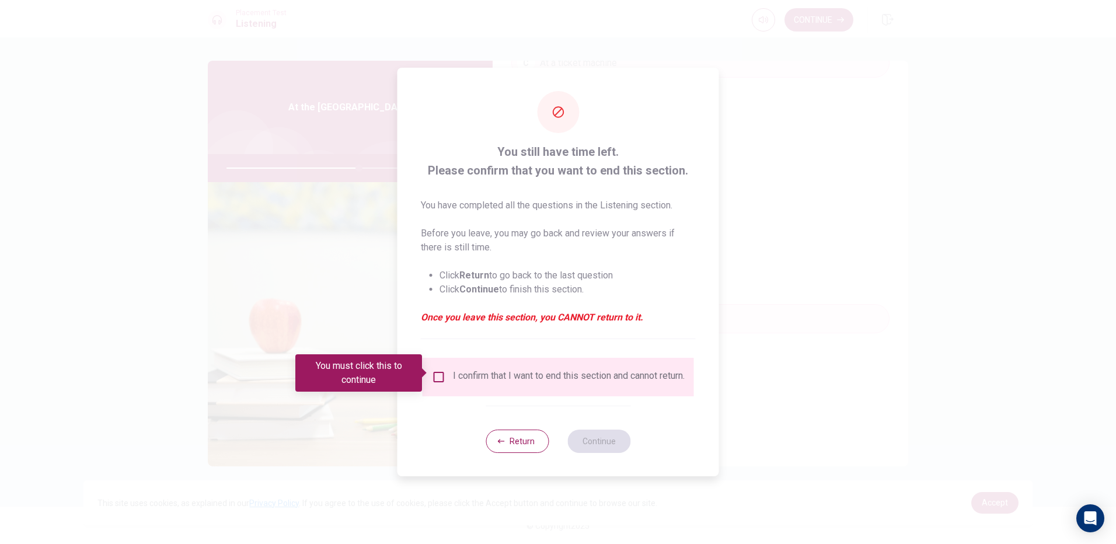
click at [428, 369] on span at bounding box center [425, 372] width 6 height 9
drag, startPoint x: 434, startPoint y: 372, endPoint x: 424, endPoint y: 372, distance: 9.9
click at [432, 372] on input "You must click this to continue" at bounding box center [439, 377] width 14 height 14
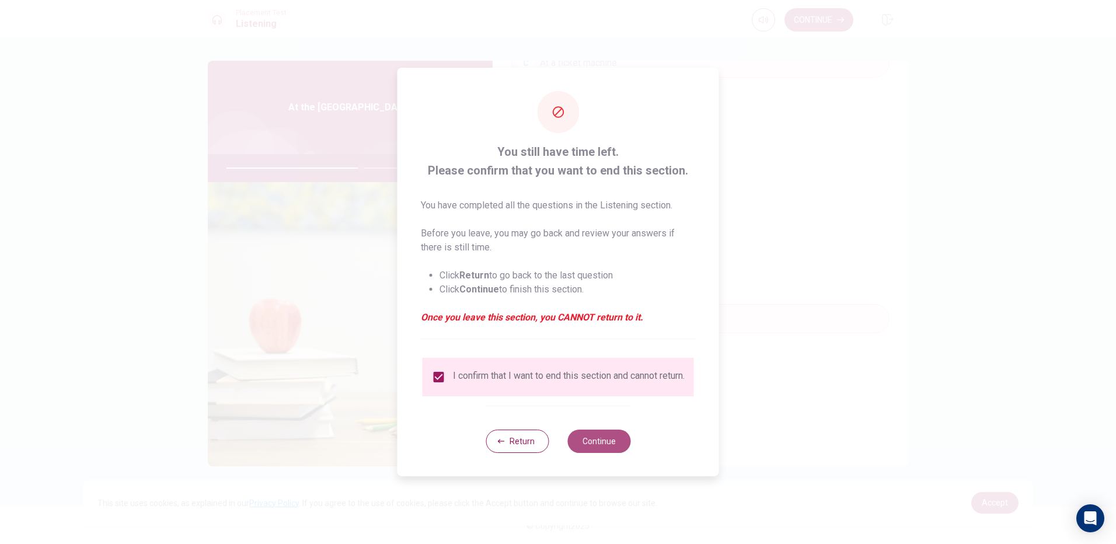
click at [581, 448] on button "Continue" at bounding box center [598, 440] width 63 height 23
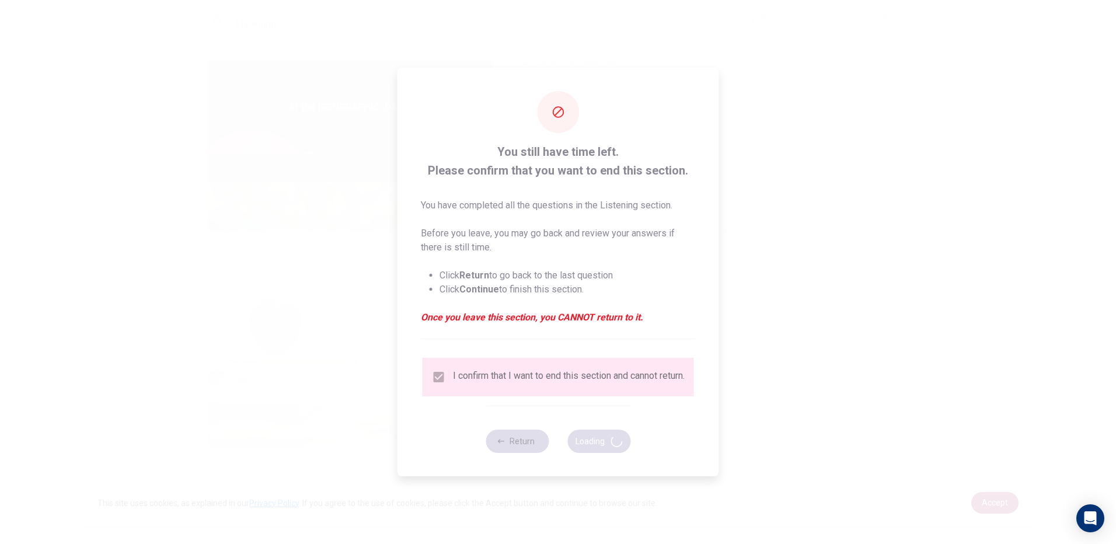
type input "65"
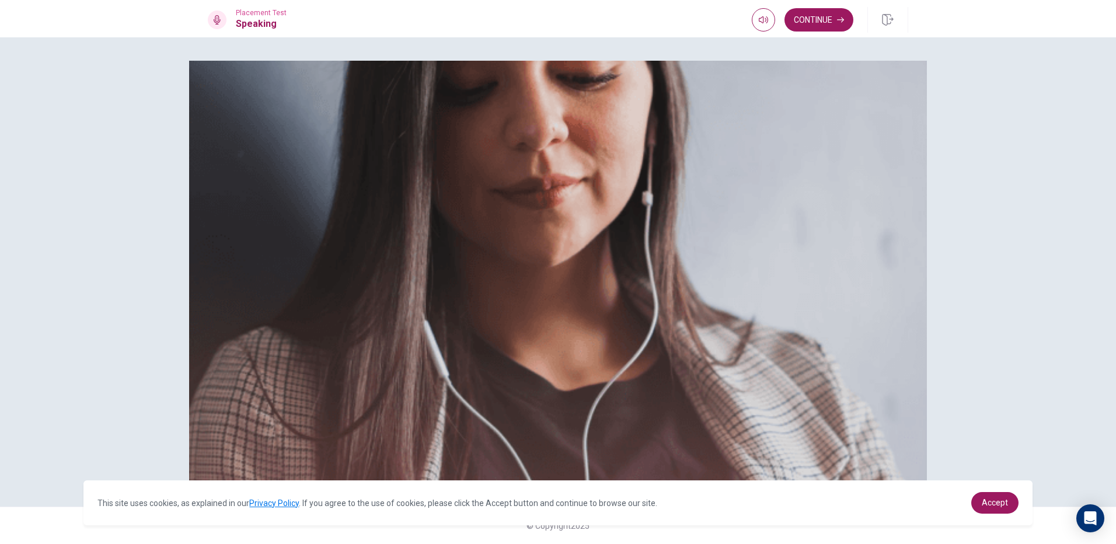
scroll to position [0, 0]
click at [820, 14] on button "Continue" at bounding box center [818, 19] width 69 height 23
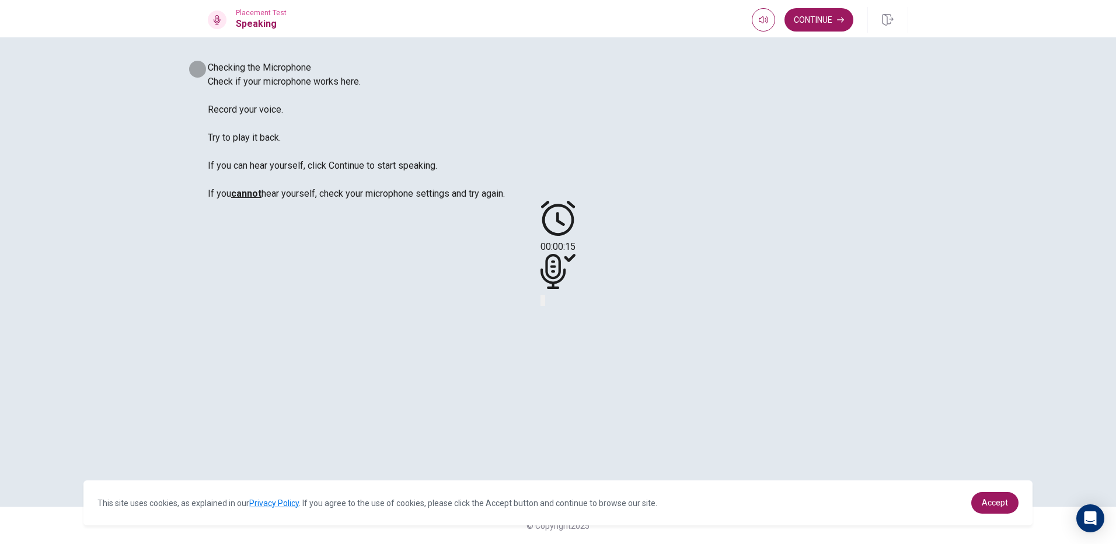
click at [541, 303] on icon "Record Again" at bounding box center [541, 303] width 0 height 0
click at [579, 303] on div "Stop Recording" at bounding box center [557, 334] width 41 height 148
click at [541, 303] on icon "Record Again" at bounding box center [541, 303] width 0 height 0
click at [555, 317] on icon "Record Again" at bounding box center [548, 310] width 14 height 14
click at [579, 335] on icon at bounding box center [557, 355] width 41 height 41
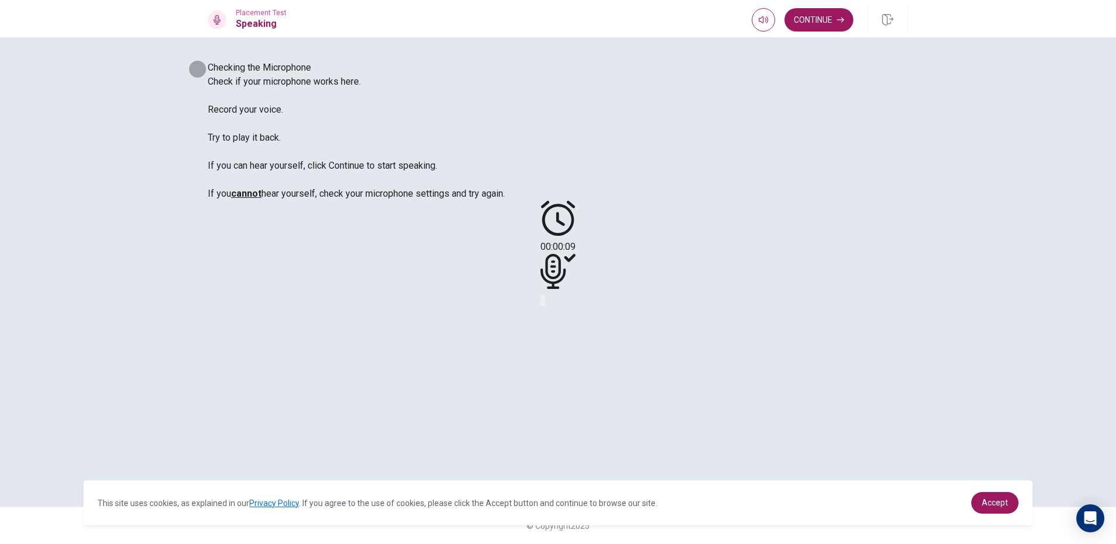
click at [543, 306] on button "Record Again" at bounding box center [541, 300] width 2 height 11
click at [817, 19] on button "Continue" at bounding box center [818, 19] width 69 height 23
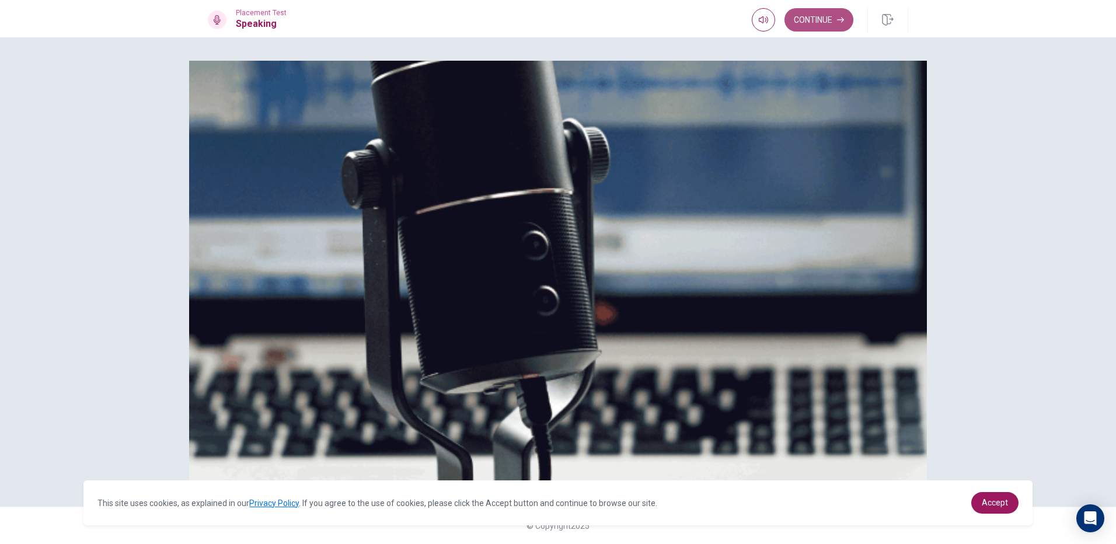
click at [817, 20] on button "Continue" at bounding box center [818, 19] width 69 height 23
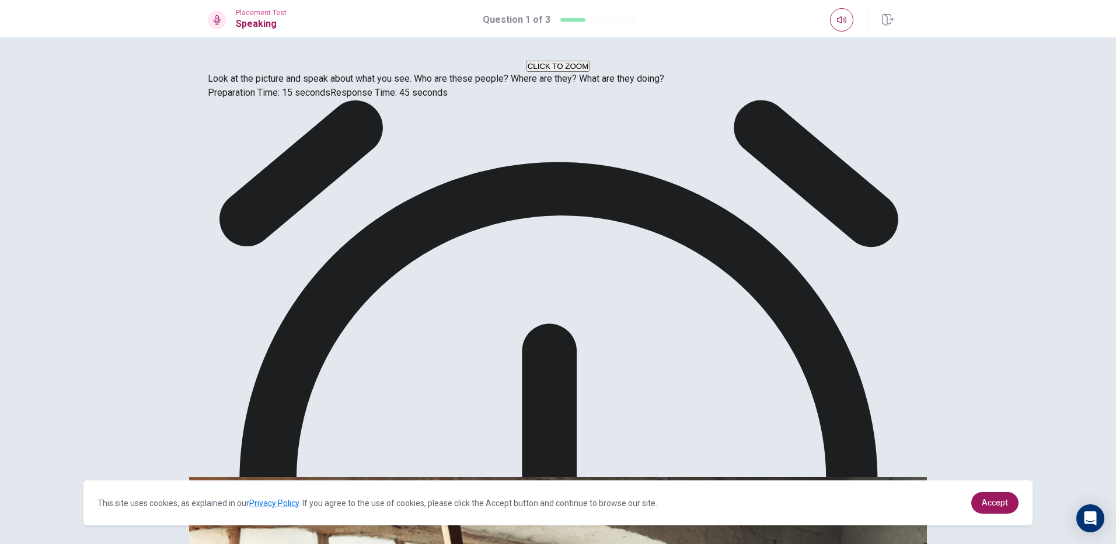
drag, startPoint x: 820, startPoint y: 188, endPoint x: 743, endPoint y: 204, distance: 78.6
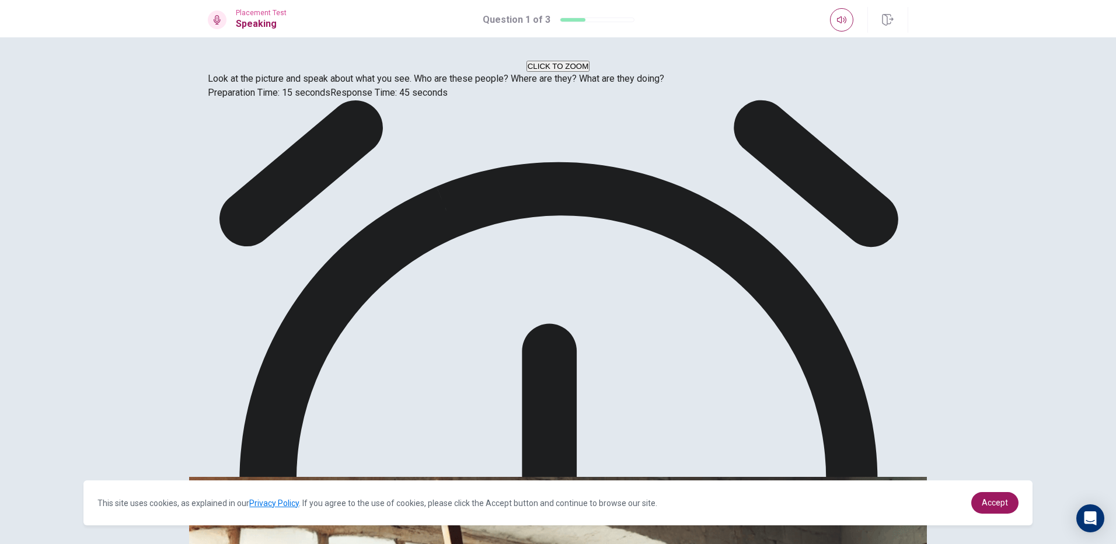
drag, startPoint x: 725, startPoint y: 281, endPoint x: 736, endPoint y: 271, distance: 14.9
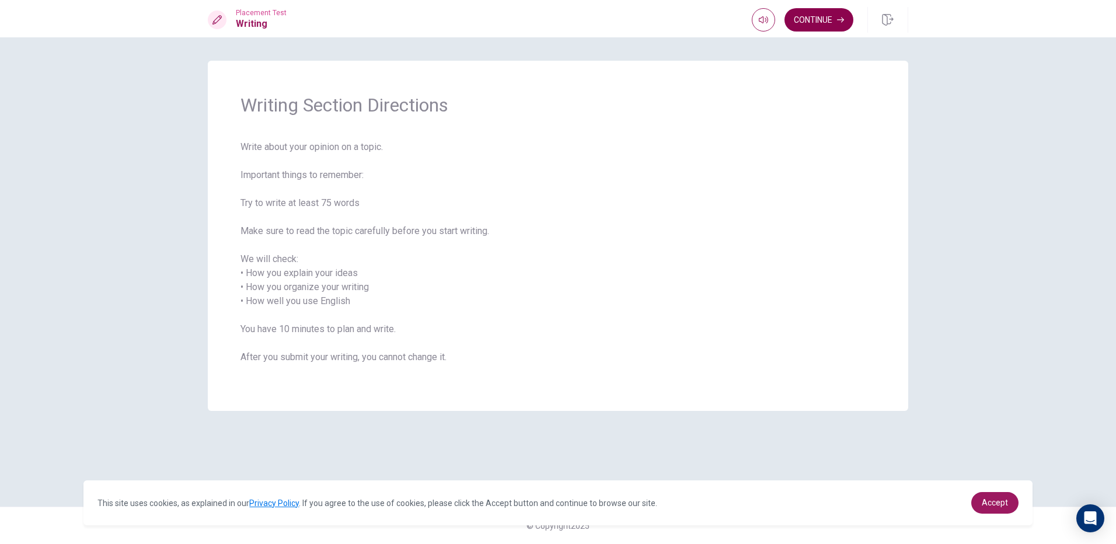
click at [806, 23] on button "Continue" at bounding box center [818, 19] width 69 height 23
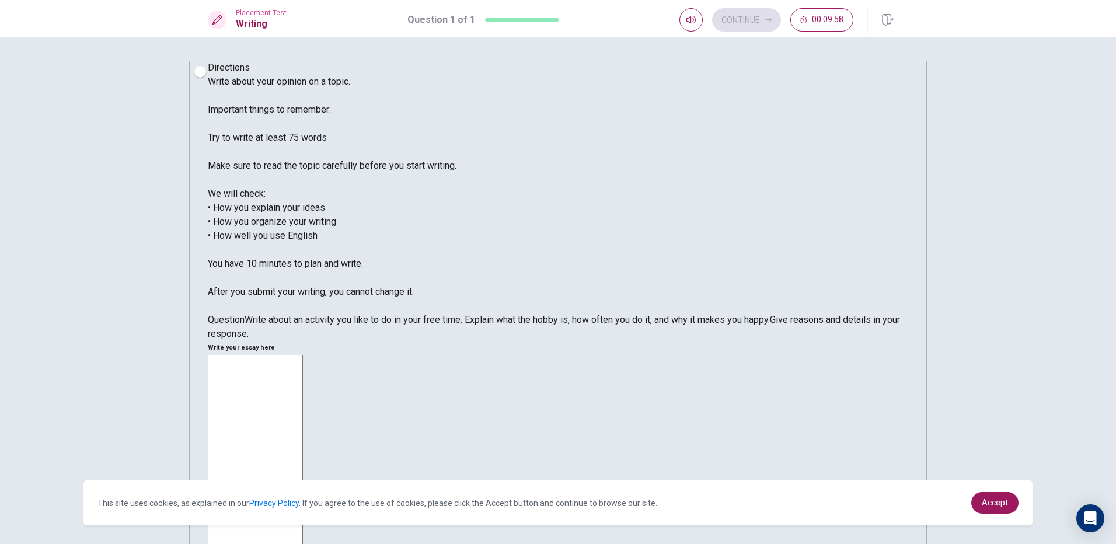
click at [303, 355] on textarea at bounding box center [255, 526] width 95 height 343
click at [763, 15] on div "Continue 00:09:43" at bounding box center [766, 19] width 174 height 23
click at [750, 17] on div "Continue 00:09:42" at bounding box center [766, 19] width 174 height 23
click at [303, 355] on textarea at bounding box center [255, 526] width 95 height 343
type textarea "k"
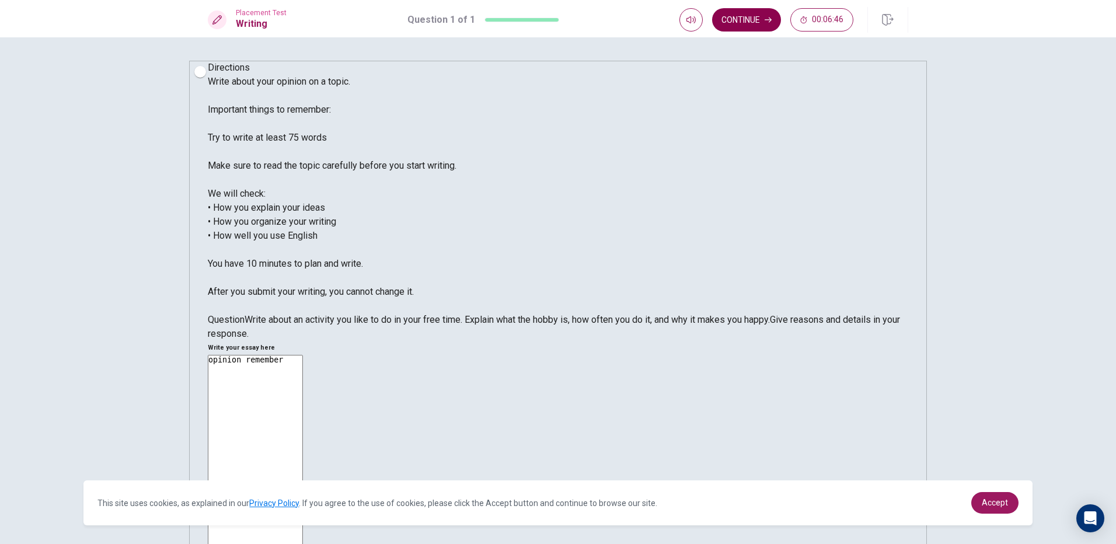
type textarea "opinion remember"
click at [735, 10] on button "Continue" at bounding box center [746, 19] width 69 height 23
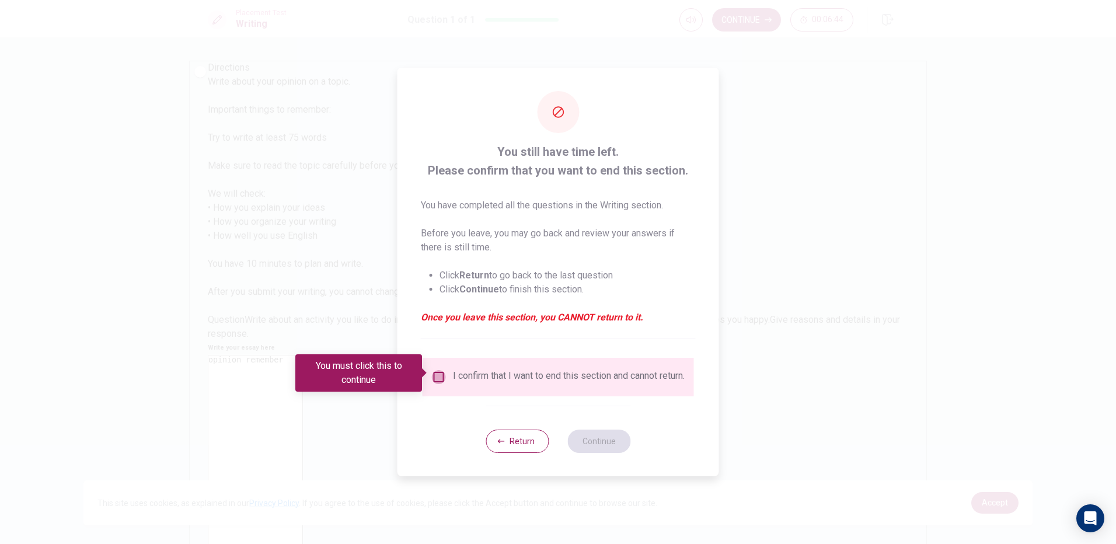
click at [432, 370] on input "You must click this to continue" at bounding box center [439, 377] width 14 height 14
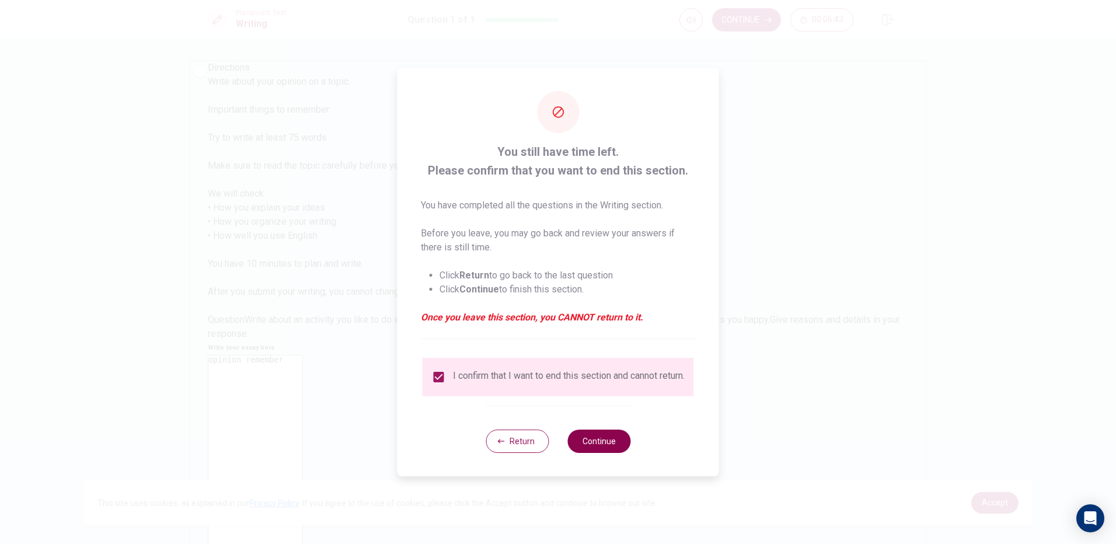
click at [593, 434] on button "Continue" at bounding box center [598, 440] width 63 height 23
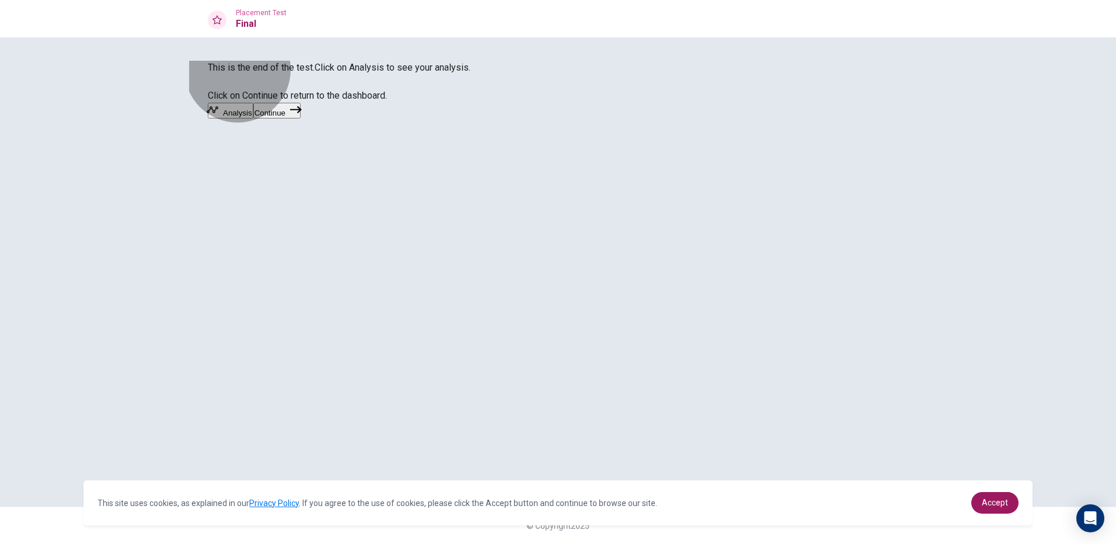
click at [300, 118] on button "Continue" at bounding box center [276, 111] width 47 height 16
